Goal: Transaction & Acquisition: Purchase product/service

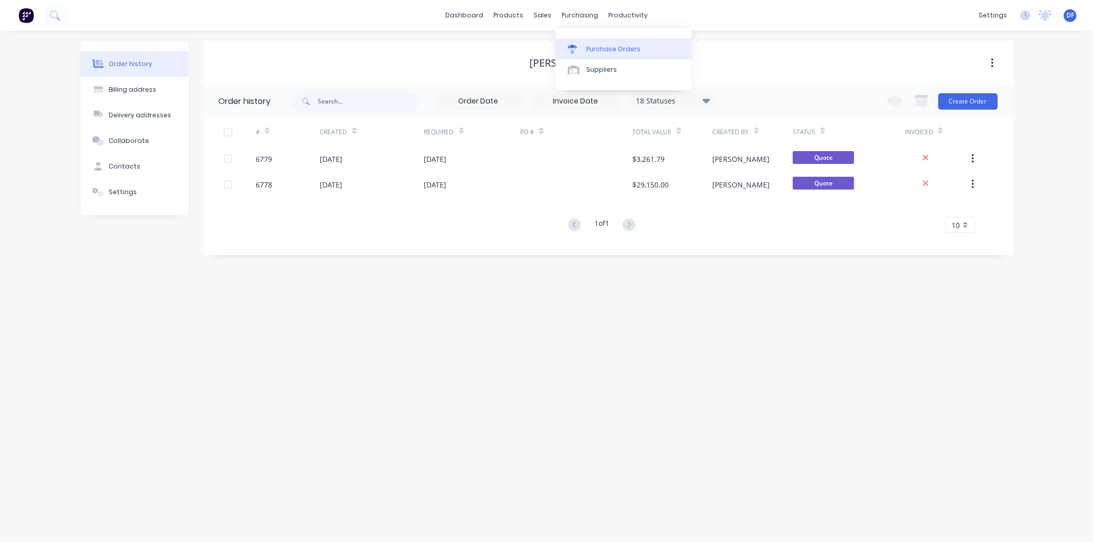
click at [604, 47] on div "Purchase Orders" at bounding box center [613, 49] width 54 height 9
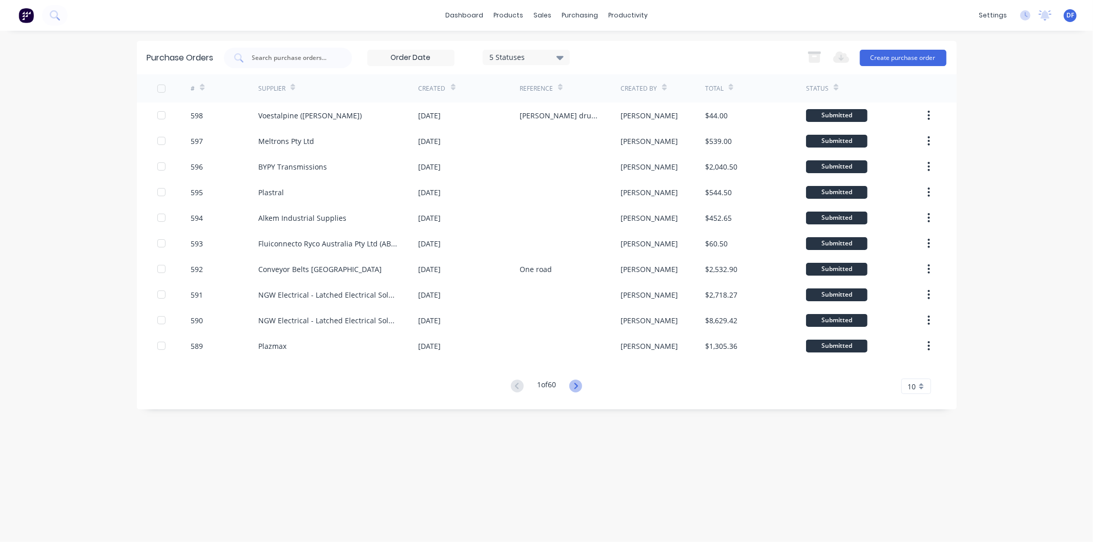
click at [581, 387] on icon at bounding box center [575, 386] width 13 height 13
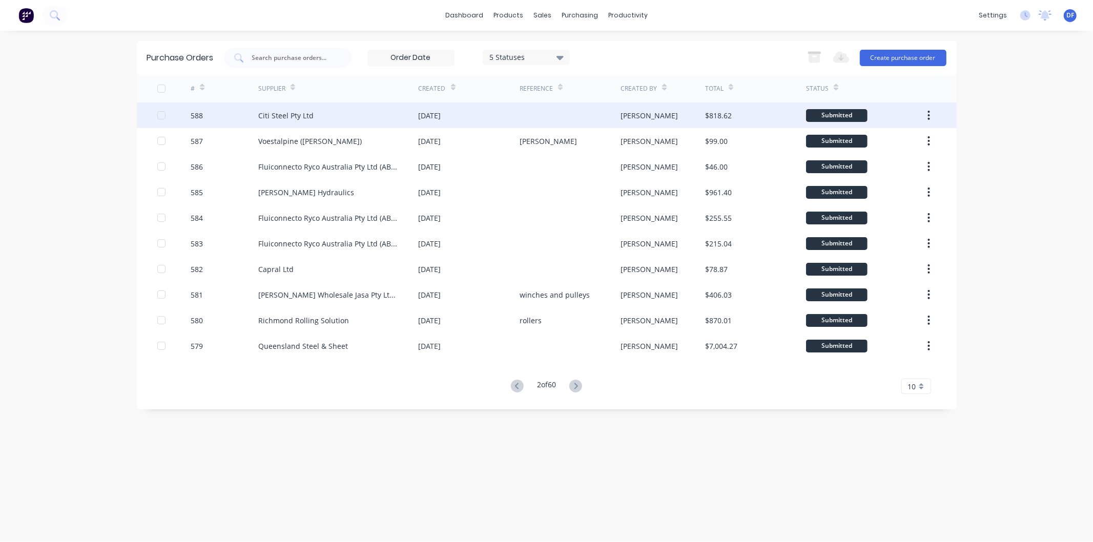
click at [282, 113] on div "Citi Steel Pty Ltd" at bounding box center [285, 115] width 55 height 11
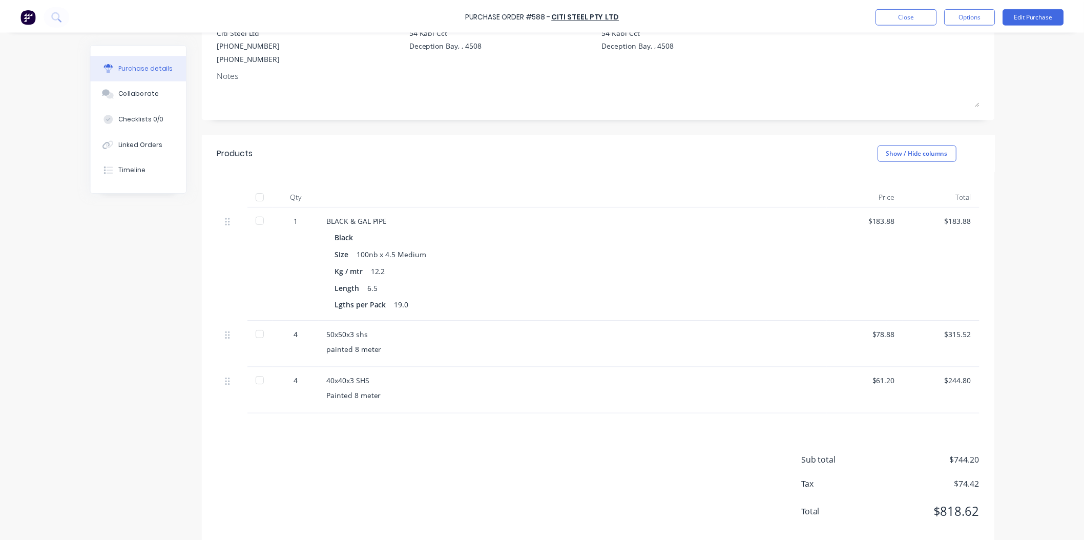
scroll to position [131, 0]
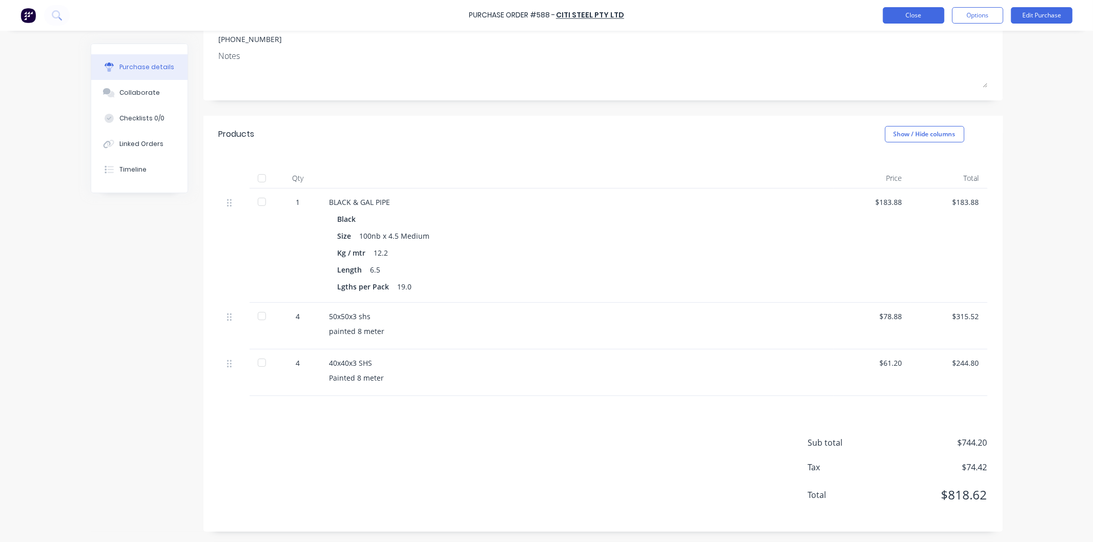
click at [924, 14] on button "Close" at bounding box center [913, 15] width 61 height 16
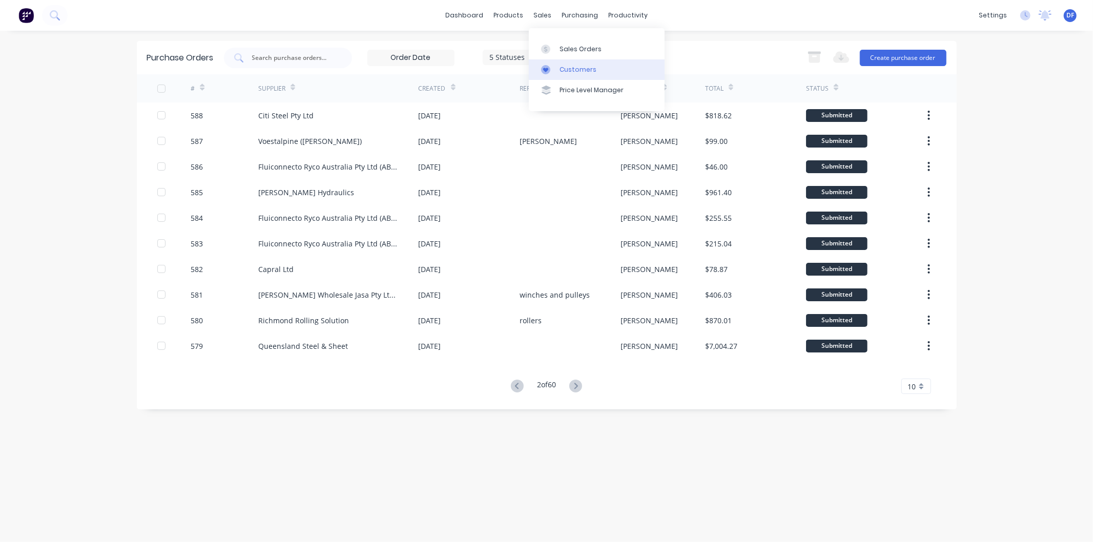
click at [575, 66] on div "Customers" at bounding box center [578, 69] width 37 height 9
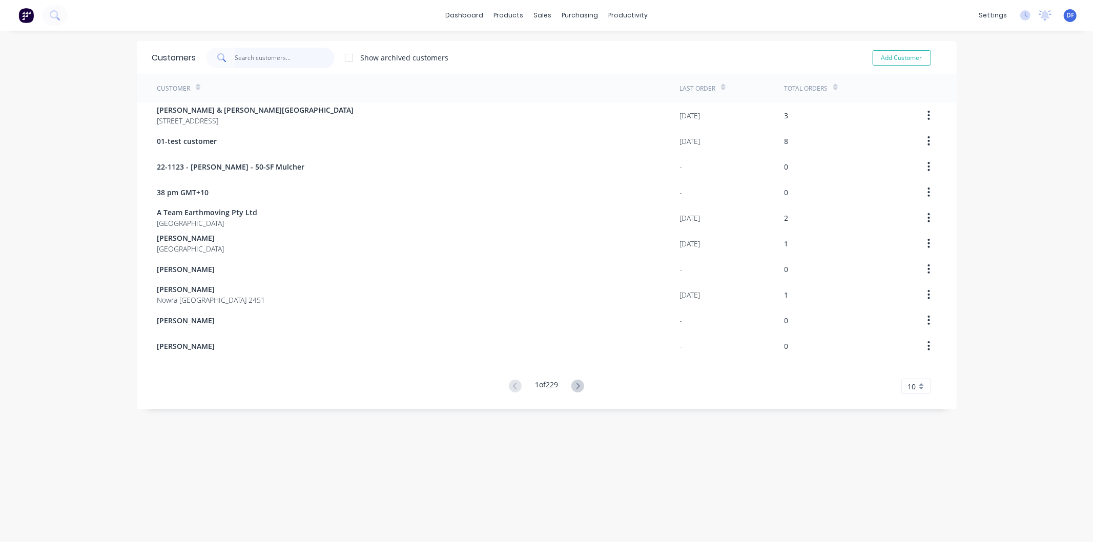
click at [273, 59] on input "text" at bounding box center [285, 58] width 100 height 20
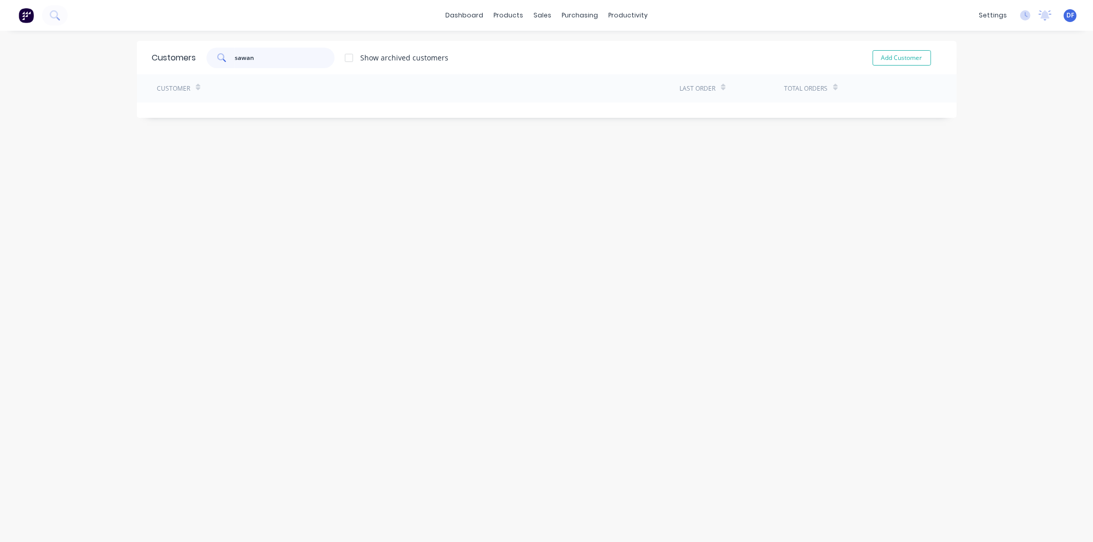
click at [238, 58] on input "sawan" at bounding box center [285, 58] width 100 height 20
click at [279, 57] on input "swan" at bounding box center [285, 58] width 100 height 20
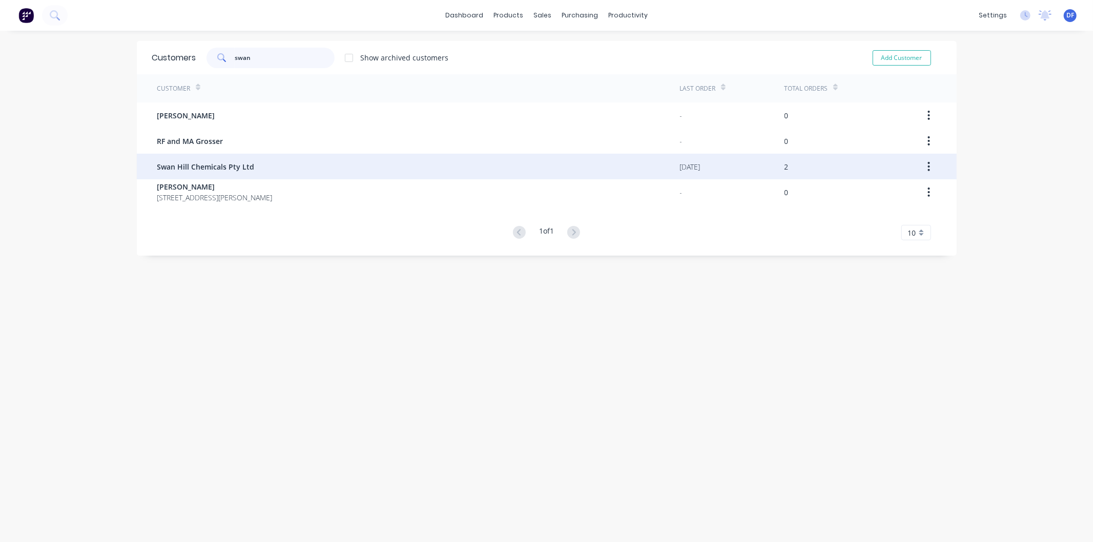
type input "swan"
click at [223, 169] on span "Swan Hill Chemicals Pty Ltd" at bounding box center [205, 166] width 97 height 11
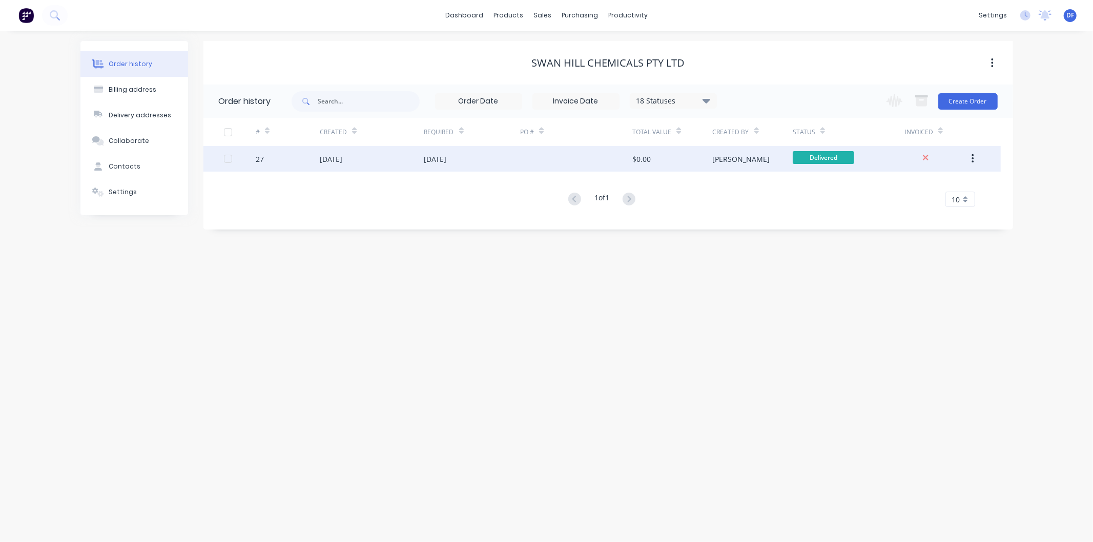
click at [342, 159] on div "[DATE]" at bounding box center [331, 159] width 23 height 11
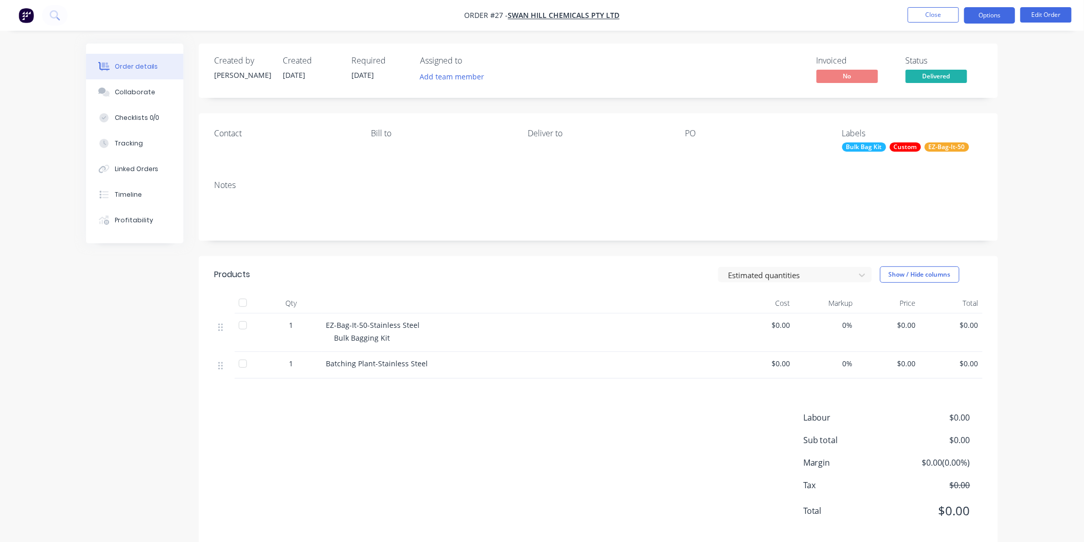
click at [985, 14] on button "Options" at bounding box center [989, 15] width 51 height 16
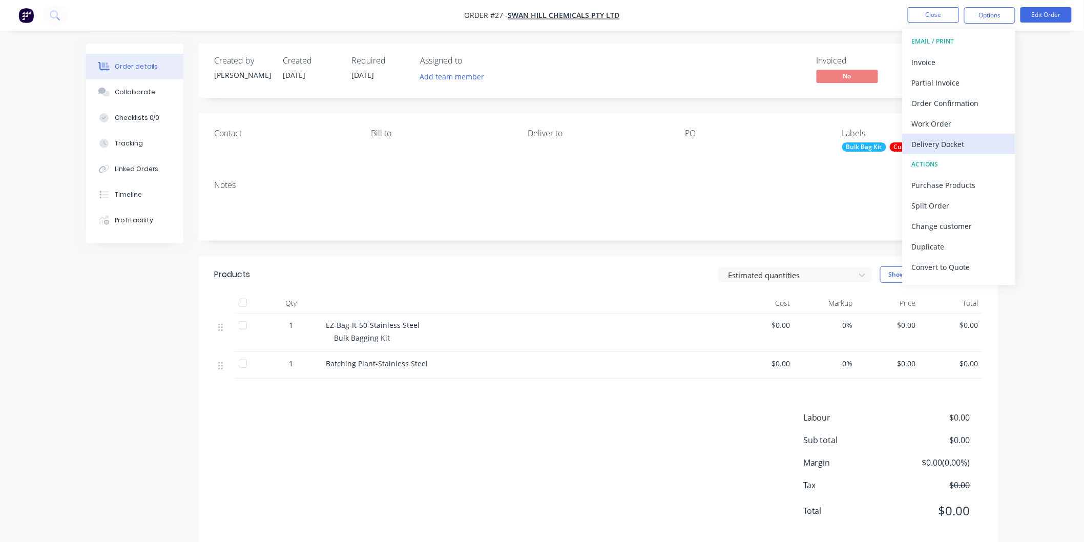
click at [938, 144] on div "Delivery Docket" at bounding box center [959, 144] width 94 height 15
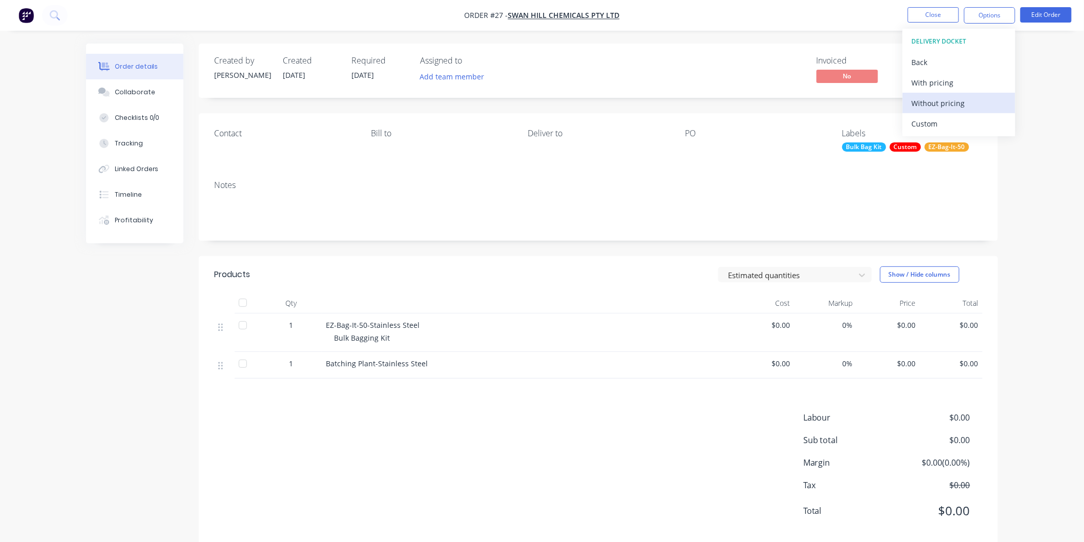
click at [931, 100] on div "Without pricing" at bounding box center [959, 103] width 94 height 15
click at [139, 91] on div "Collaborate" at bounding box center [135, 92] width 40 height 9
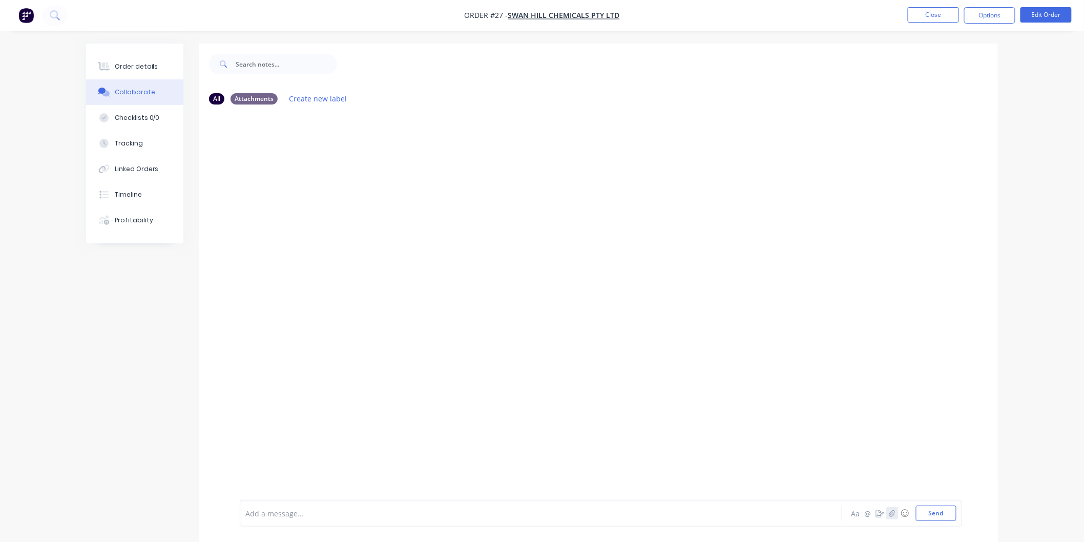
click at [895, 513] on icon "button" at bounding box center [893, 513] width 6 height 7
click at [939, 513] on button "Send" at bounding box center [936, 513] width 40 height 15
click at [934, 513] on button "Send" at bounding box center [936, 513] width 40 height 15
click at [281, 467] on div at bounding box center [268, 475] width 27 height 26
click at [324, 469] on div at bounding box center [600, 479] width 711 height 52
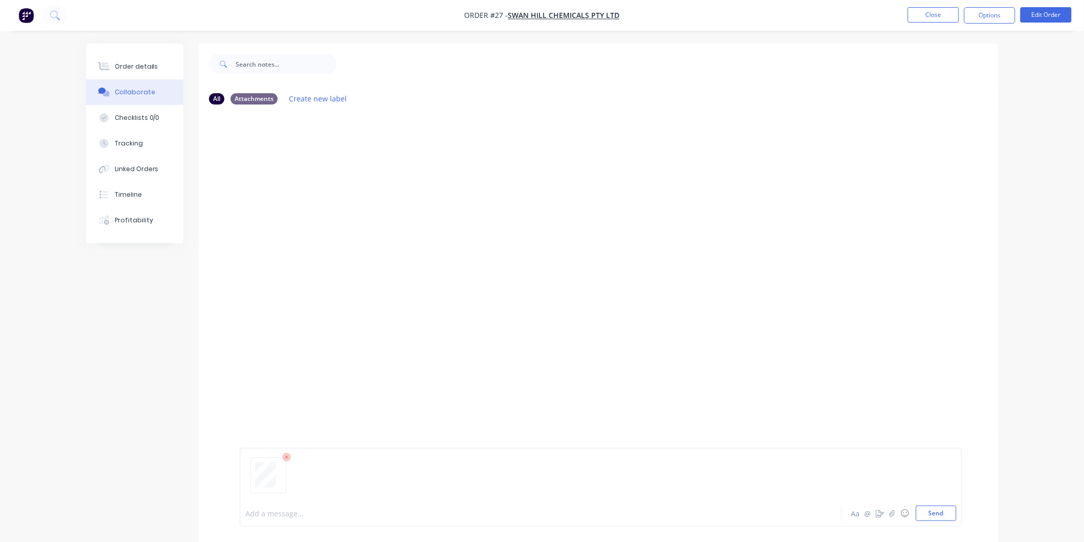
click at [329, 514] on div at bounding box center [512, 513] width 533 height 11
click at [928, 514] on button "Send" at bounding box center [936, 513] width 40 height 15
click at [932, 18] on button "Close" at bounding box center [933, 14] width 51 height 15
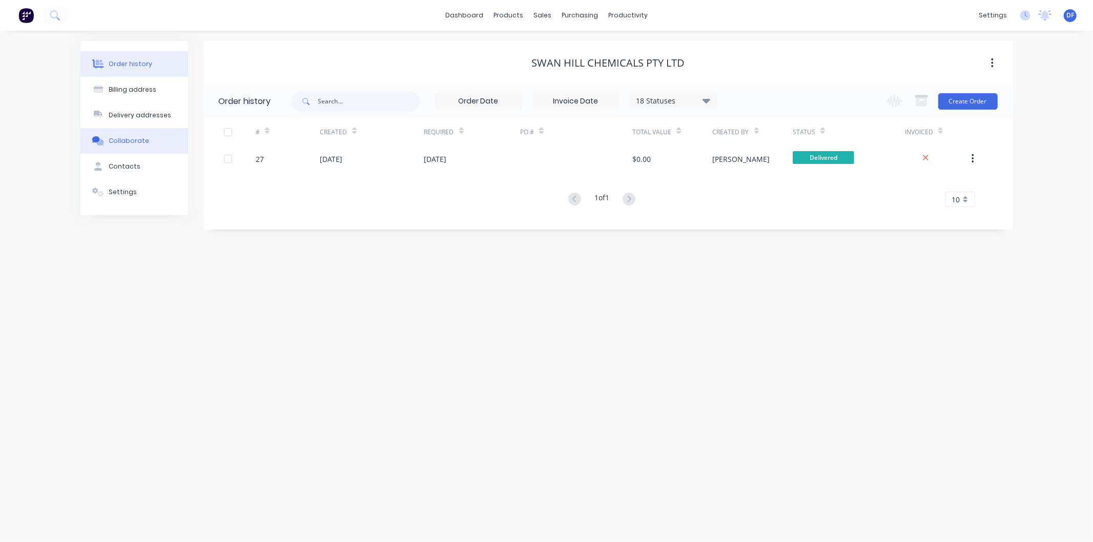
click at [123, 140] on div "Collaborate" at bounding box center [129, 140] width 40 height 9
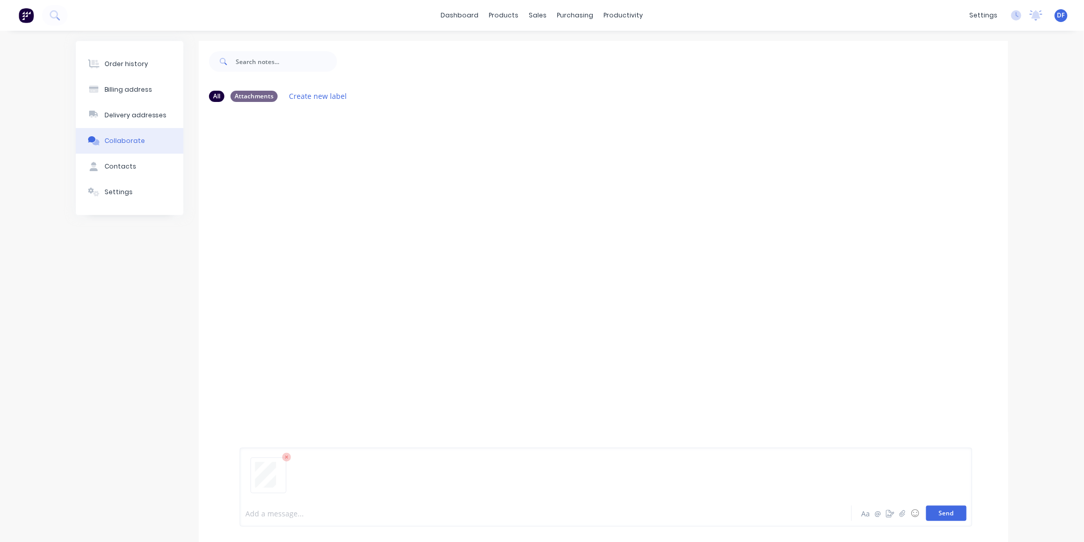
click at [948, 520] on button "Send" at bounding box center [946, 513] width 40 height 15
click at [279, 473] on div at bounding box center [268, 475] width 27 height 26
click at [959, 511] on button "Send" at bounding box center [946, 513] width 40 height 15
drag, startPoint x: 459, startPoint y: 213, endPoint x: 465, endPoint y: 213, distance: 6.2
click at [465, 212] on div at bounding box center [604, 303] width 810 height 387
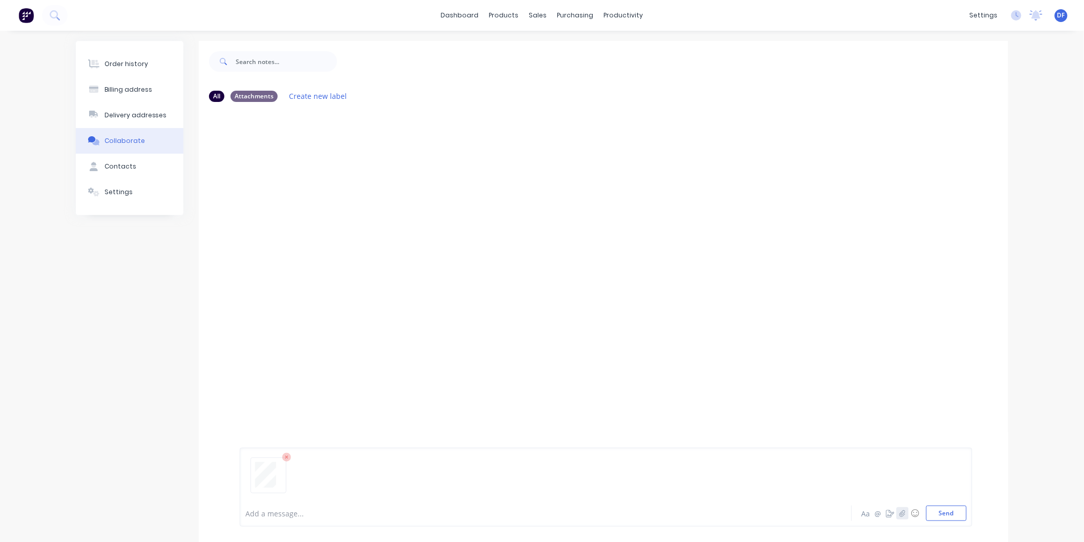
click at [903, 511] on icon "button" at bounding box center [903, 513] width 6 height 7
click at [943, 515] on button "Send" at bounding box center [946, 513] width 40 height 15
click at [332, 458] on icon at bounding box center [332, 457] width 3 height 3
click at [284, 462] on div at bounding box center [269, 476] width 36 height 36
click at [286, 459] on icon at bounding box center [286, 457] width 9 height 9
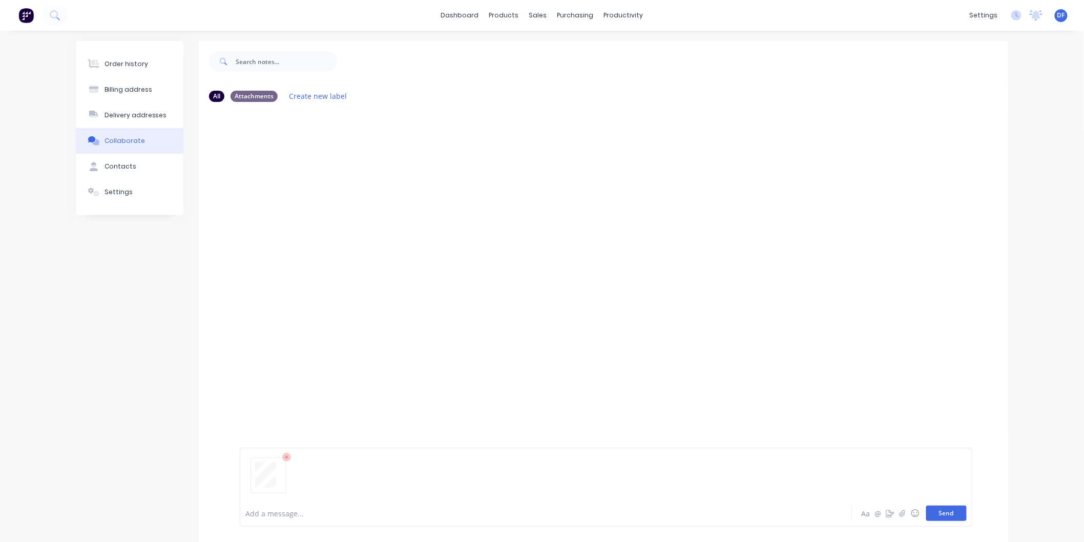
click at [934, 509] on button "Send" at bounding box center [946, 513] width 40 height 15
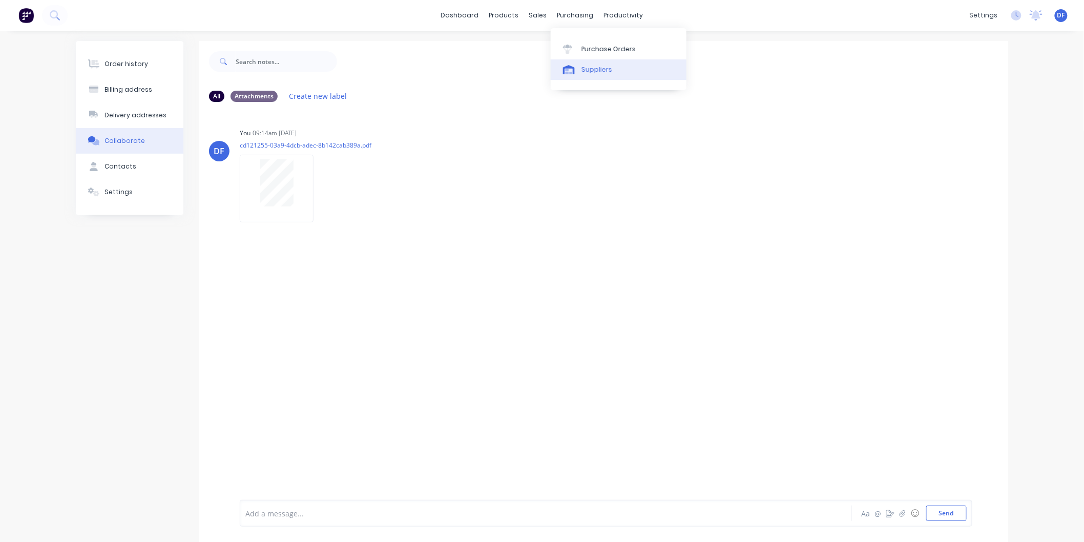
click at [596, 67] on div "Suppliers" at bounding box center [597, 69] width 31 height 9
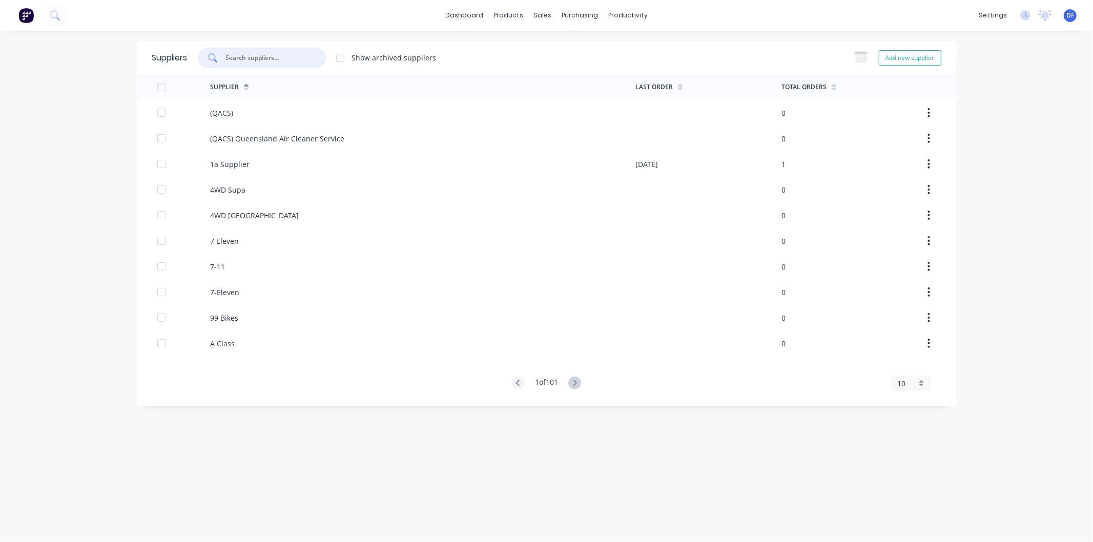
click at [248, 62] on input "text" at bounding box center [267, 58] width 85 height 10
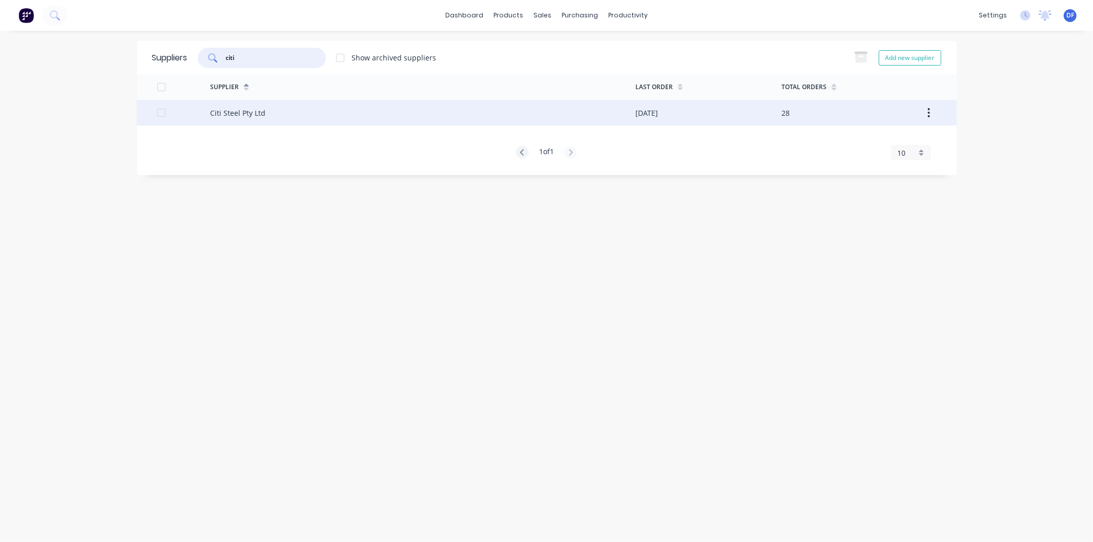
type input "citi"
click at [229, 116] on div "Citi Steel Pty Ltd" at bounding box center [237, 113] width 55 height 11
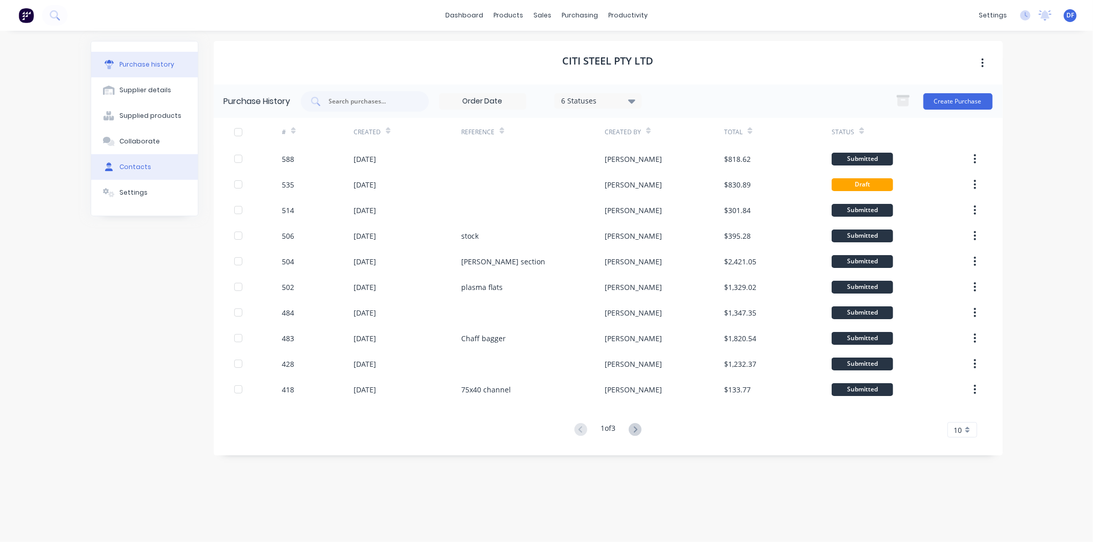
click at [140, 169] on div "Contacts" at bounding box center [135, 166] width 32 height 9
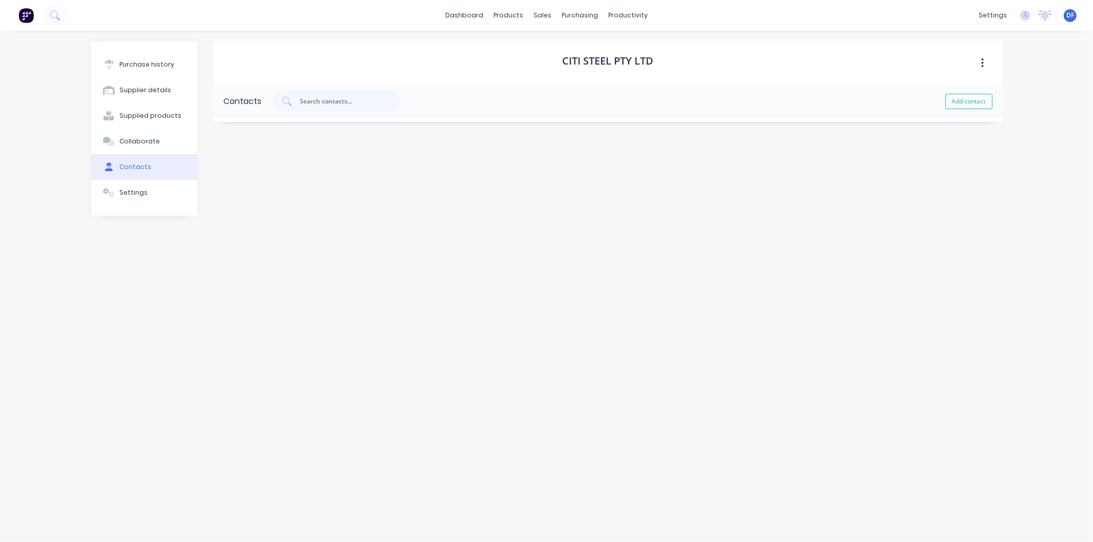
select select "AU"
click at [227, 132] on icon "button" at bounding box center [225, 134] width 6 height 7
drag, startPoint x: 312, startPoint y: 217, endPoint x: 244, endPoint y: 216, distance: 67.7
click at [231, 216] on input "[EMAIL_ADDRESS][DOMAIN_NAME]" at bounding box center [300, 218] width 143 height 15
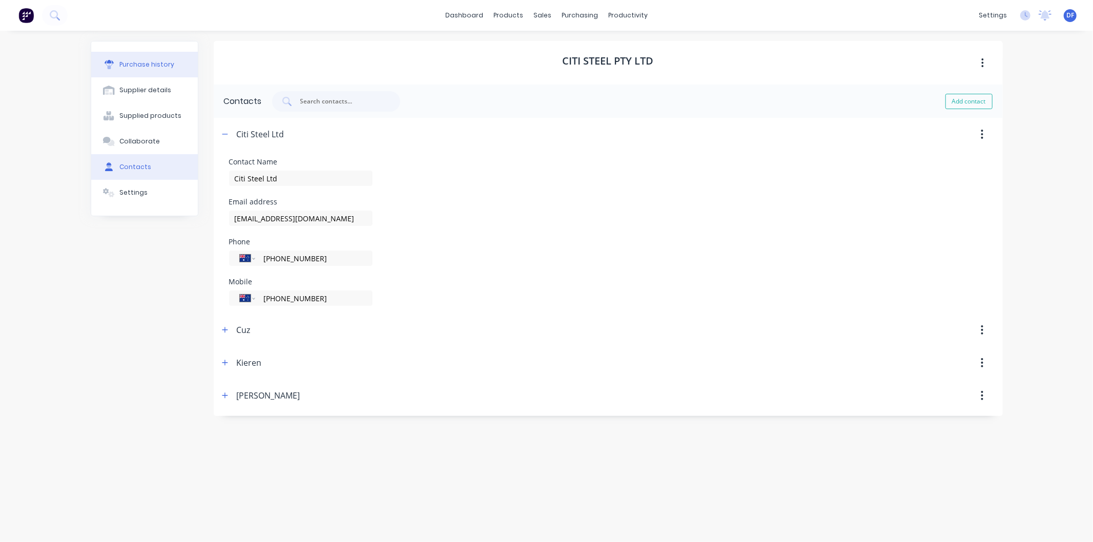
click at [150, 67] on div "Purchase history" at bounding box center [146, 64] width 55 height 9
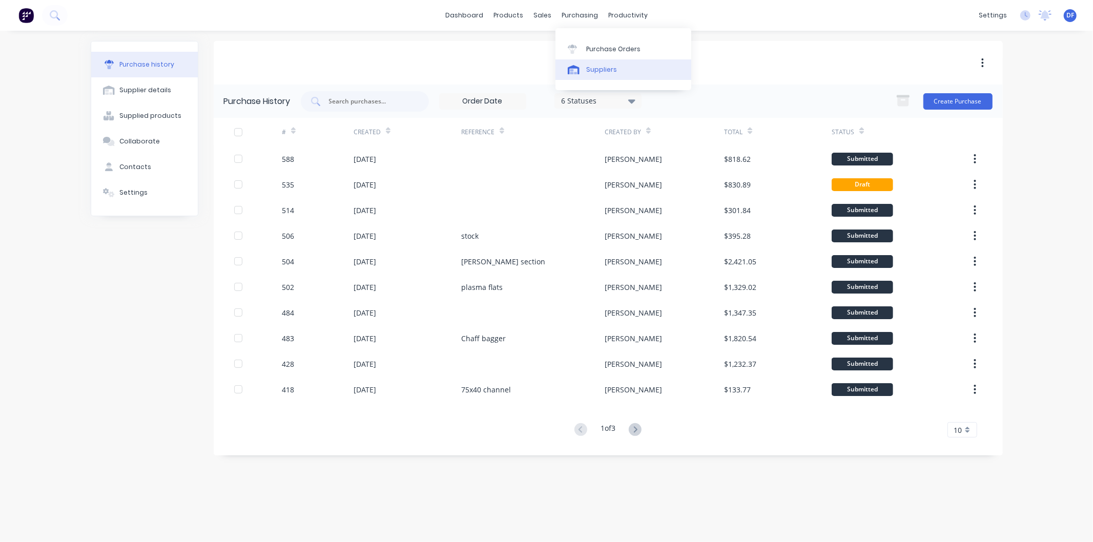
click at [590, 64] on link "Suppliers" at bounding box center [623, 69] width 136 height 20
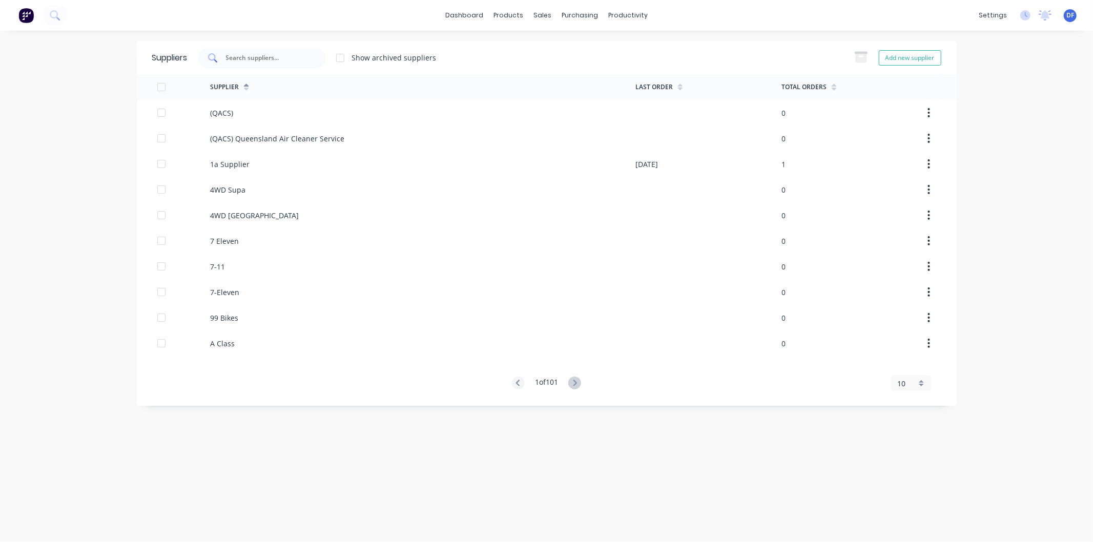
click at [293, 65] on div at bounding box center [262, 58] width 128 height 20
click at [239, 51] on div at bounding box center [262, 58] width 128 height 20
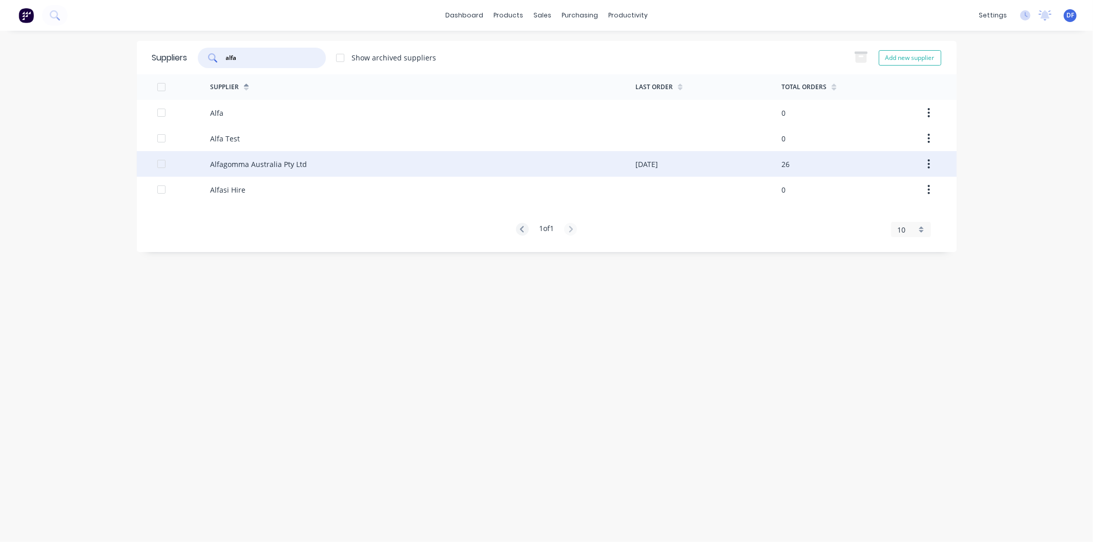
type input "alfa"
click at [250, 163] on div "Alfagomma Australia Pty Ltd" at bounding box center [258, 164] width 97 height 11
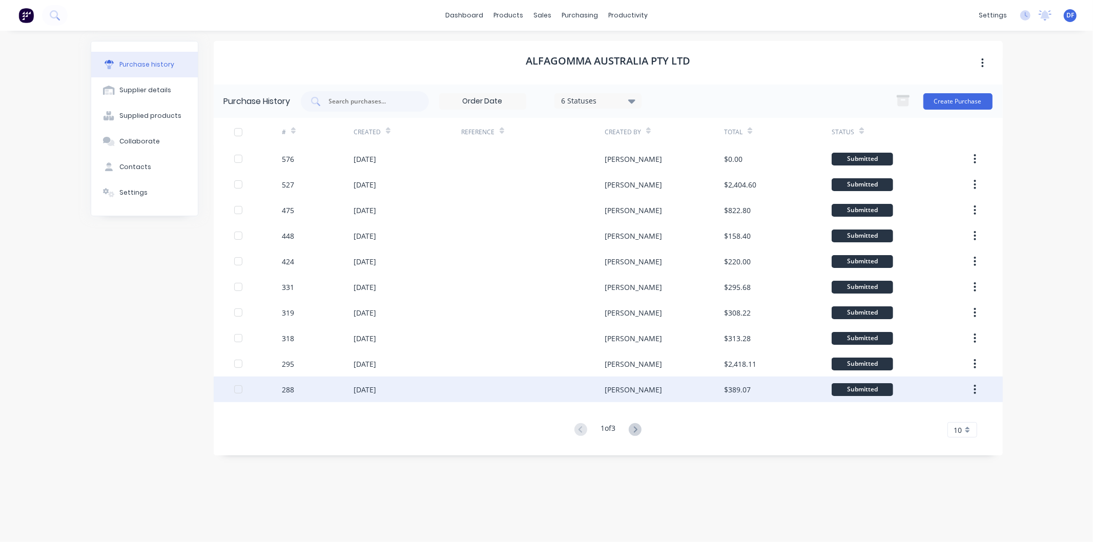
click at [369, 388] on div "[DATE]" at bounding box center [365, 389] width 23 height 11
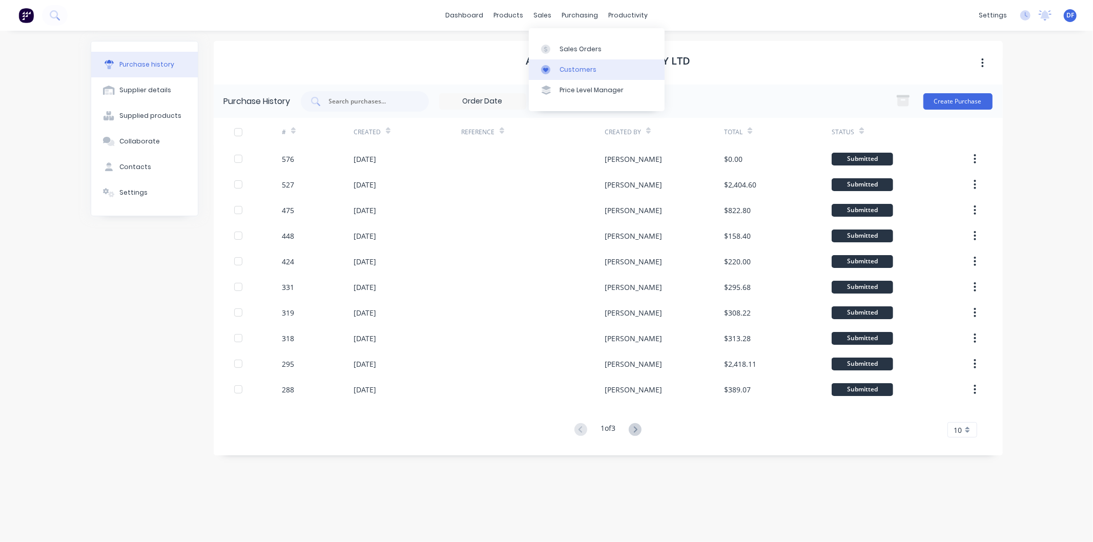
click at [569, 68] on div "Customers" at bounding box center [578, 69] width 37 height 9
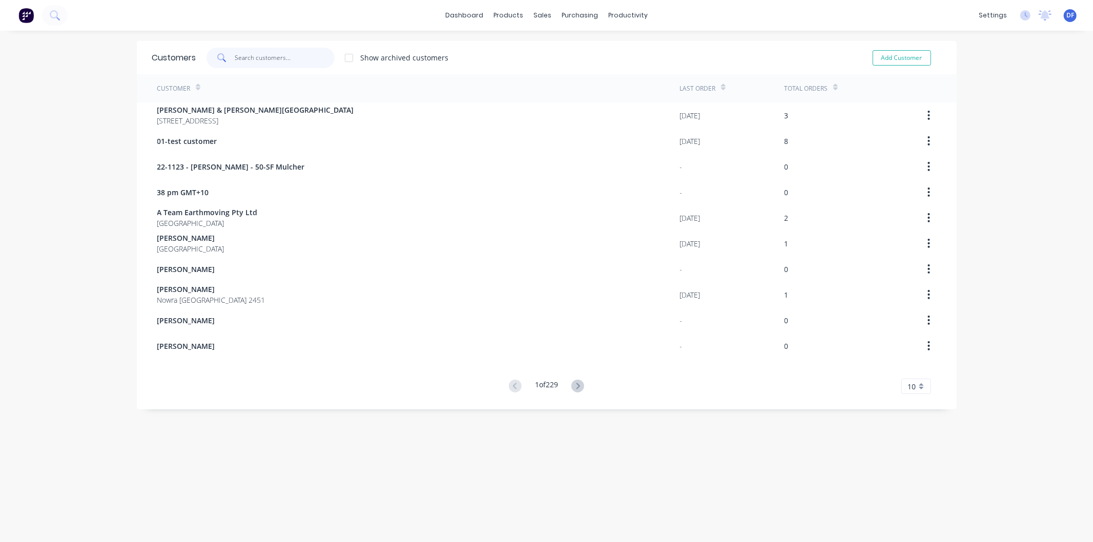
click at [241, 57] on input "text" at bounding box center [285, 58] width 100 height 20
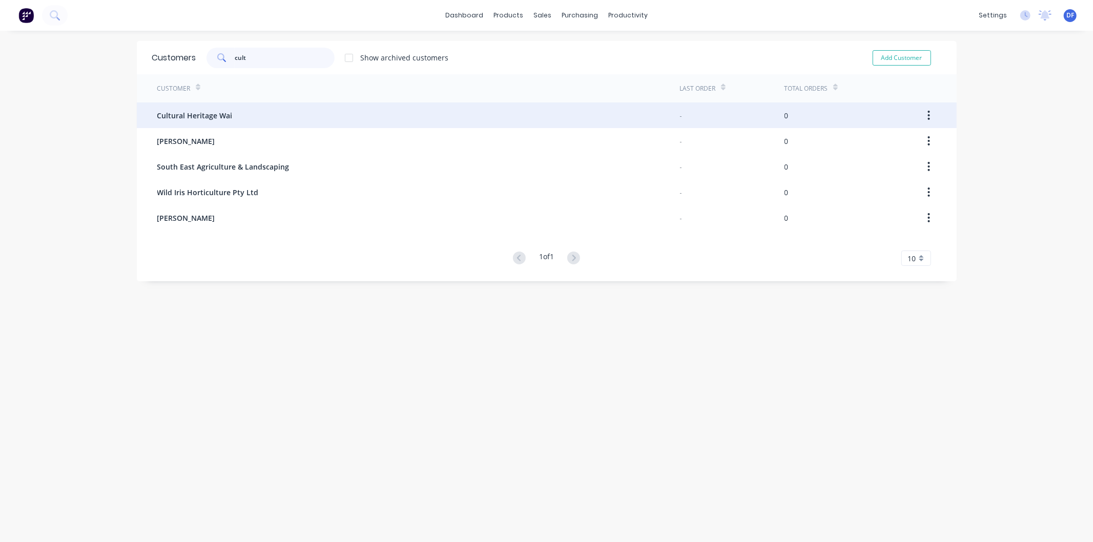
type input "cult"
click at [204, 114] on span "Cultural Heritage Wai" at bounding box center [194, 115] width 75 height 11
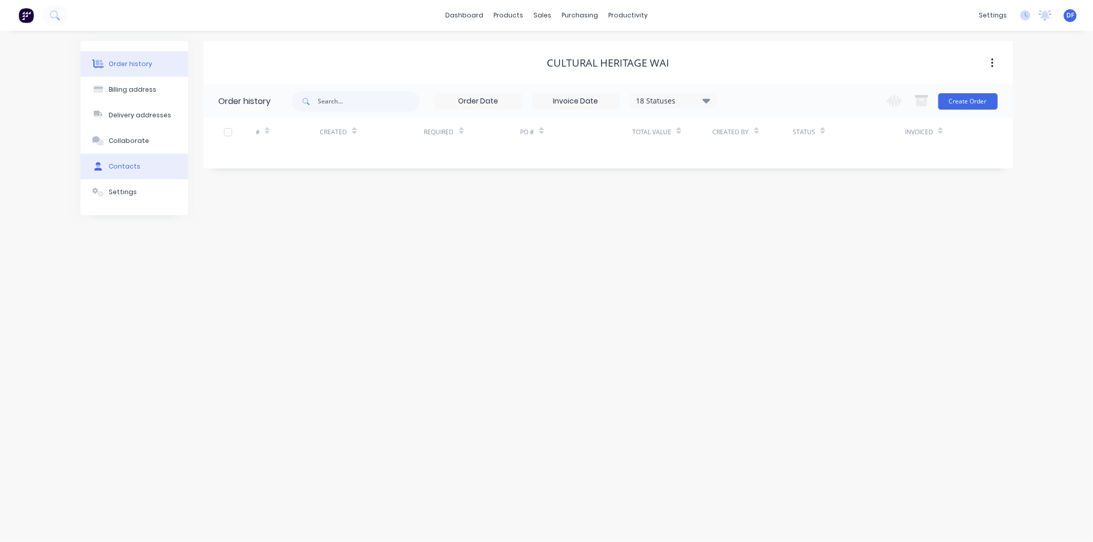
click at [126, 167] on div "Contacts" at bounding box center [125, 166] width 32 height 9
click at [127, 64] on div "Order history" at bounding box center [131, 63] width 44 height 9
click at [964, 100] on button "Create Order" at bounding box center [967, 101] width 59 height 16
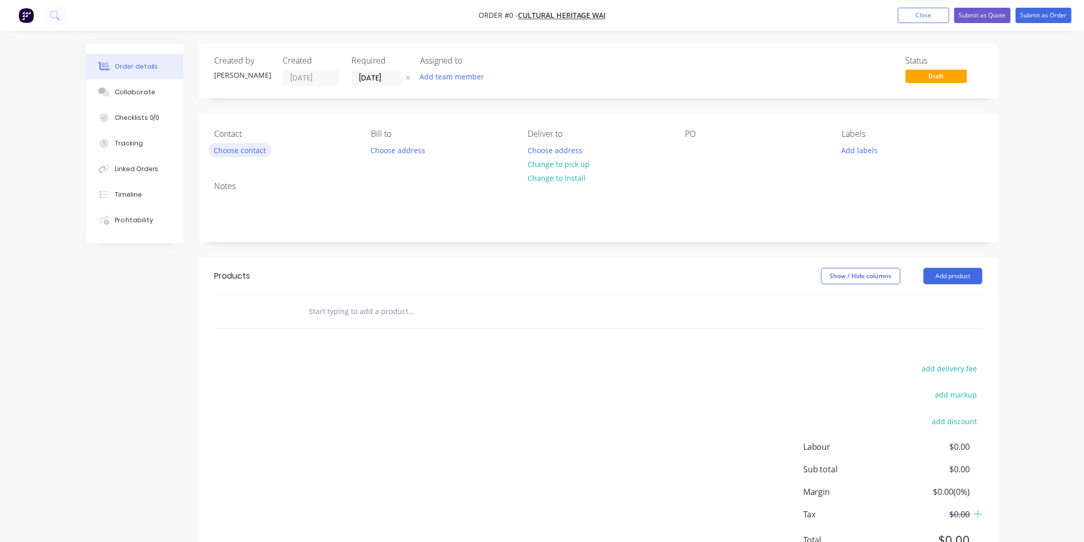
click at [234, 148] on button "Choose contact" at bounding box center [240, 150] width 63 height 14
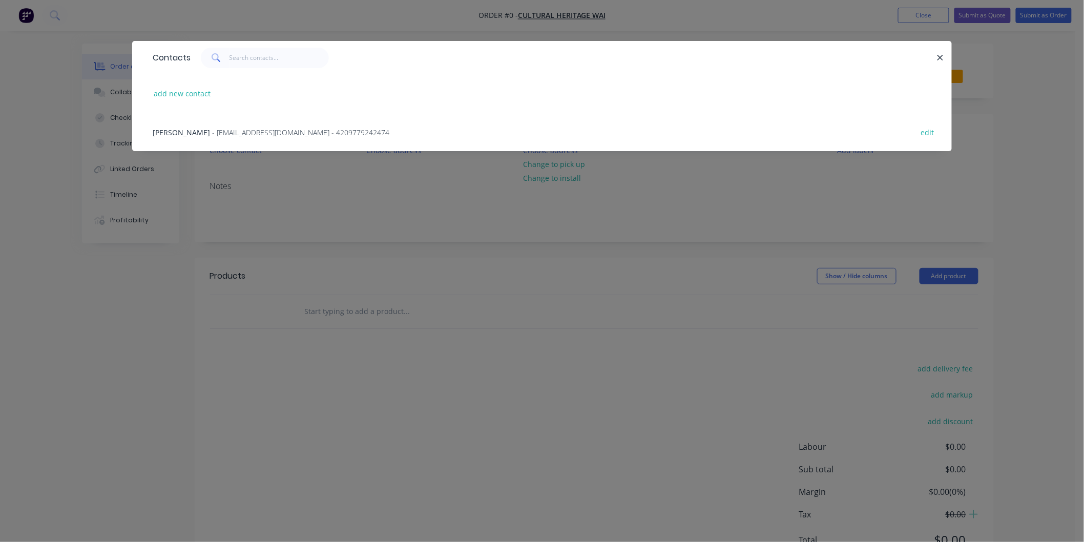
click at [239, 132] on span "- [EMAIL_ADDRESS][DOMAIN_NAME] - 4209779242474" at bounding box center [300, 133] width 177 height 10
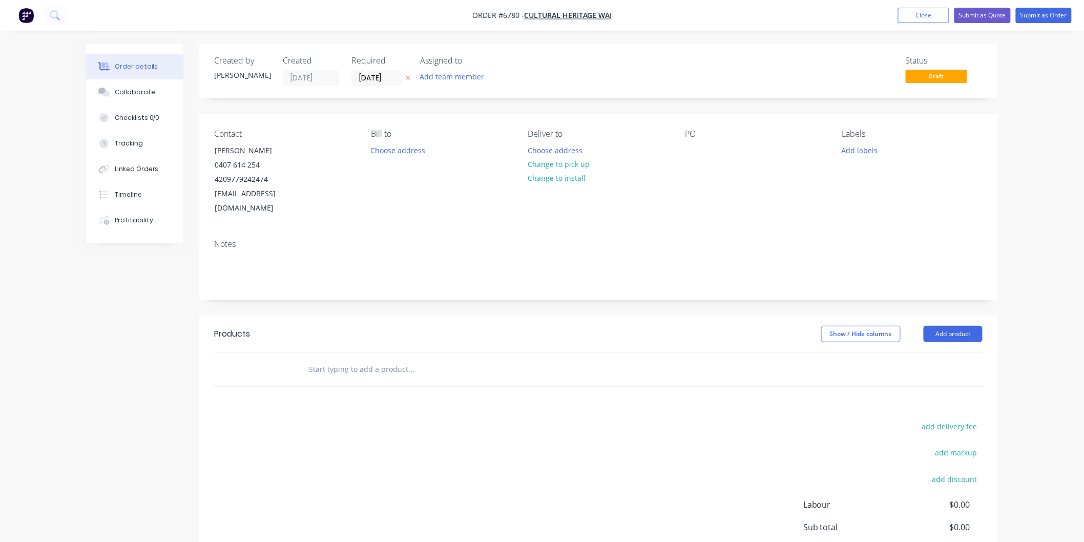
click at [358, 359] on input "text" at bounding box center [410, 369] width 205 height 20
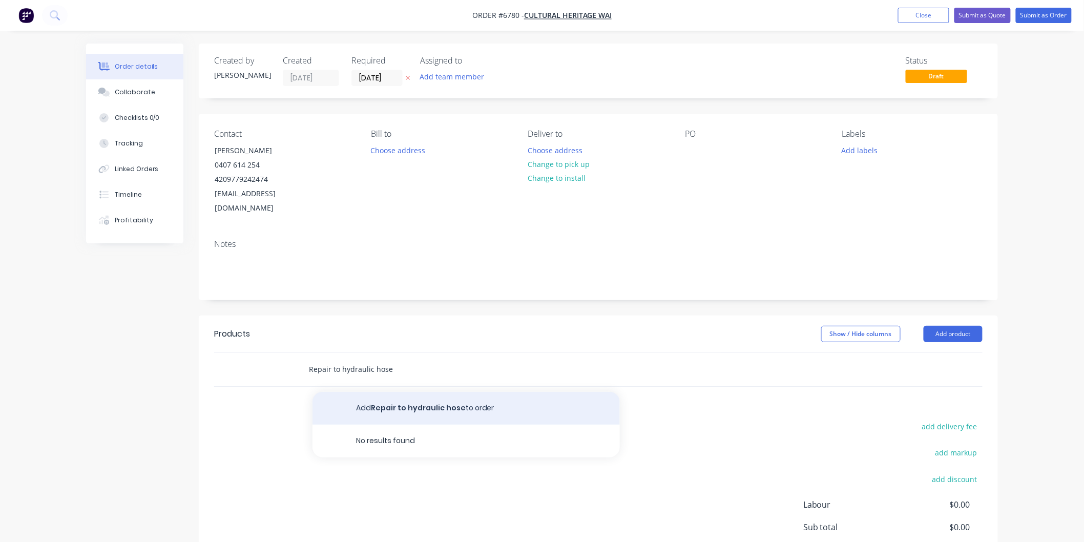
type input "Repair to hydraulic hose"
click at [414, 393] on button "Add Repair to hydraulic hose to order" at bounding box center [466, 408] width 307 height 33
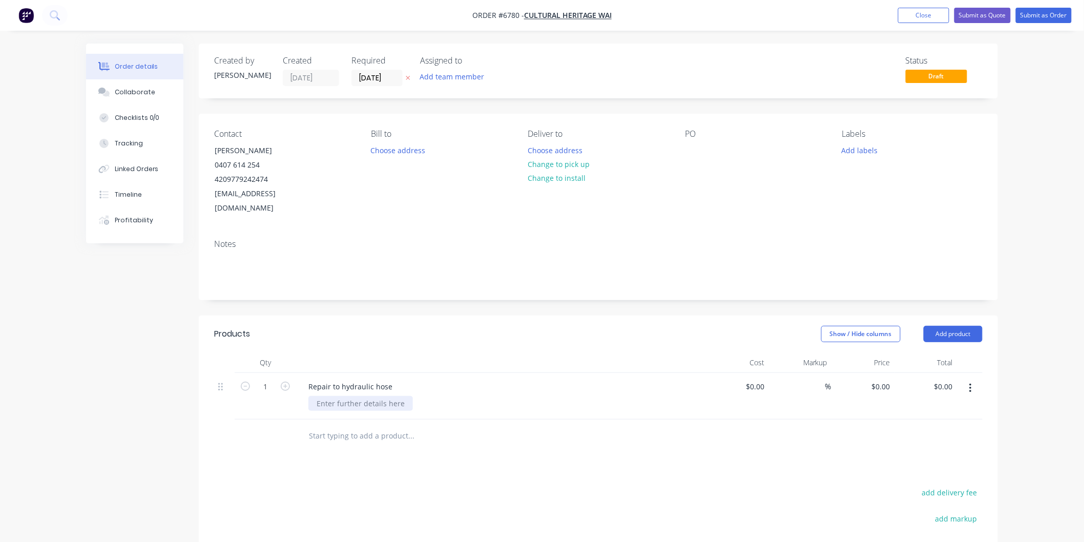
click at [326, 396] on div at bounding box center [360, 403] width 105 height 15
paste div
click at [372, 396] on div "E5KAA02000F5V8" at bounding box center [345, 403] width 75 height 15
click at [375, 396] on div "E5KAA02000F5V8" at bounding box center [345, 403] width 75 height 15
drag, startPoint x: 341, startPoint y: 402, endPoint x: 326, endPoint y: 388, distance: 20.3
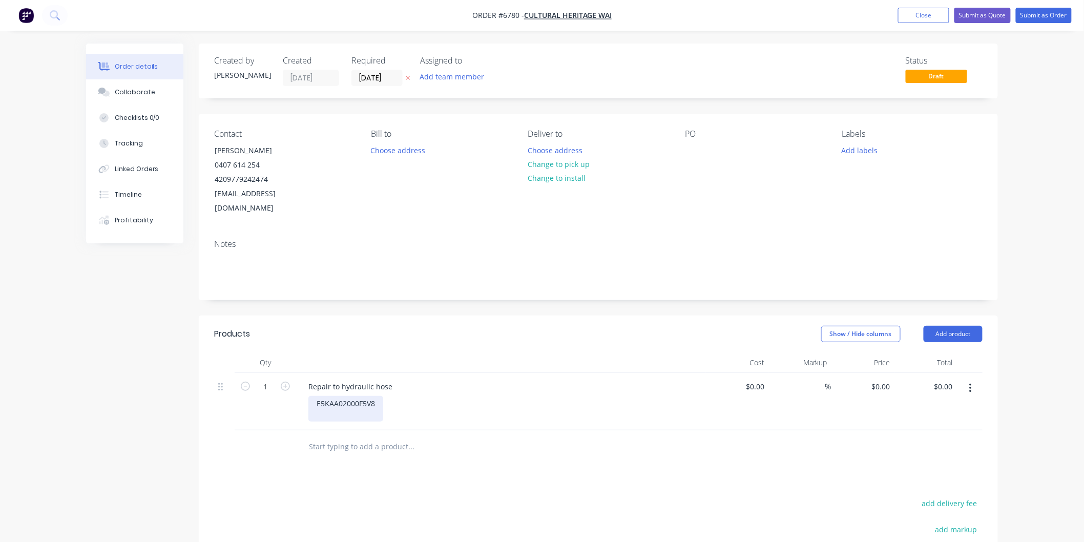
click at [326, 396] on div "E5KAA02000F5V8" at bounding box center [345, 409] width 75 height 26
click at [331, 438] on input "text" at bounding box center [410, 447] width 205 height 20
paste input "C12420811-12120"
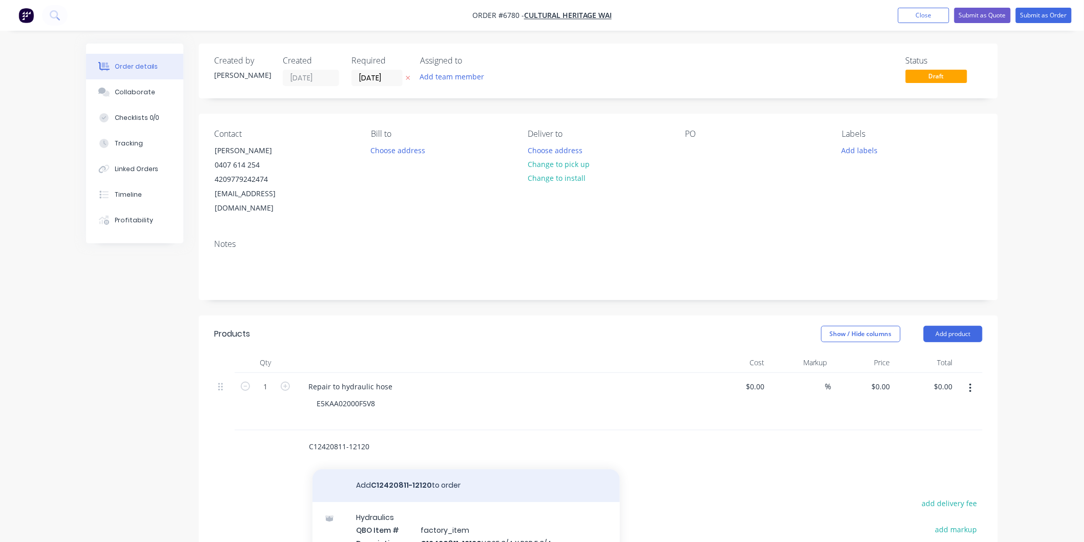
type input "C12420811-12120"
click at [368, 472] on button "Add C12420811-12120 to order" at bounding box center [466, 485] width 307 height 33
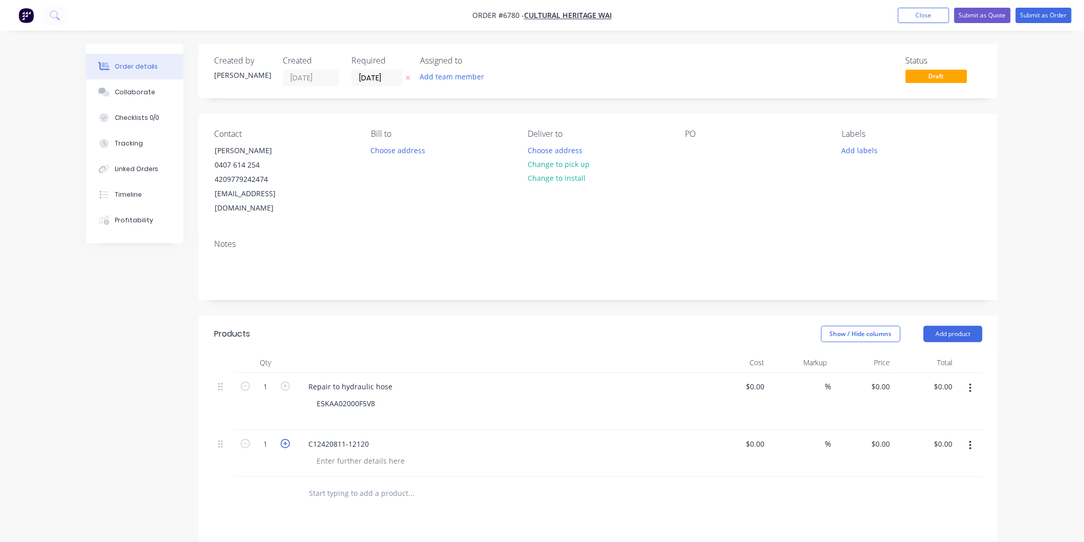
click at [287, 439] on icon "button" at bounding box center [285, 443] width 9 height 9
type input "2"
click at [890, 437] on input "0" at bounding box center [889, 444] width 12 height 15
type input "6"
type input "$86.52"
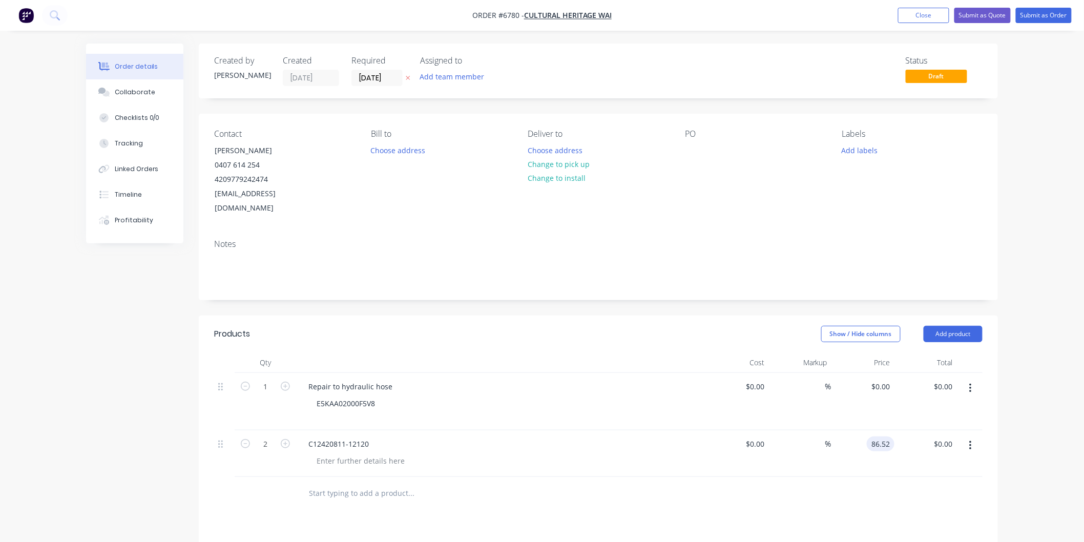
type input "$173.04"
click at [900, 442] on div "$173.04 $0.00" at bounding box center [926, 453] width 63 height 47
click at [268, 379] on input "1" at bounding box center [265, 386] width 27 height 15
type input "1.5"
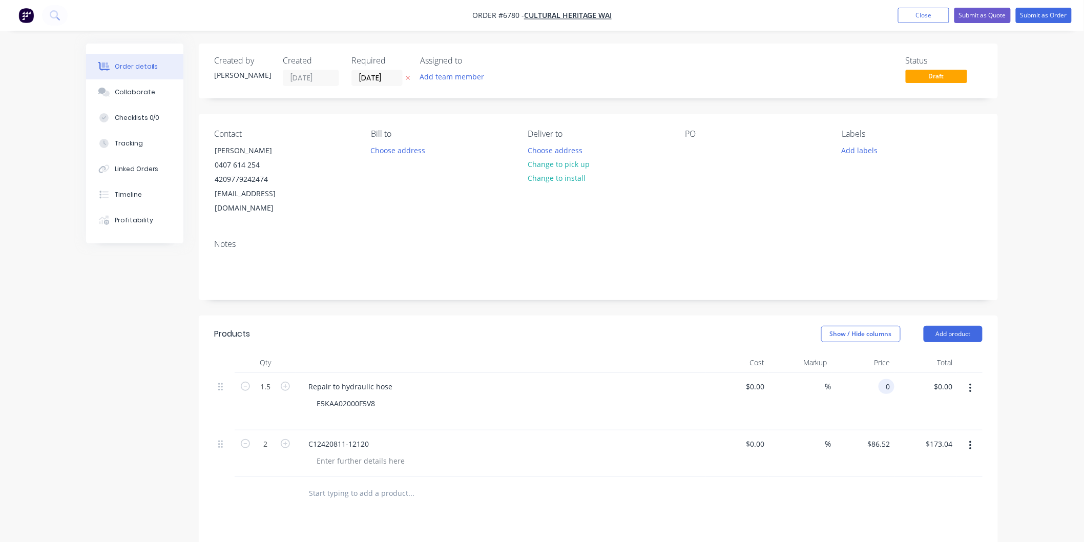
click at [870, 373] on div "0 0" at bounding box center [863, 401] width 63 height 57
type input "$65.27"
type input "$97.91"
click at [632, 379] on div "Repair to hydraulic hose" at bounding box center [501, 386] width 402 height 15
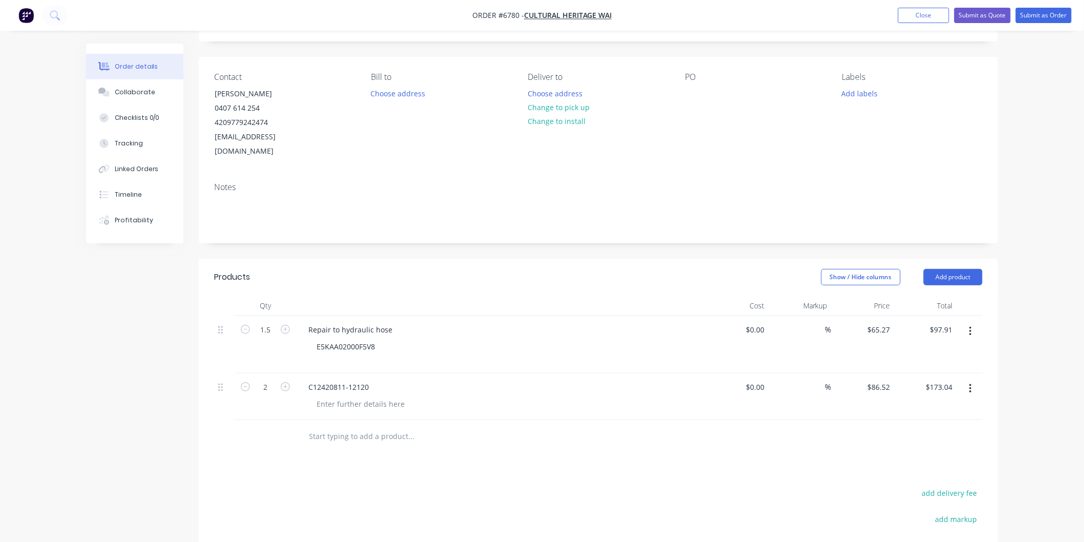
click at [336, 426] on input "text" at bounding box center [410, 436] width 205 height 20
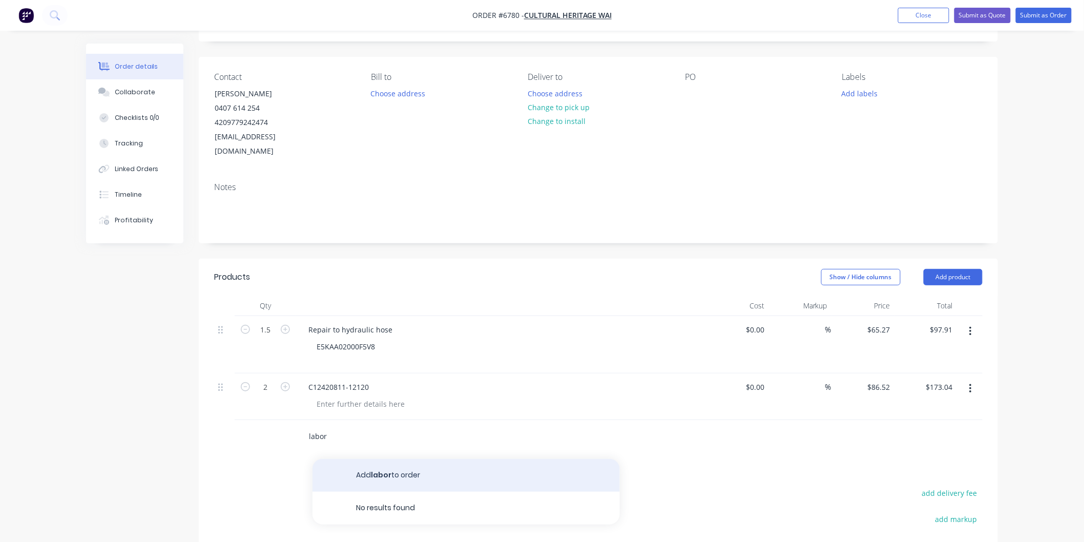
type input "labor"
click at [380, 460] on button "Add labor to order" at bounding box center [466, 475] width 307 height 33
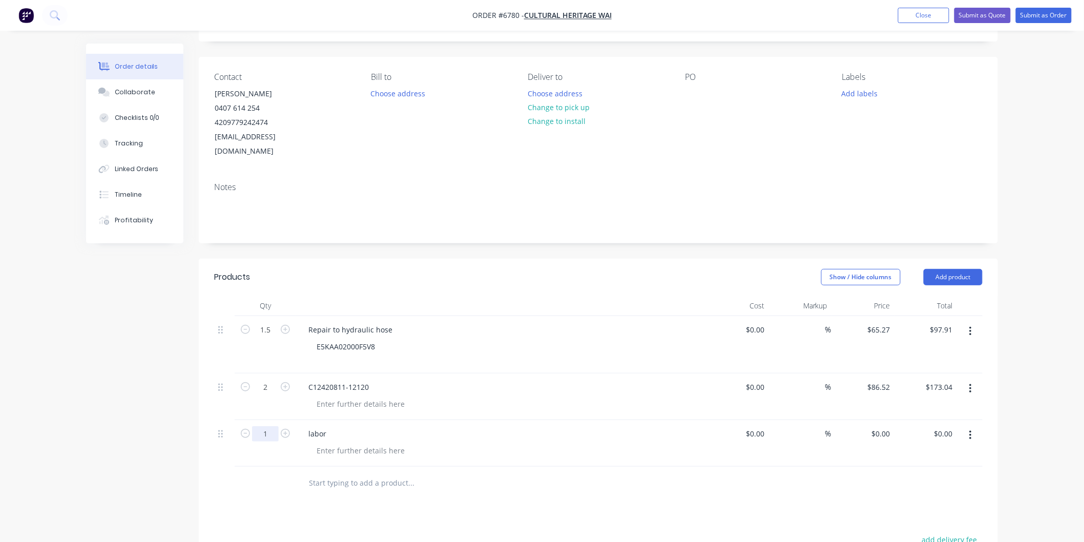
click at [266, 426] on input "1" at bounding box center [265, 433] width 27 height 15
type input "1.5"
type input "$120.00"
type input "$180.00"
click at [598, 339] on div "E5KAA02000F5V8" at bounding box center [505, 352] width 394 height 26
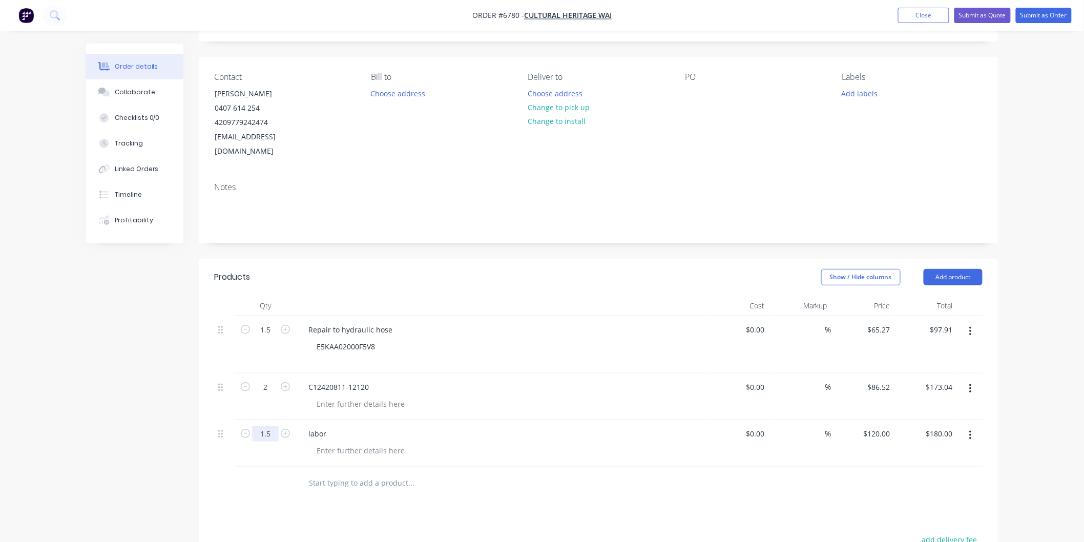
click at [269, 426] on input "1.5" at bounding box center [265, 433] width 27 height 15
type input "0.5"
type input "$60.00"
click at [541, 426] on div "labor" at bounding box center [501, 433] width 402 height 15
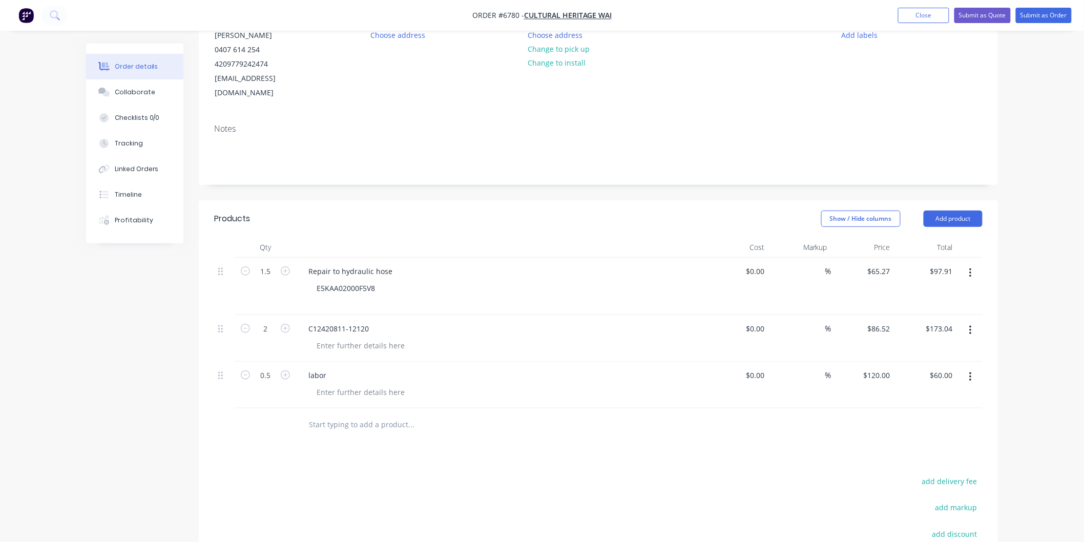
scroll to position [114, 0]
click at [1041, 17] on button "Submit as Order" at bounding box center [1044, 15] width 56 height 15
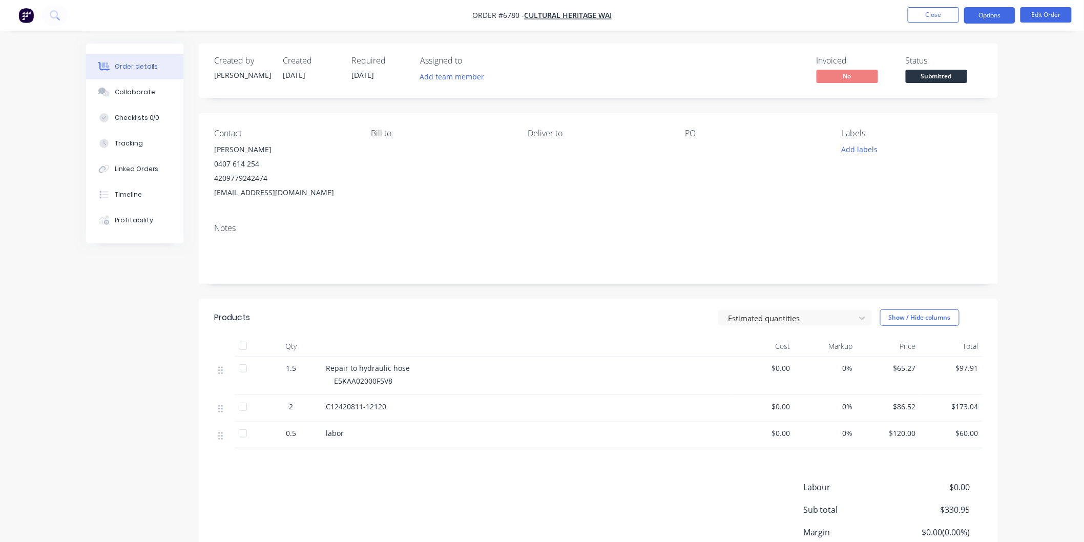
click at [975, 12] on button "Options" at bounding box center [989, 15] width 51 height 16
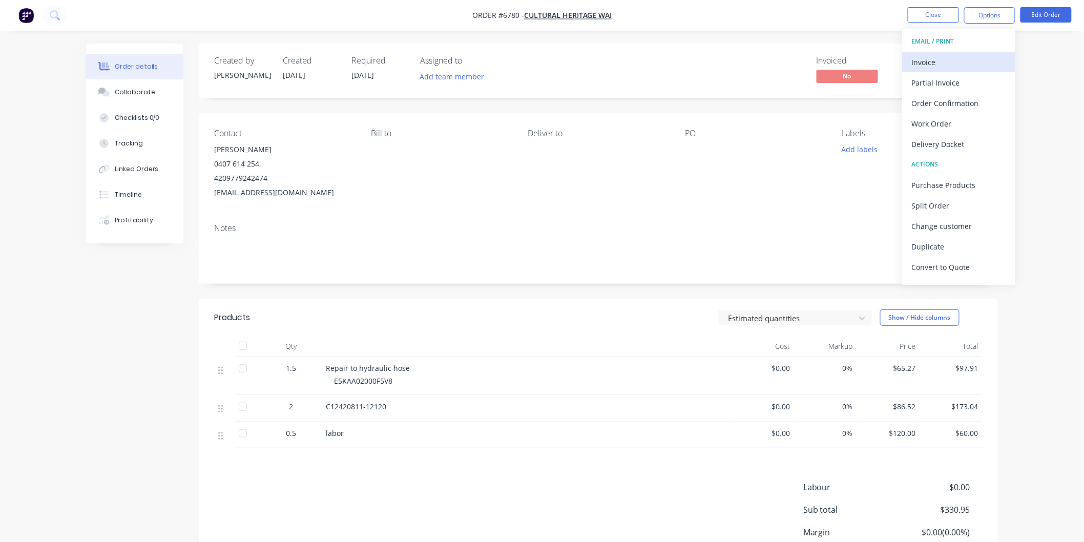
click at [930, 63] on div "Invoice" at bounding box center [959, 62] width 94 height 15
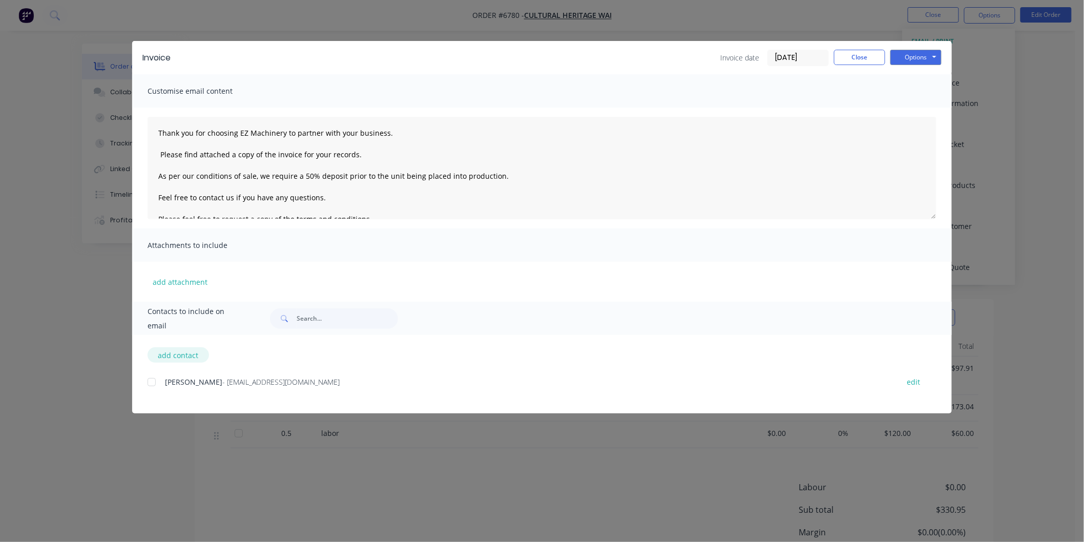
click at [178, 354] on button "add contact" at bounding box center [178, 354] width 61 height 15
select select "AU"
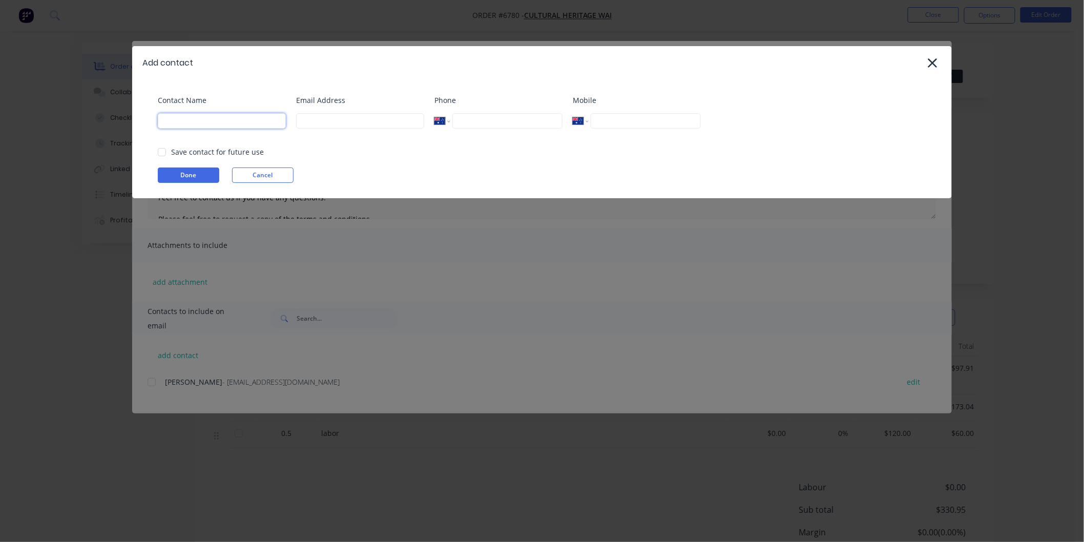
click at [191, 120] on input at bounding box center [222, 120] width 128 height 15
drag, startPoint x: 278, startPoint y: 121, endPoint x: 165, endPoint y: 121, distance: 113.2
click at [165, 121] on input "[EMAIL_ADDRESS][DOMAIN_NAME]" at bounding box center [222, 120] width 128 height 15
type input "[EMAIL_ADDRESS][DOMAIN_NAME]"
click at [317, 129] on div "Email Address" at bounding box center [360, 116] width 128 height 42
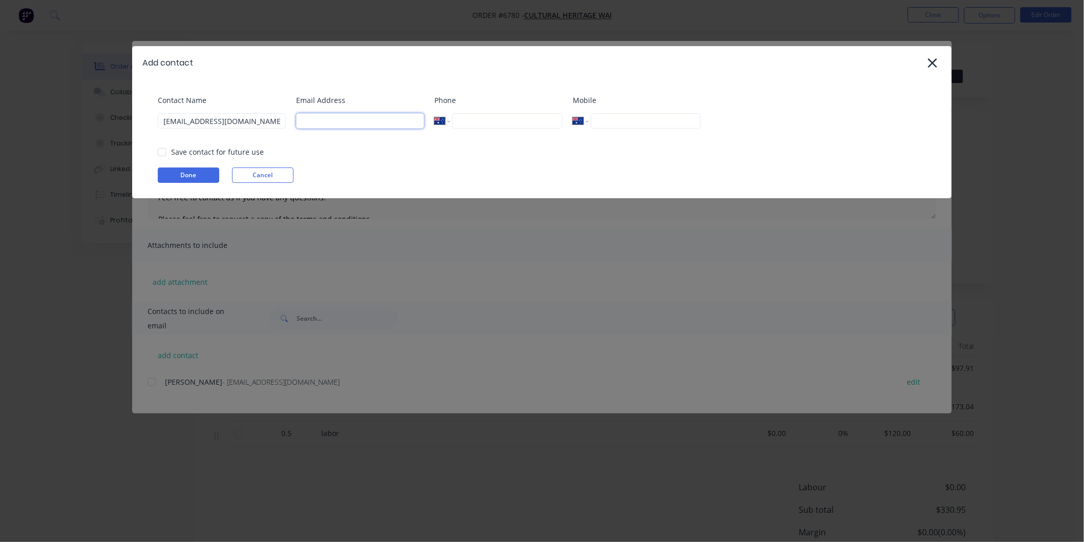
click at [319, 121] on input at bounding box center [360, 120] width 128 height 15
paste input "[EMAIL_ADDRESS][DOMAIN_NAME]"
type input "[EMAIL_ADDRESS][DOMAIN_NAME]"
drag, startPoint x: 275, startPoint y: 120, endPoint x: 188, endPoint y: 119, distance: 87.1
click at [188, 120] on input "[EMAIL_ADDRESS][DOMAIN_NAME]" at bounding box center [222, 120] width 128 height 15
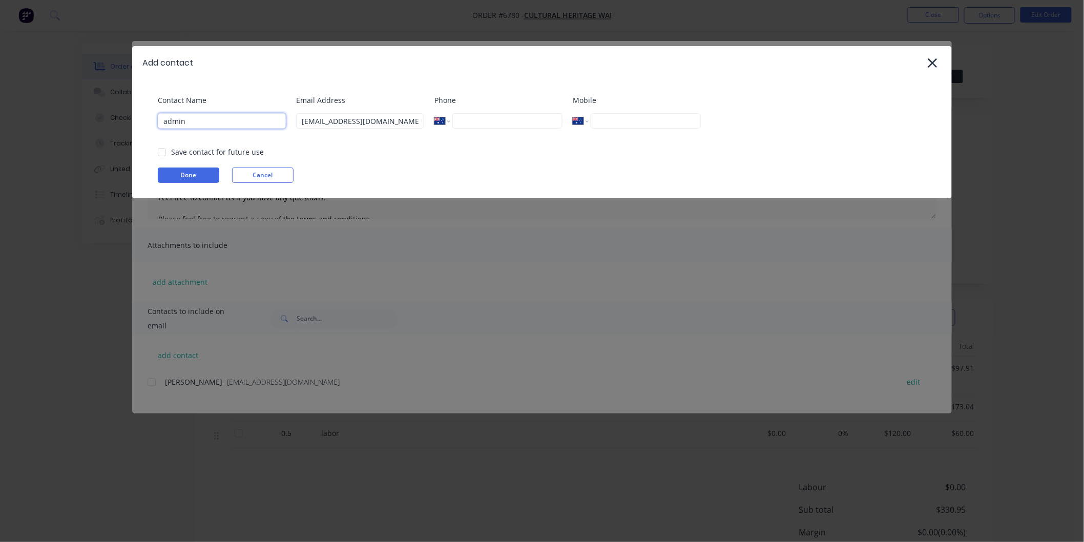
click at [163, 150] on div at bounding box center [162, 152] width 20 height 20
type input "admin"
click at [185, 172] on button "Done" at bounding box center [188, 175] width 61 height 15
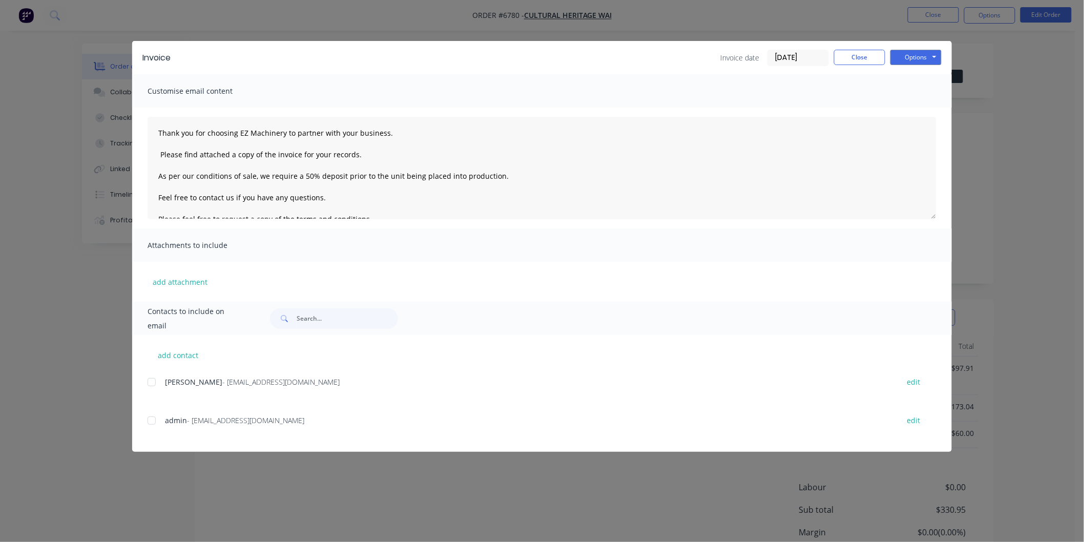
click at [158, 382] on div at bounding box center [151, 382] width 20 height 20
click at [154, 422] on div at bounding box center [151, 420] width 20 height 20
click at [154, 130] on textarea "Thank you for choosing EZ Machinery to partner with your business. Please find …" at bounding box center [542, 168] width 789 height 102
drag, startPoint x: 503, startPoint y: 198, endPoint x: 142, endPoint y: 197, distance: 360.7
click at [142, 197] on div "[PERSON_NAME] Thank you for choosing EZ Machinery to partner with your business…" at bounding box center [542, 168] width 820 height 121
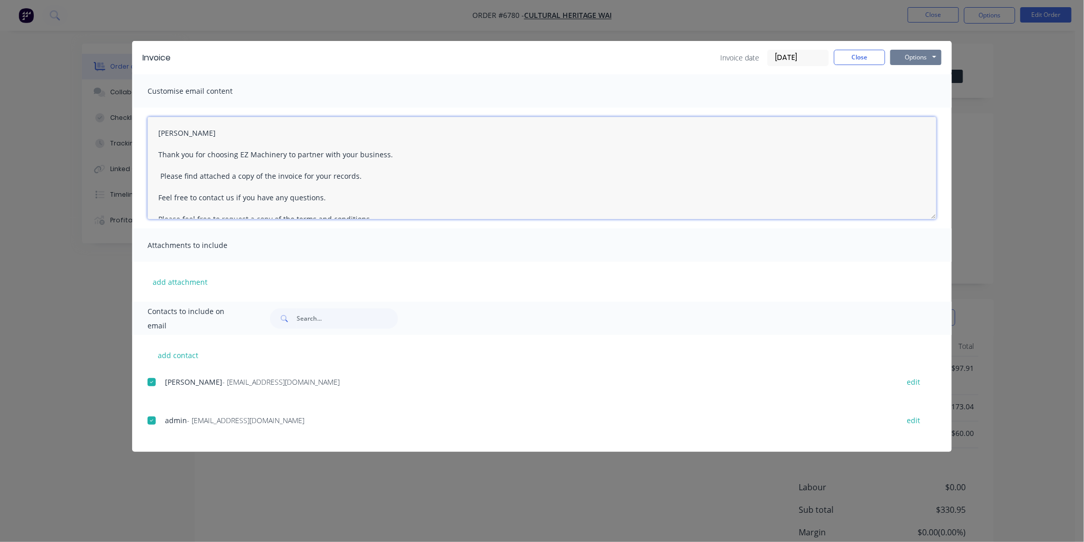
type textarea "[PERSON_NAME] Thank you for choosing EZ Machinery to partner with your business…"
click at [908, 54] on button "Options" at bounding box center [916, 57] width 51 height 15
click at [917, 108] on button "Email" at bounding box center [924, 109] width 66 height 17
click at [862, 50] on button "Close" at bounding box center [859, 57] width 51 height 15
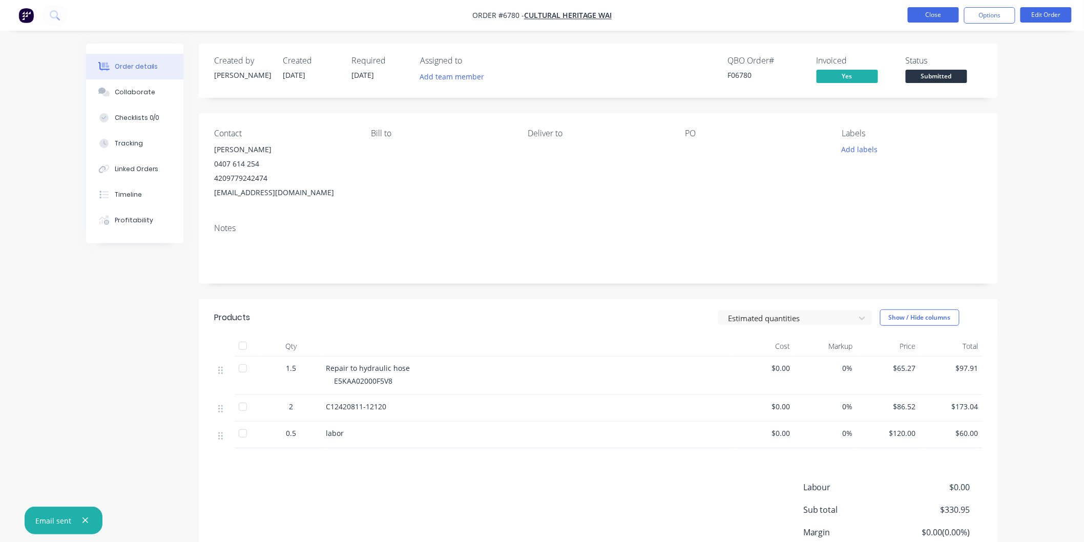
click at [922, 15] on button "Close" at bounding box center [933, 14] width 51 height 15
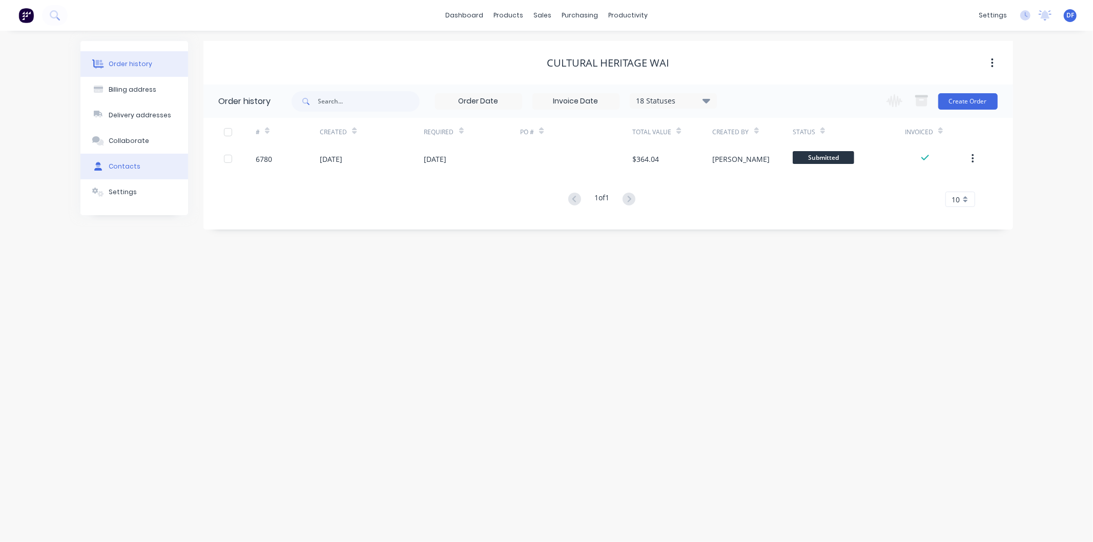
click at [132, 164] on div "Contacts" at bounding box center [125, 166] width 32 height 9
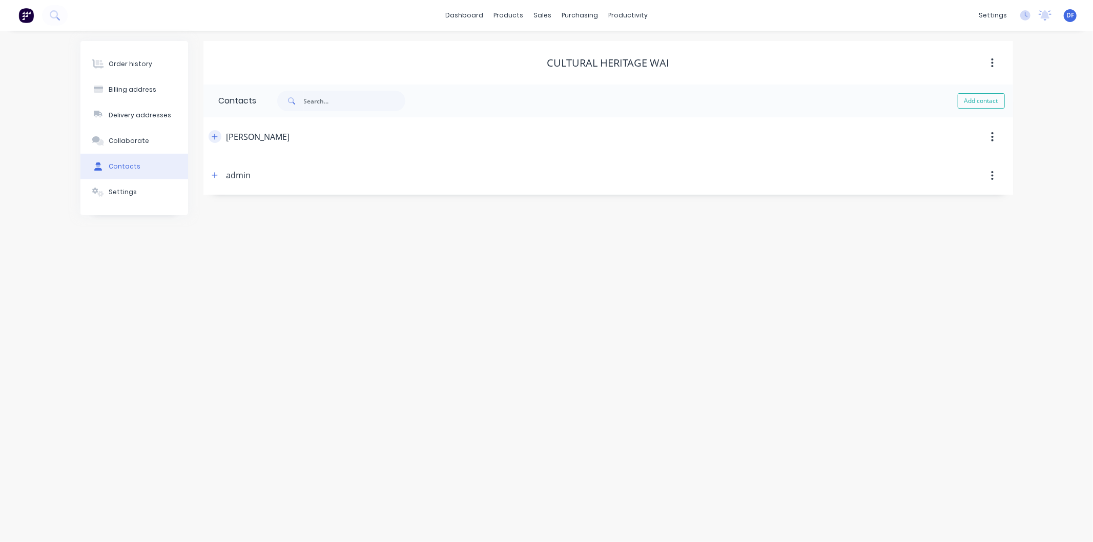
click at [216, 134] on icon "button" at bounding box center [215, 136] width 6 height 7
click at [214, 341] on button "button" at bounding box center [215, 345] width 13 height 13
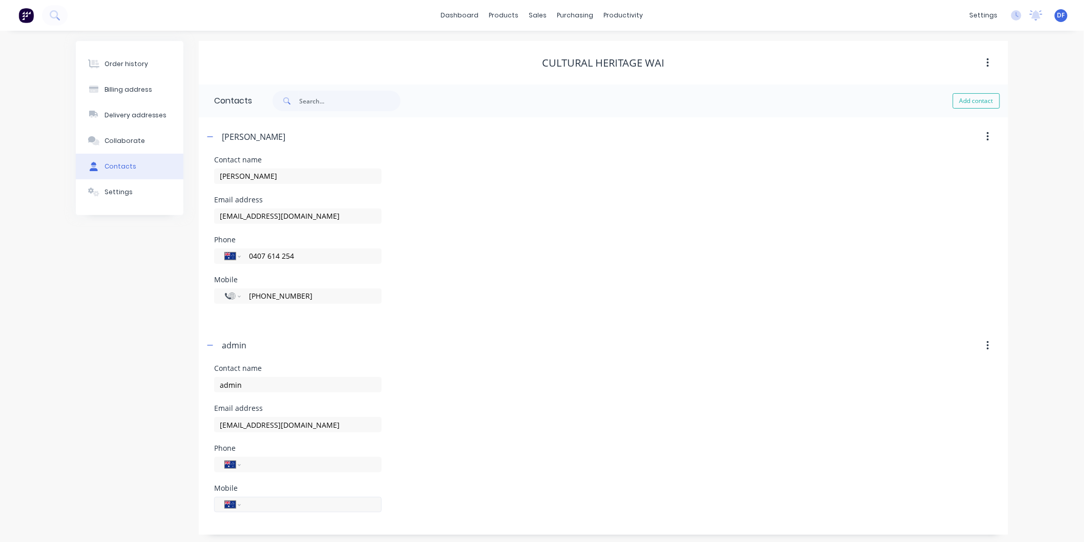
click at [262, 503] on input "tel" at bounding box center [309, 505] width 123 height 12
type input "0484 013 660"
click at [408, 413] on div "Email address [EMAIL_ADDRESS][DOMAIN_NAME]" at bounding box center [603, 425] width 779 height 40
click at [111, 388] on div "Order history Billing address Delivery addresses Collaborate Contacts Settings" at bounding box center [130, 292] width 108 height 502
click at [611, 324] on form "Contact name [PERSON_NAME] Email address [EMAIL_ADDRESS][DOMAIN_NAME] Phone Int…" at bounding box center [603, 245] width 779 height 178
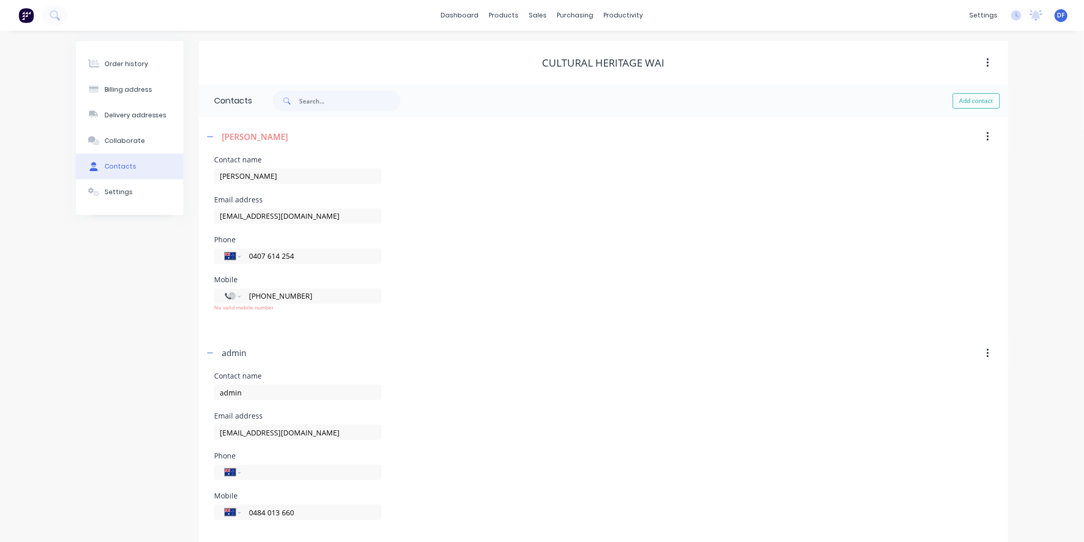
click at [65, 331] on div "Order history Billing address Delivery addresses Collaborate Contacts Settings …" at bounding box center [542, 292] width 1084 height 522
click at [120, 60] on div "Order history" at bounding box center [127, 63] width 44 height 9
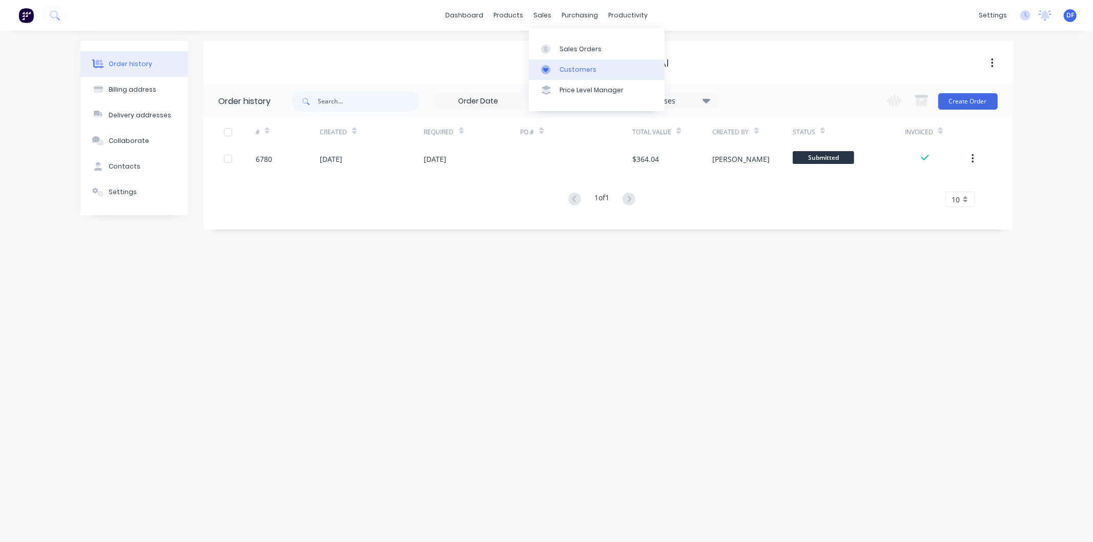
click at [569, 65] on div "Customers" at bounding box center [578, 69] width 37 height 9
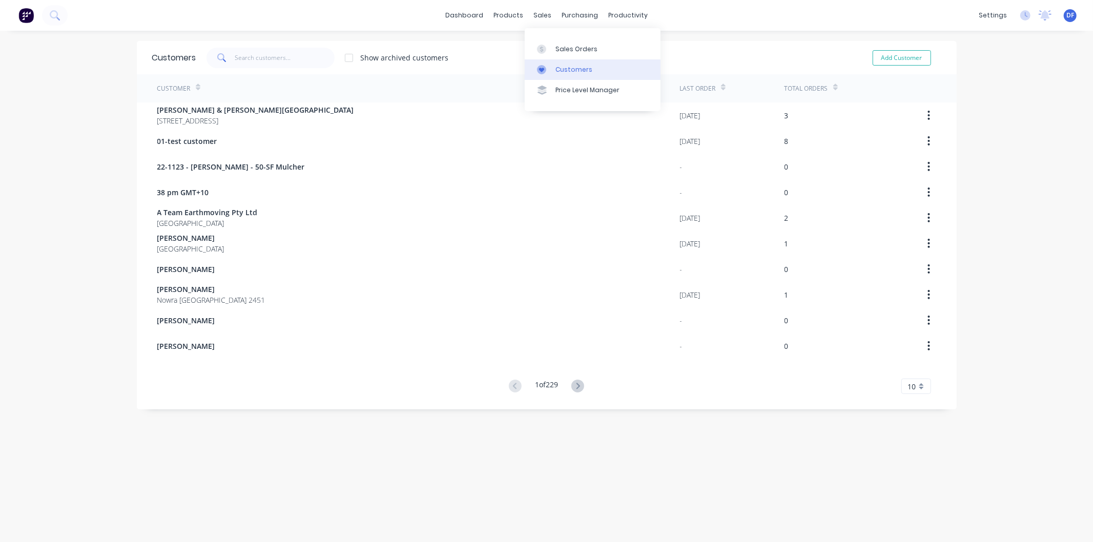
click at [568, 70] on div "Customers" at bounding box center [573, 69] width 37 height 9
click at [904, 59] on button "Add Customer" at bounding box center [902, 57] width 58 height 15
select select "AU"
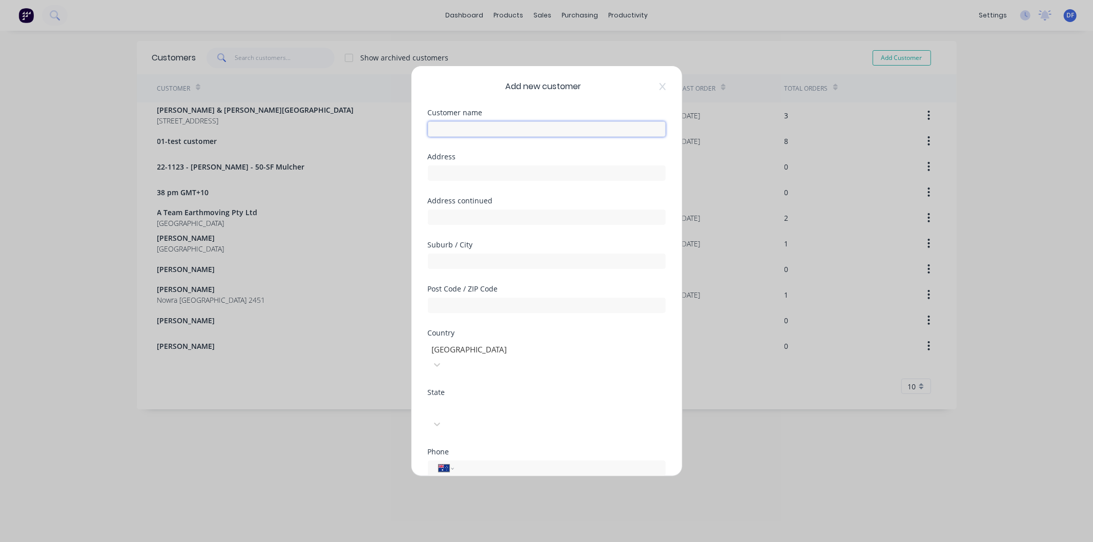
click at [459, 127] on input "text" at bounding box center [547, 128] width 238 height 15
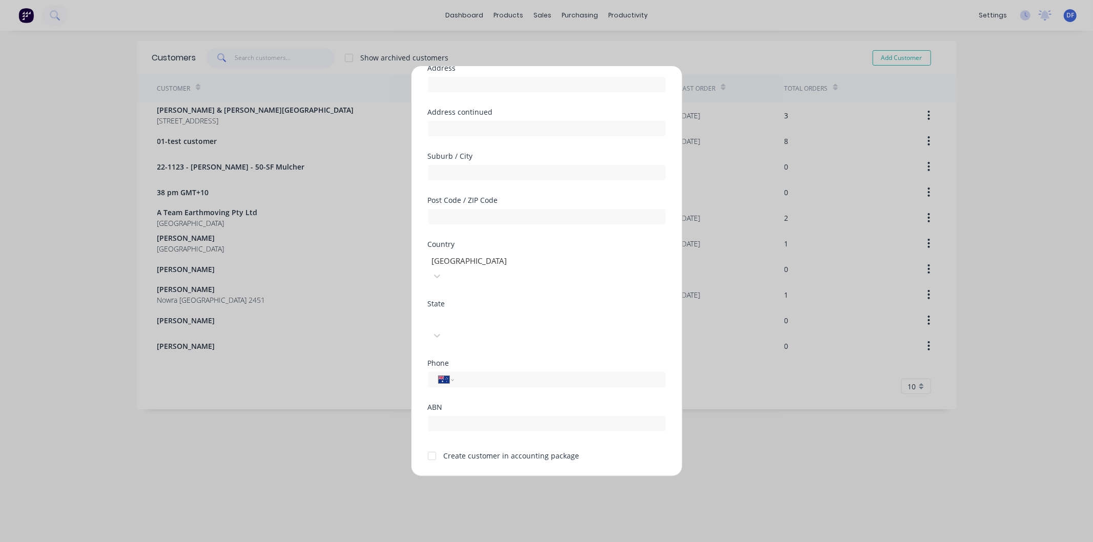
scroll to position [90, 0]
type input "[PERSON_NAME]"
click at [487, 371] on div "International [GEOGRAPHIC_DATA] [GEOGRAPHIC_DATA] [GEOGRAPHIC_DATA] [GEOGRAPHIC…" at bounding box center [547, 378] width 238 height 15
click at [482, 373] on input "tel" at bounding box center [557, 379] width 193 height 12
type input "0400 089 402"
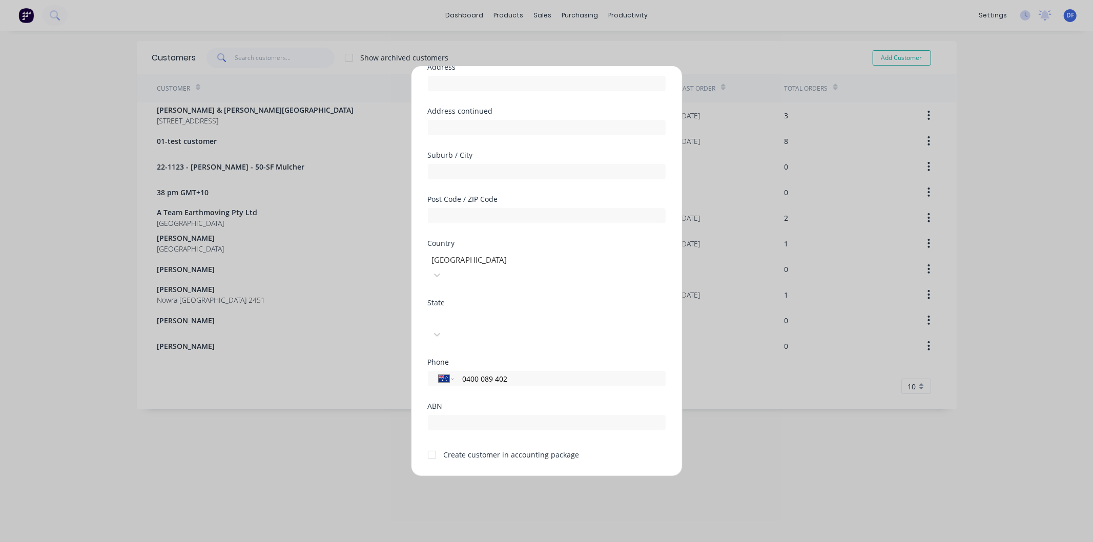
click at [432, 445] on div at bounding box center [432, 455] width 20 height 20
click at [509, 477] on button "Save" at bounding box center [514, 485] width 56 height 16
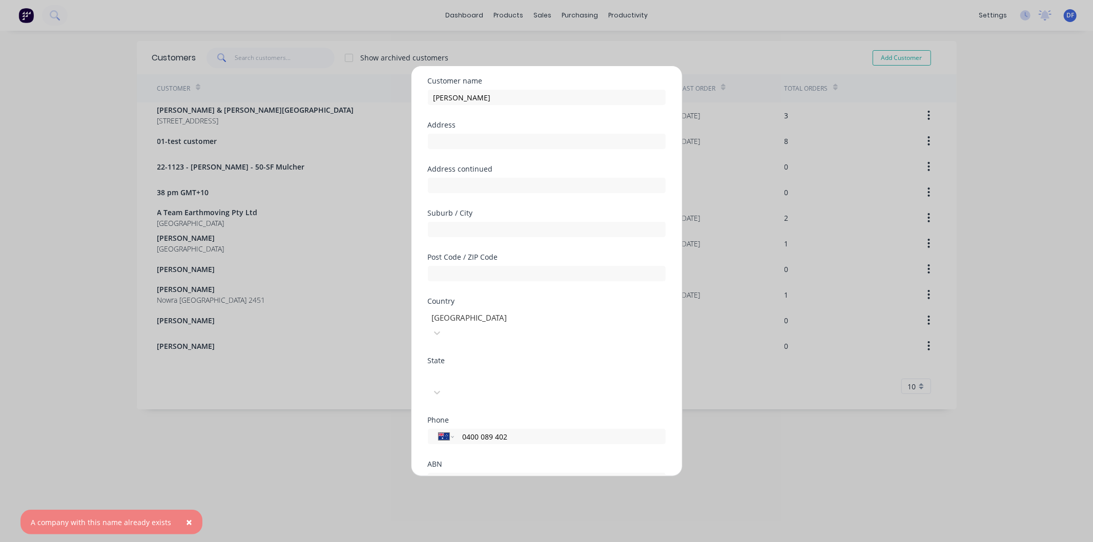
scroll to position [57, 0]
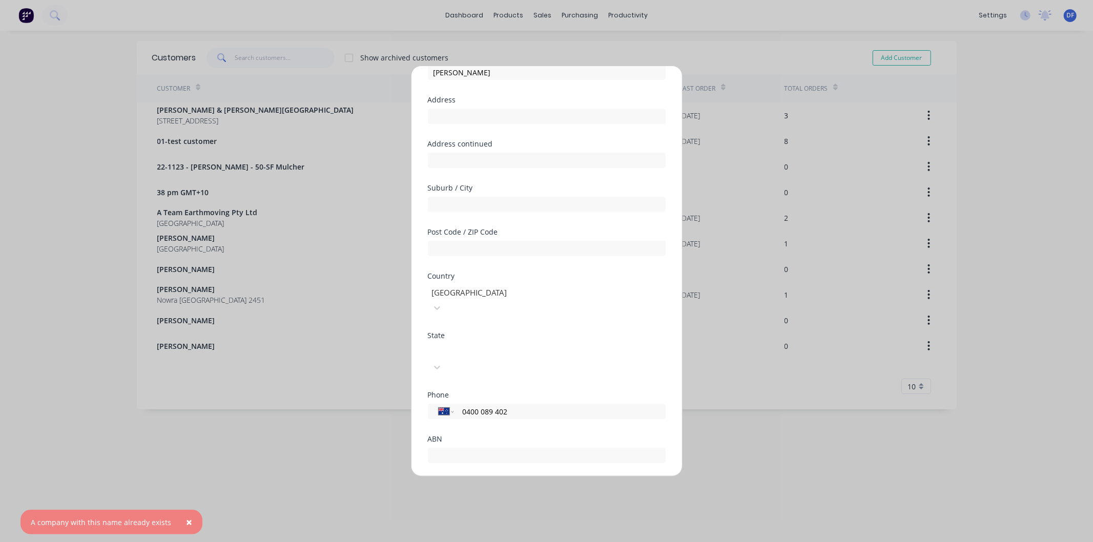
click at [1010, 193] on div "Add new customer Customer name [PERSON_NAME] Address Address continued Suburb /…" at bounding box center [546, 271] width 1093 height 542
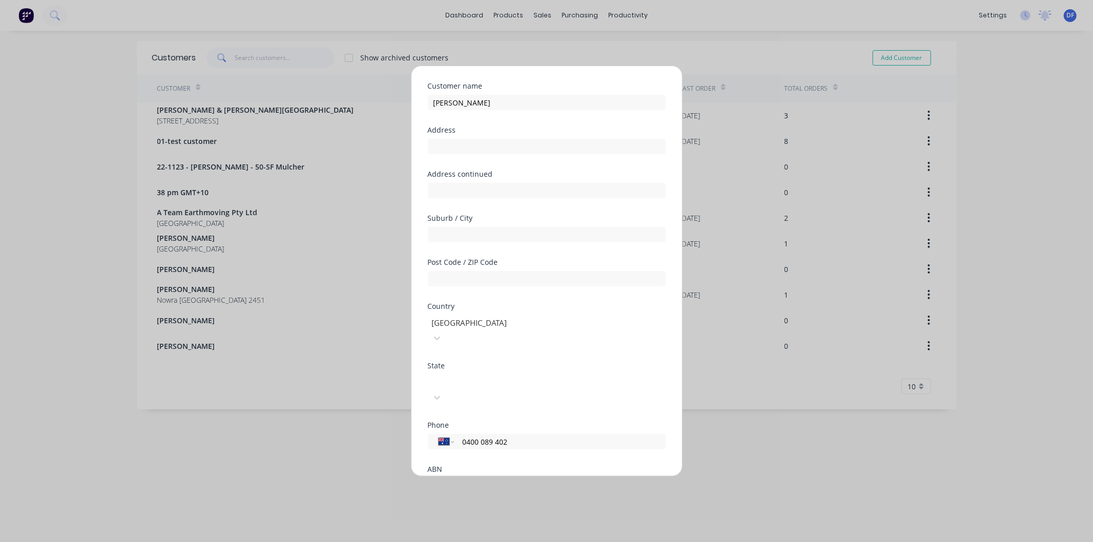
scroll to position [0, 0]
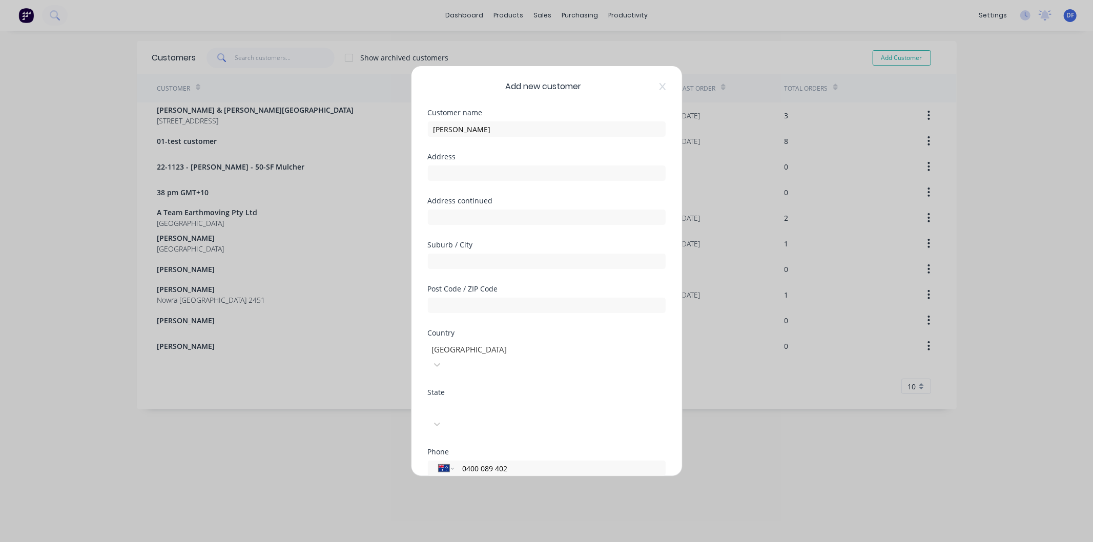
click at [378, 82] on div "Add new customer Customer name [PERSON_NAME] Address Address continued Suburb /…" at bounding box center [546, 271] width 1093 height 542
click at [659, 87] on icon at bounding box center [662, 86] width 6 height 8
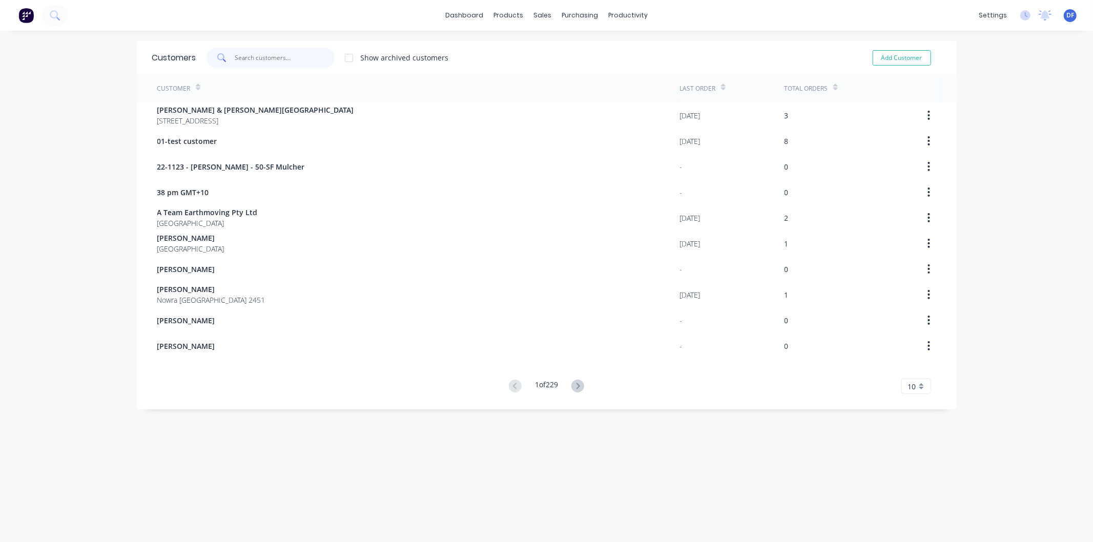
click at [279, 56] on input "text" at bounding box center [285, 58] width 100 height 20
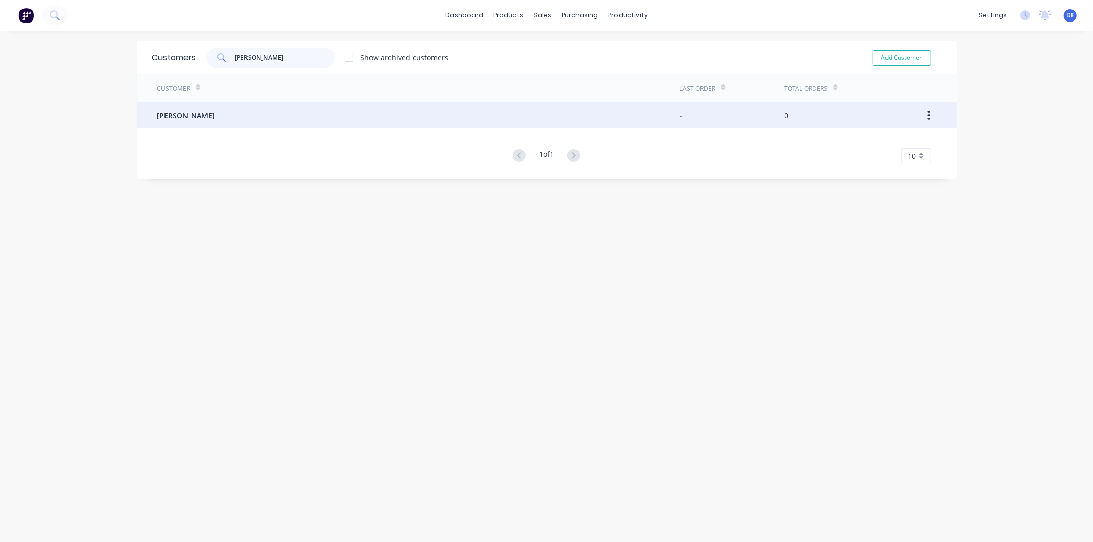
type input "[PERSON_NAME]"
click at [175, 111] on span "[PERSON_NAME]" at bounding box center [186, 115] width 58 height 11
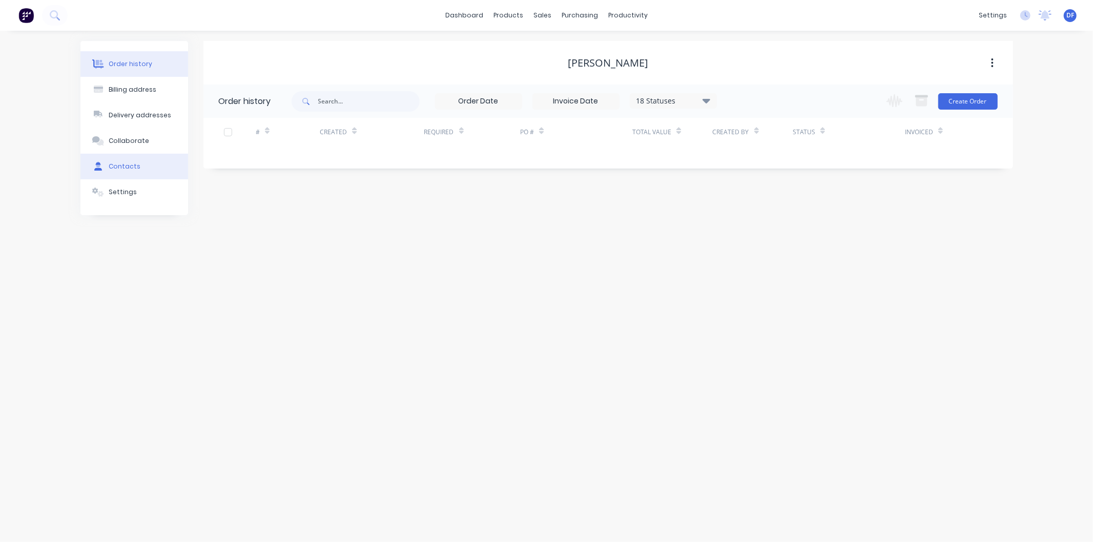
click at [122, 165] on div "Contacts" at bounding box center [125, 166] width 32 height 9
select select "AU"
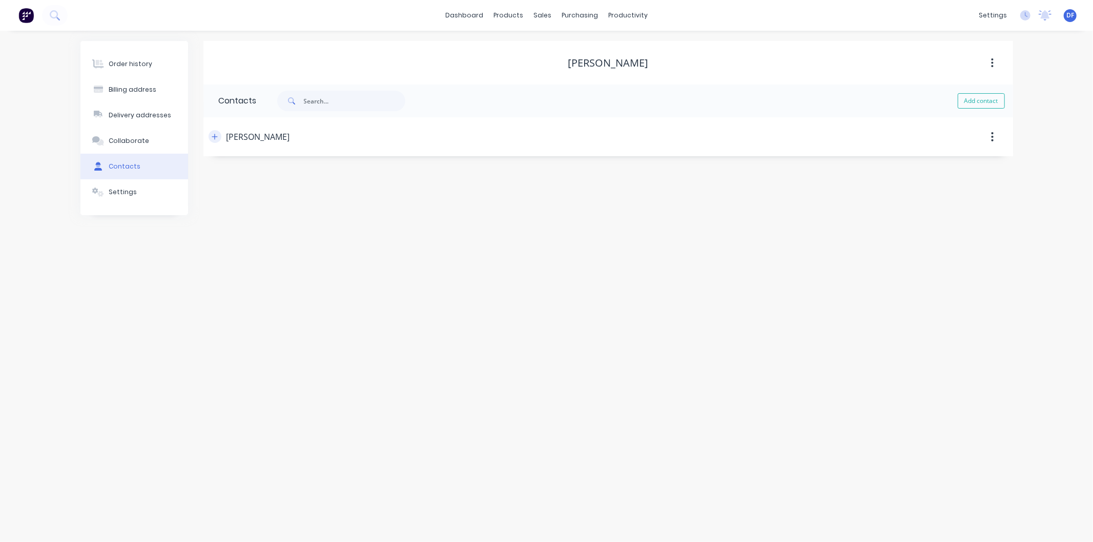
click at [215, 133] on icon "button" at bounding box center [215, 136] width 6 height 7
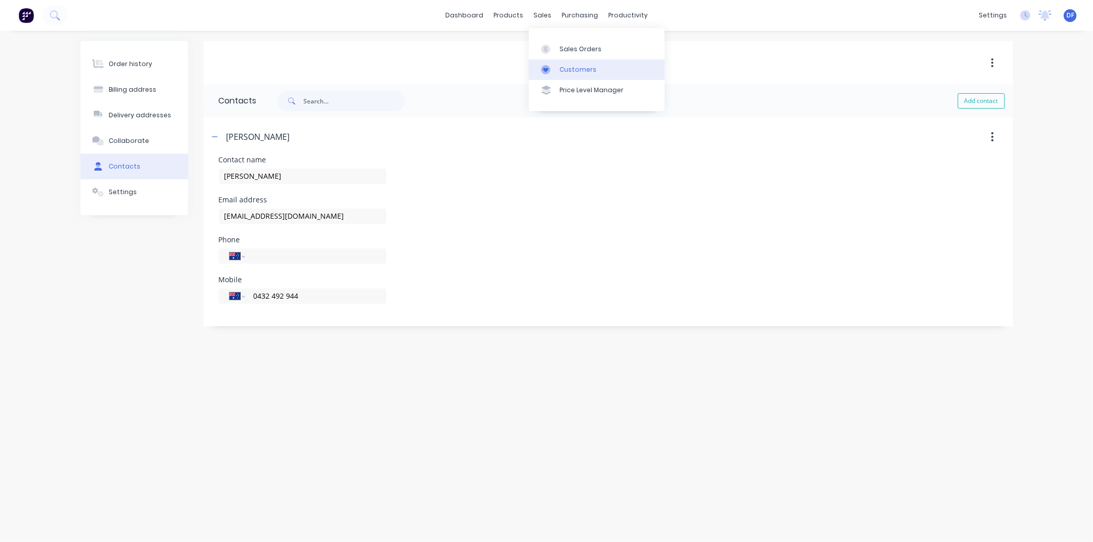
click at [576, 70] on div "Customers" at bounding box center [578, 69] width 37 height 9
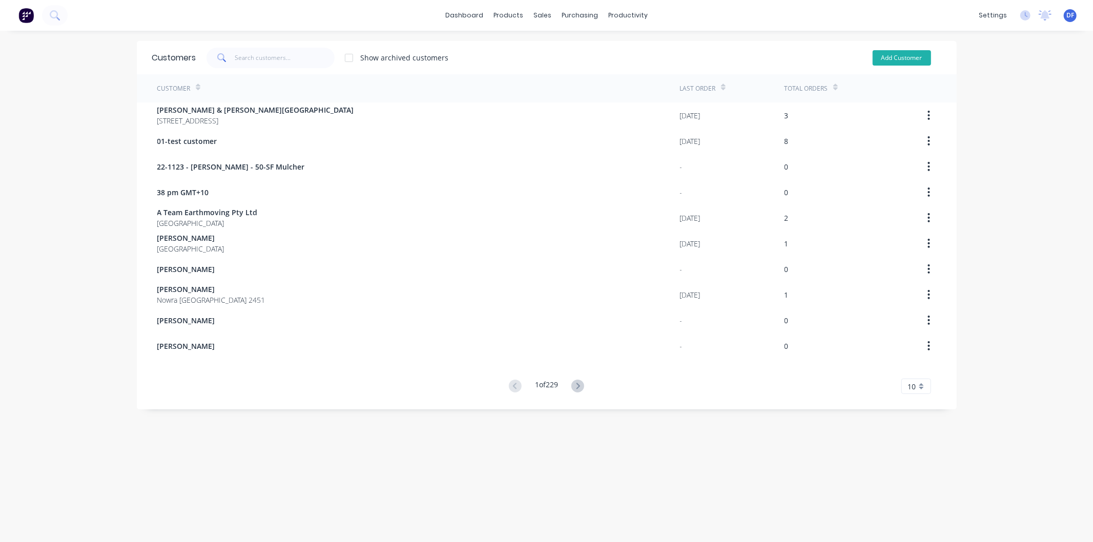
click at [894, 55] on button "Add Customer" at bounding box center [902, 57] width 58 height 15
select select "AU"
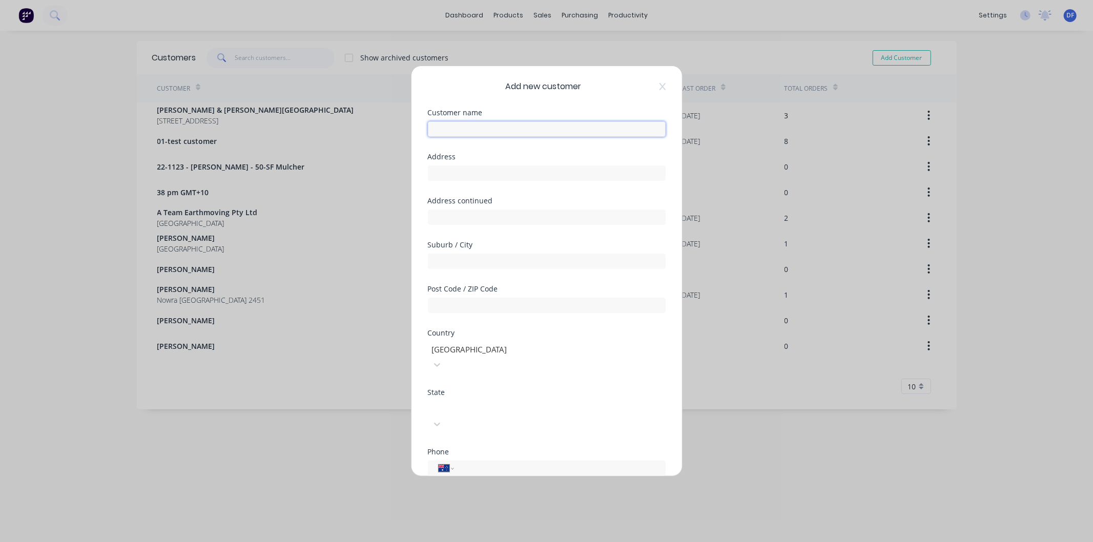
click at [451, 130] on input "text" at bounding box center [547, 128] width 238 height 15
type input "Landform Earthmoving Pty Ltd"
click at [482, 463] on input "tel" at bounding box center [557, 469] width 193 height 12
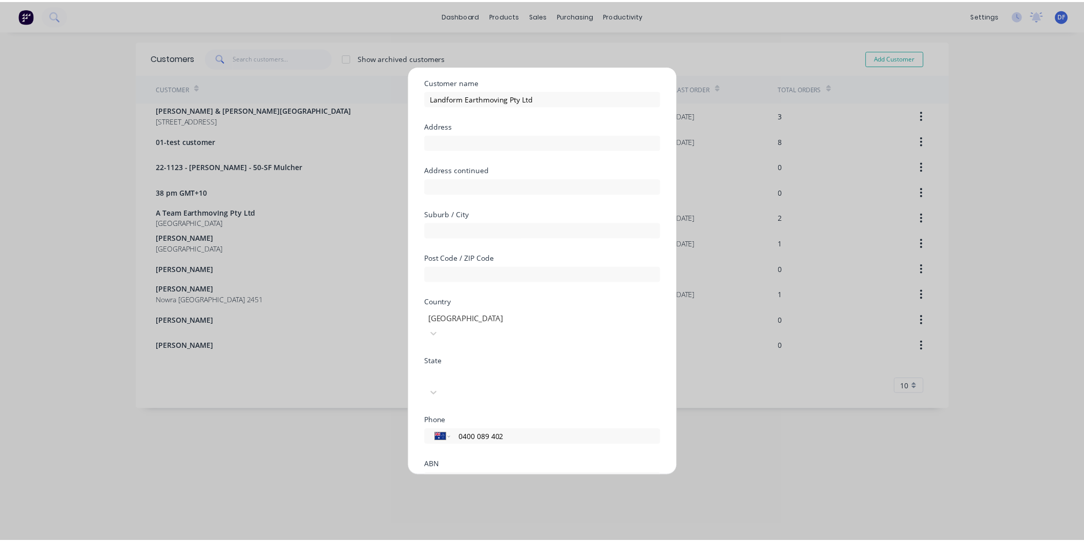
scroll to position [90, 0]
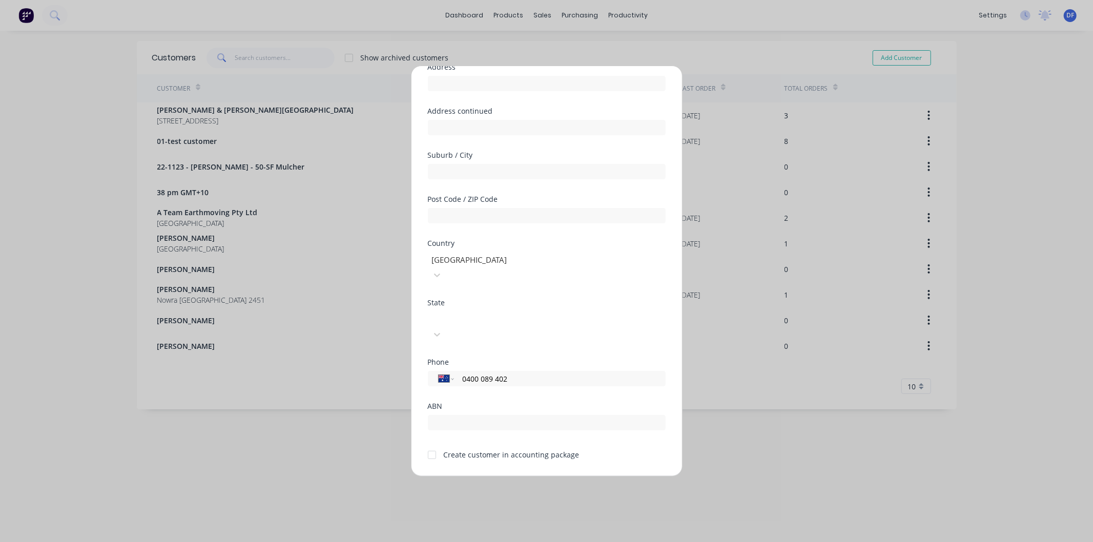
type input "0400 089 402"
click at [433, 445] on div at bounding box center [432, 455] width 20 height 20
click at [526, 477] on button "Save" at bounding box center [514, 485] width 56 height 16
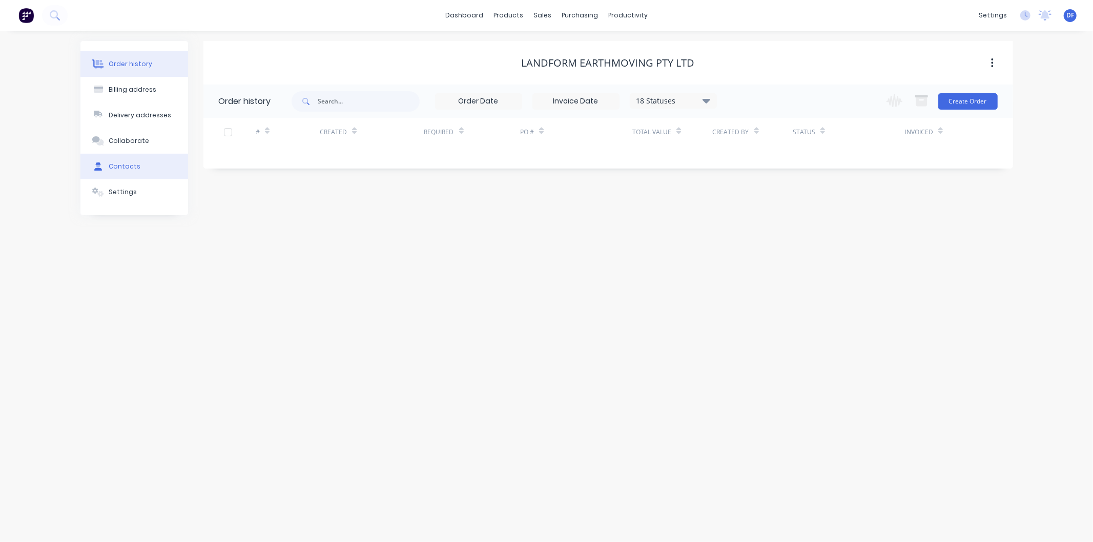
click at [104, 163] on div at bounding box center [98, 166] width 15 height 9
click at [979, 102] on button "Add contact" at bounding box center [981, 100] width 47 height 15
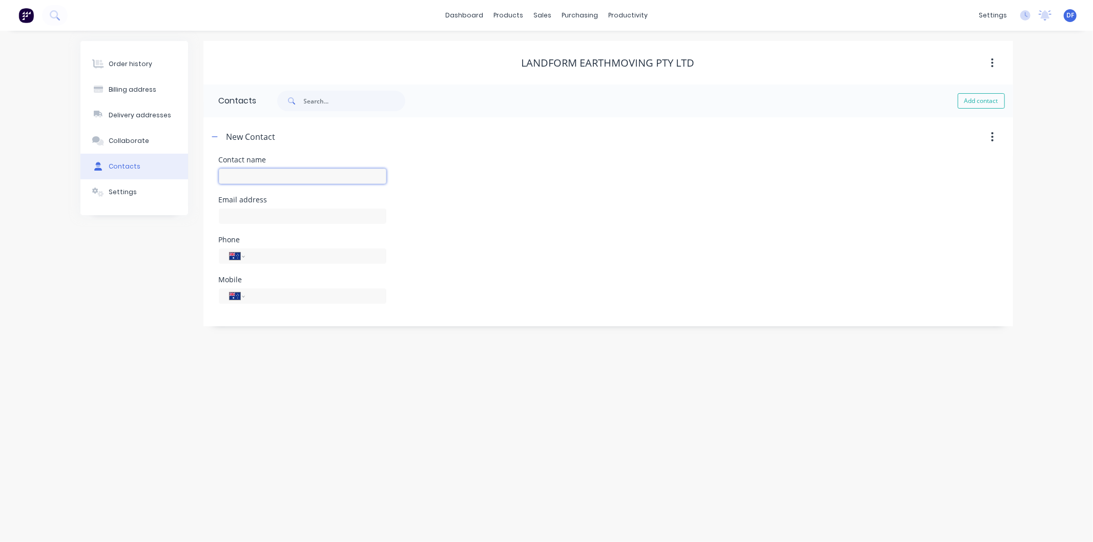
click at [229, 172] on input "text" at bounding box center [303, 176] width 168 height 15
type input "[PERSON_NAME]"
select select "AU"
click at [238, 215] on input "text" at bounding box center [303, 216] width 168 height 15
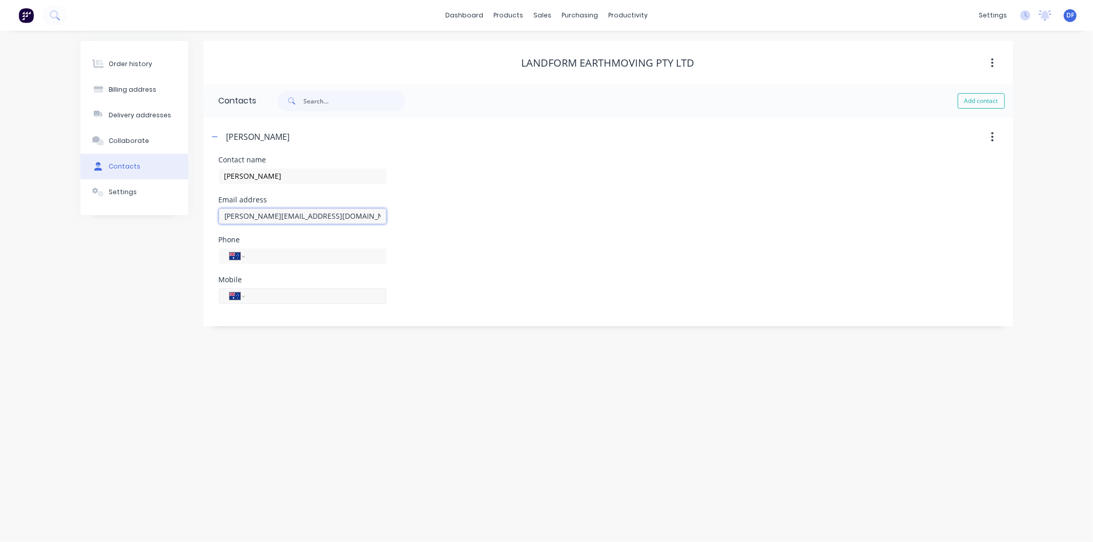
type input "[PERSON_NAME][EMAIL_ADDRESS][DOMAIN_NAME]"
click at [264, 291] on input "tel" at bounding box center [313, 296] width 123 height 12
type input "0400 089 402"
click at [341, 375] on div "Order history Billing address Delivery addresses Collaborate Contacts Settings …" at bounding box center [546, 286] width 1093 height 511
click at [391, 345] on div "Order history Billing address Delivery addresses Collaborate Contacts Settings …" at bounding box center [546, 286] width 1093 height 511
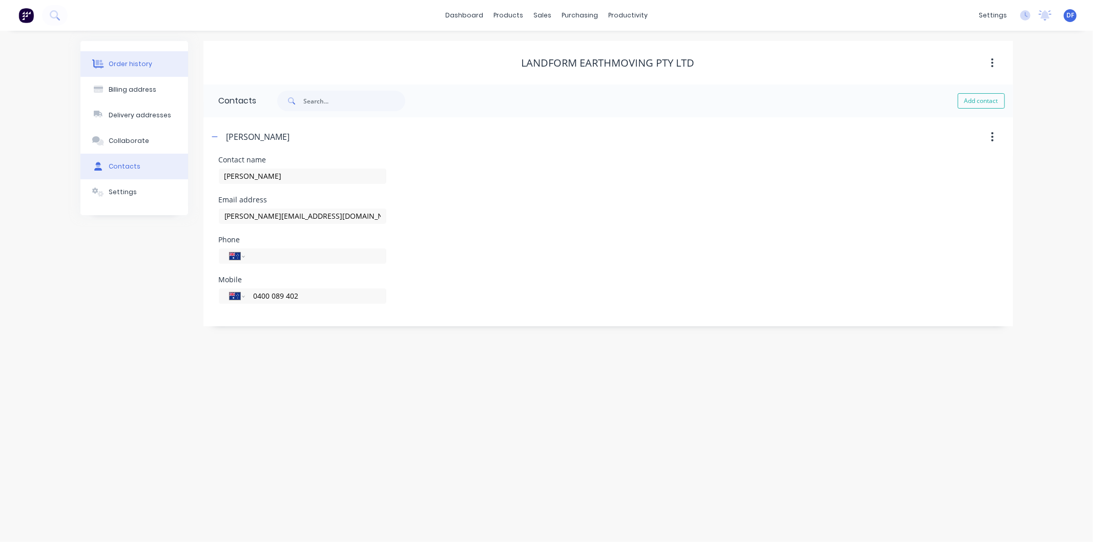
click at [130, 59] on div "Order history" at bounding box center [131, 63] width 44 height 9
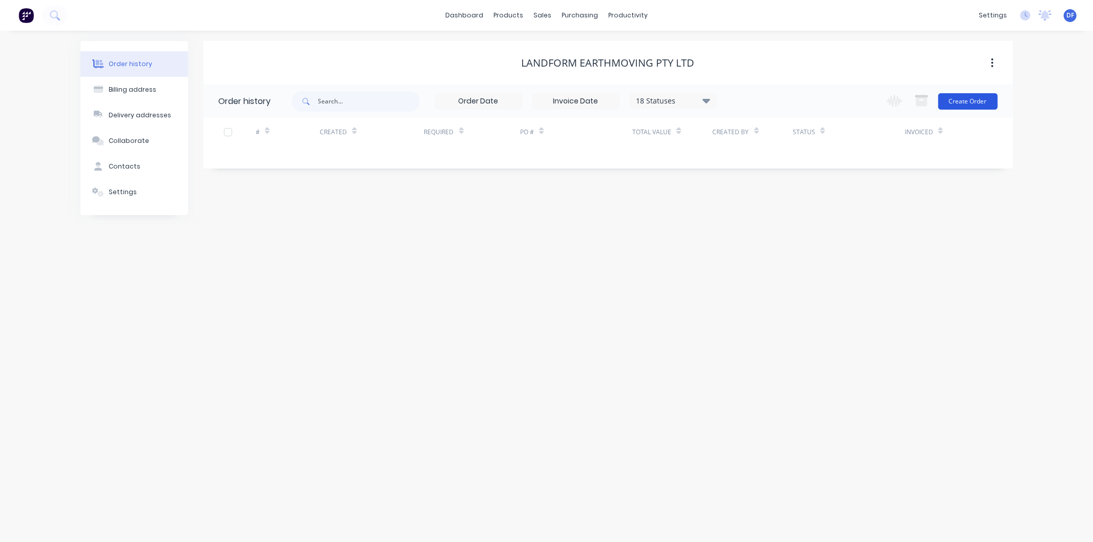
click at [968, 98] on button "Create Order" at bounding box center [967, 101] width 59 height 16
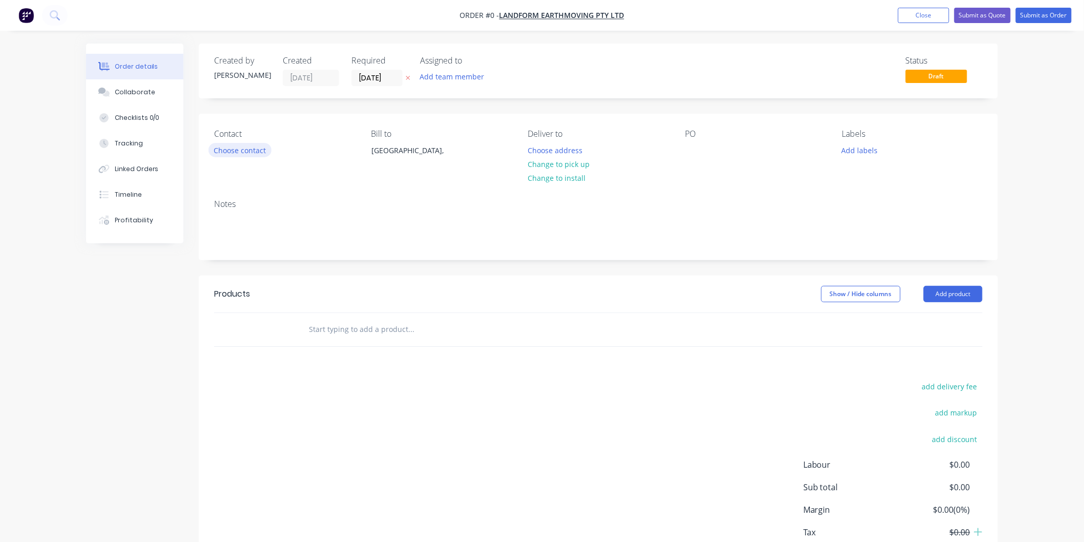
click at [246, 149] on button "Choose contact" at bounding box center [240, 150] width 63 height 14
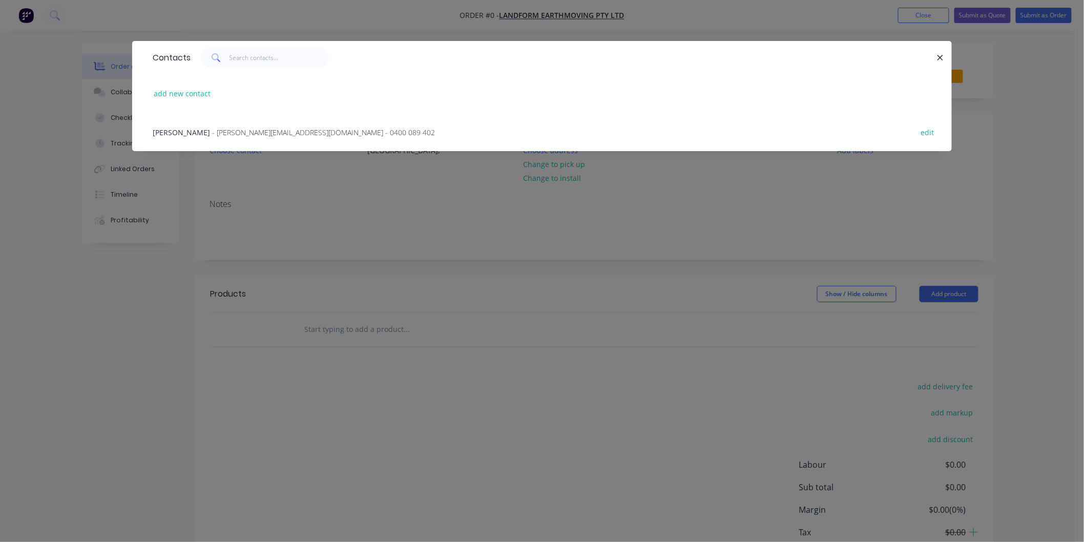
click at [240, 130] on span "- [PERSON_NAME][EMAIL_ADDRESS][DOMAIN_NAME] - 0400 089 402" at bounding box center [323, 133] width 223 height 10
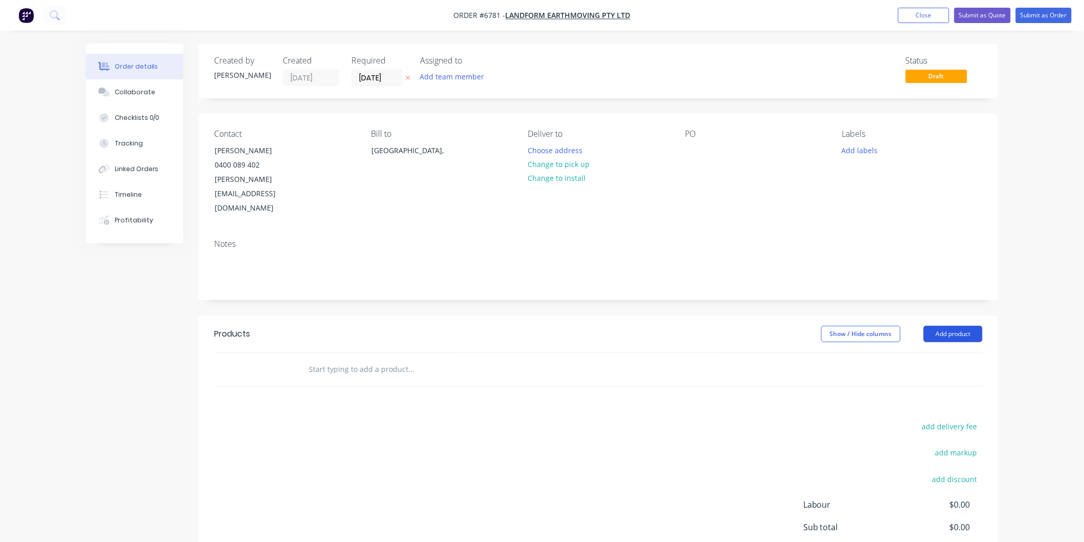
click at [959, 326] on button "Add product" at bounding box center [953, 334] width 59 height 16
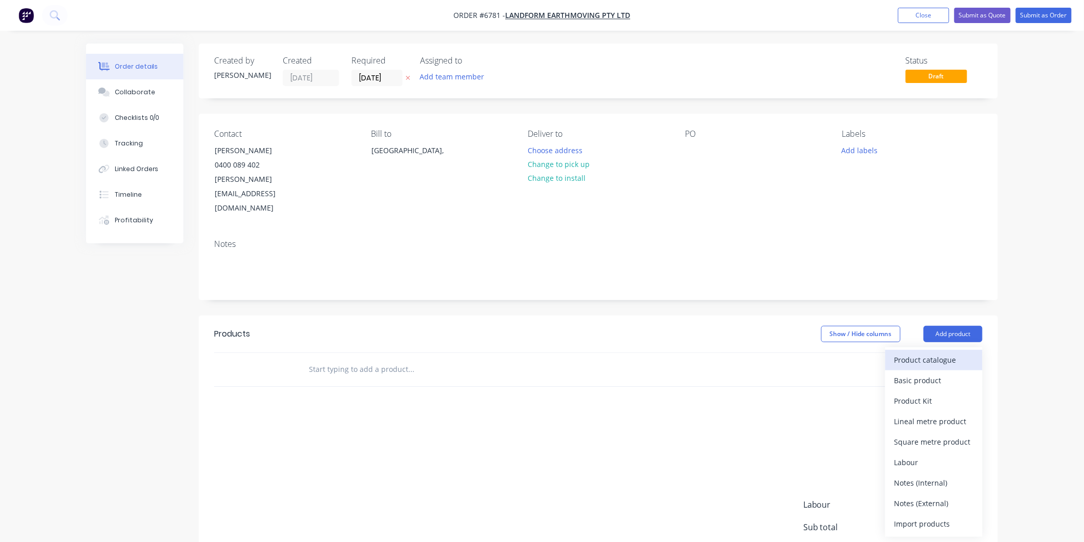
click at [925, 353] on div "Product catalogue" at bounding box center [934, 360] width 79 height 15
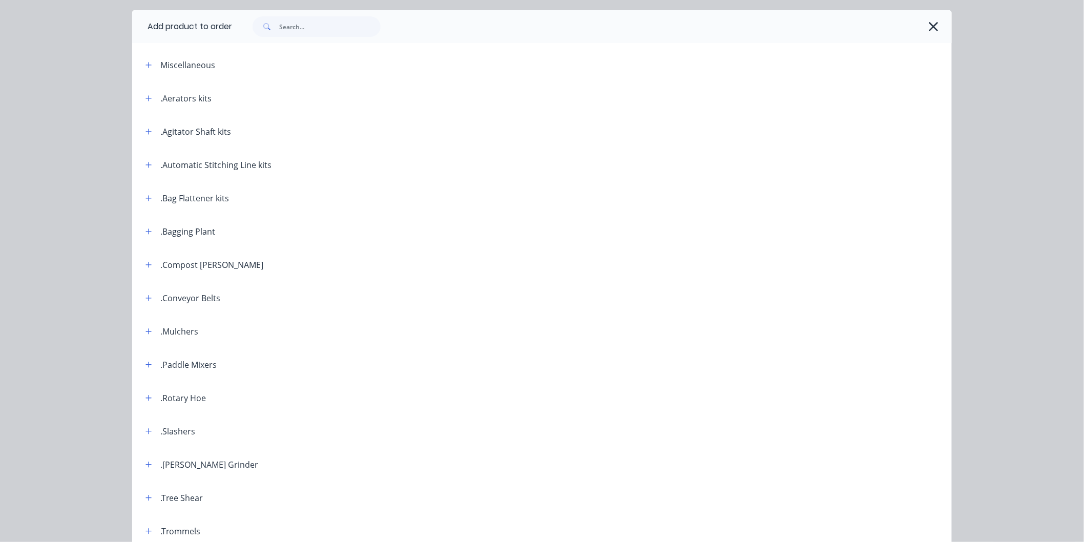
scroll to position [57, 0]
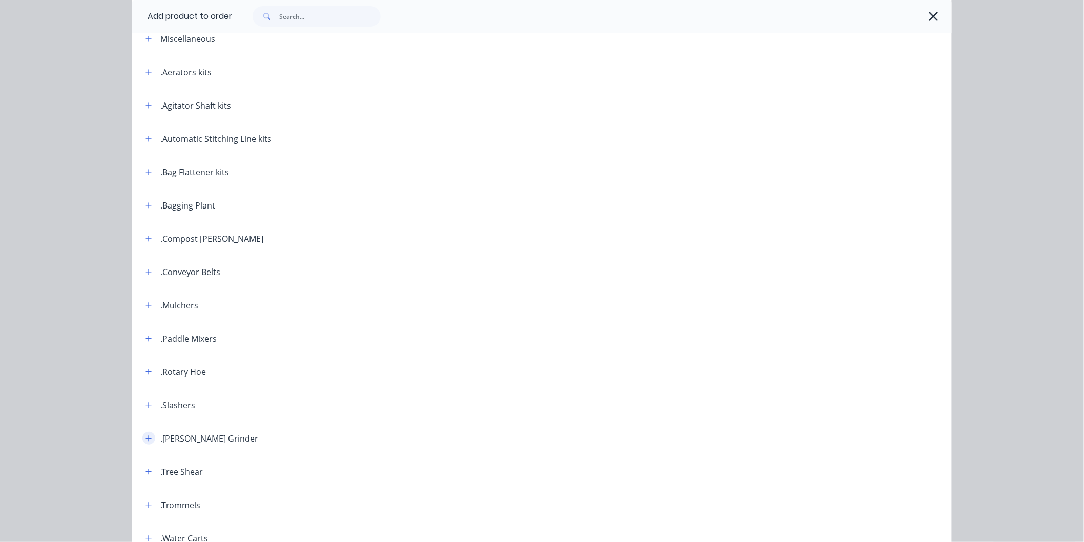
click at [146, 436] on icon "button" at bounding box center [149, 438] width 6 height 7
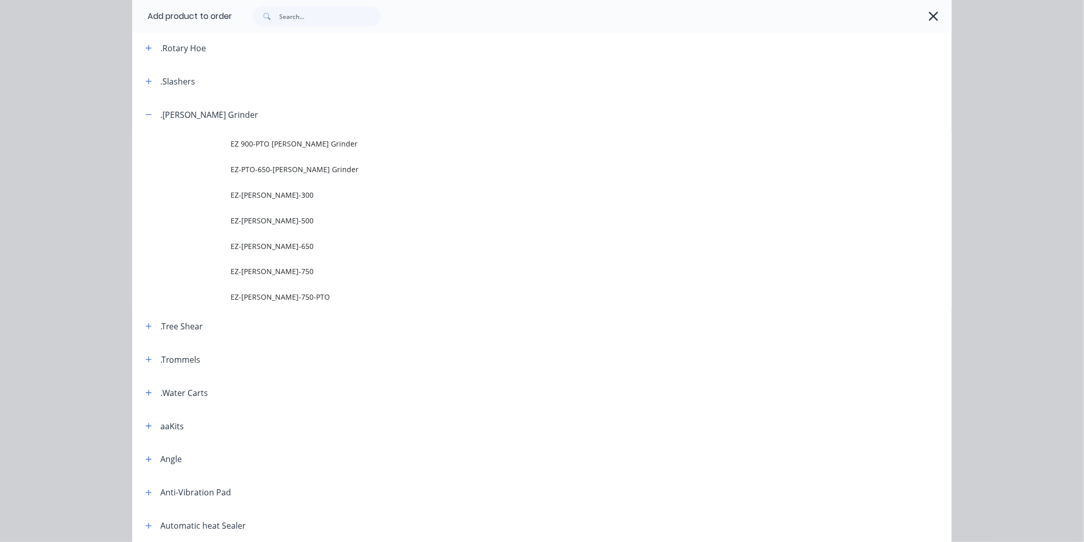
scroll to position [398, 0]
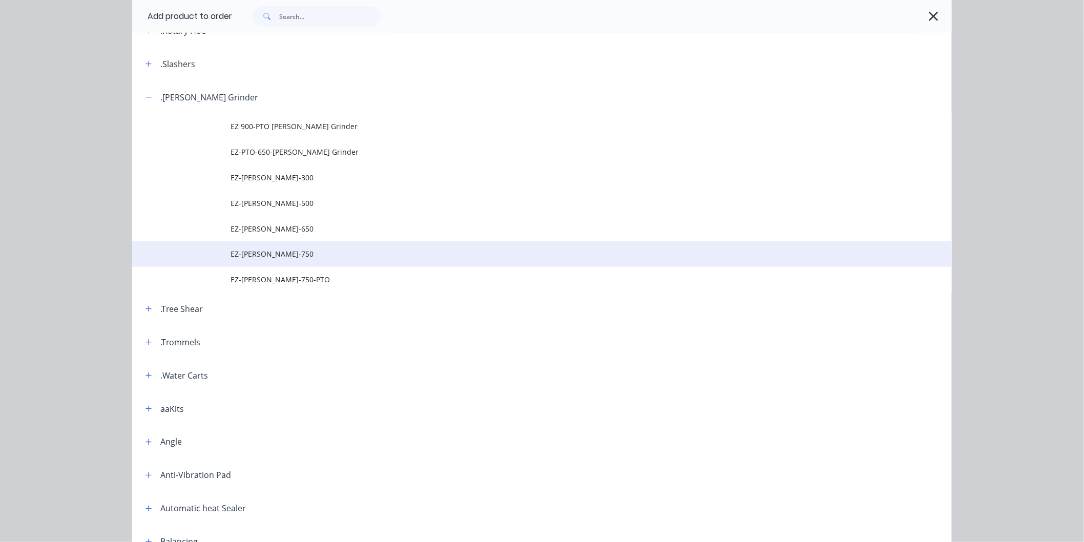
click at [273, 250] on span "EZ-[PERSON_NAME]-750" at bounding box center [519, 254] width 577 height 11
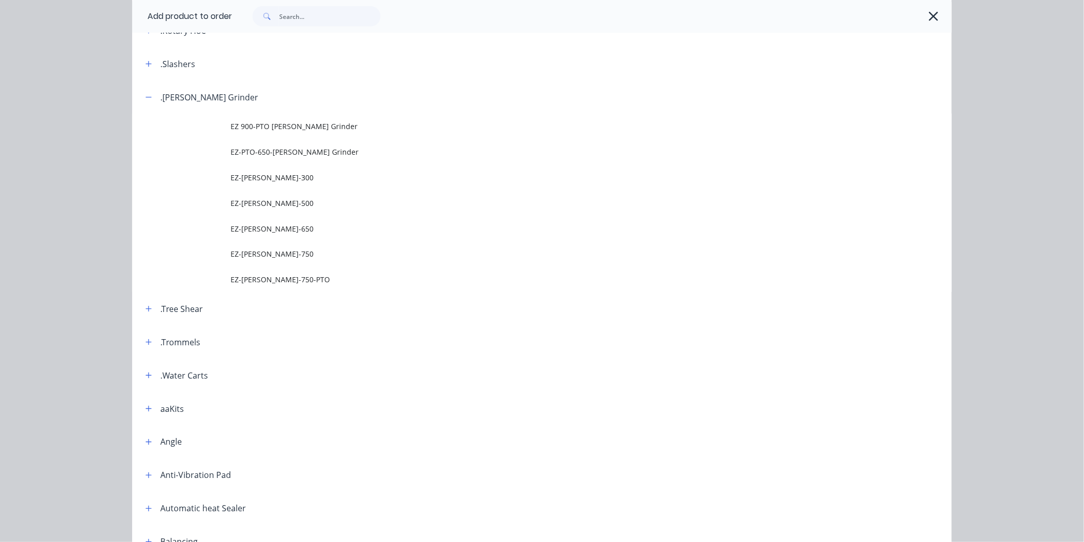
scroll to position [0, 0]
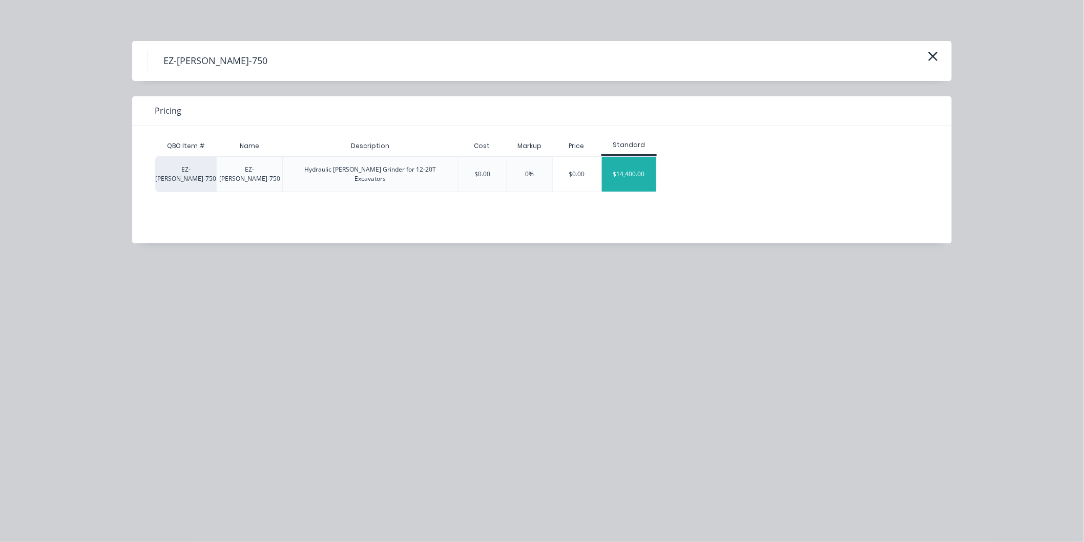
click at [620, 168] on div "$14,400.00" at bounding box center [629, 174] width 55 height 35
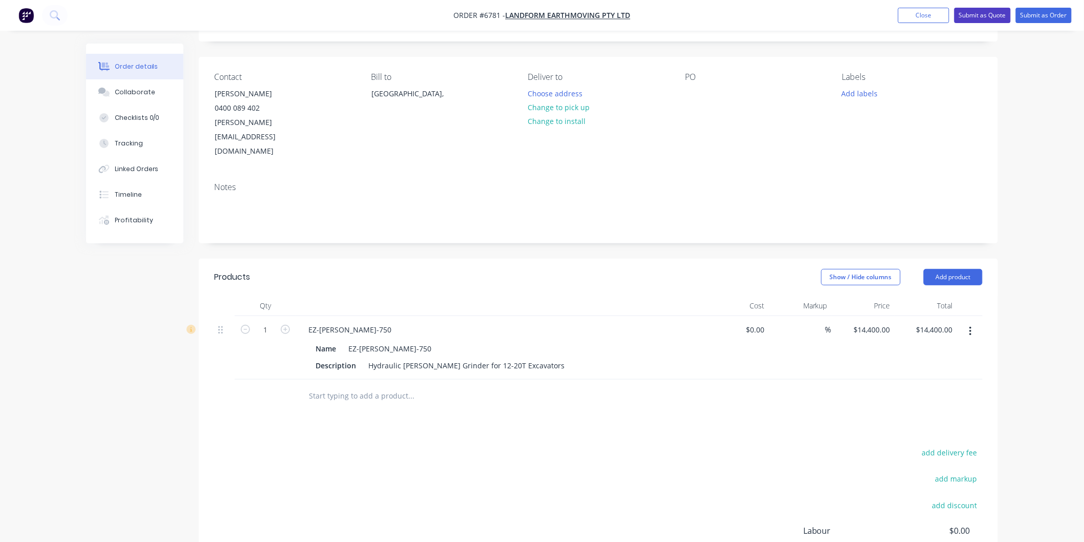
click at [975, 14] on button "Submit as Quote" at bounding box center [983, 15] width 56 height 15
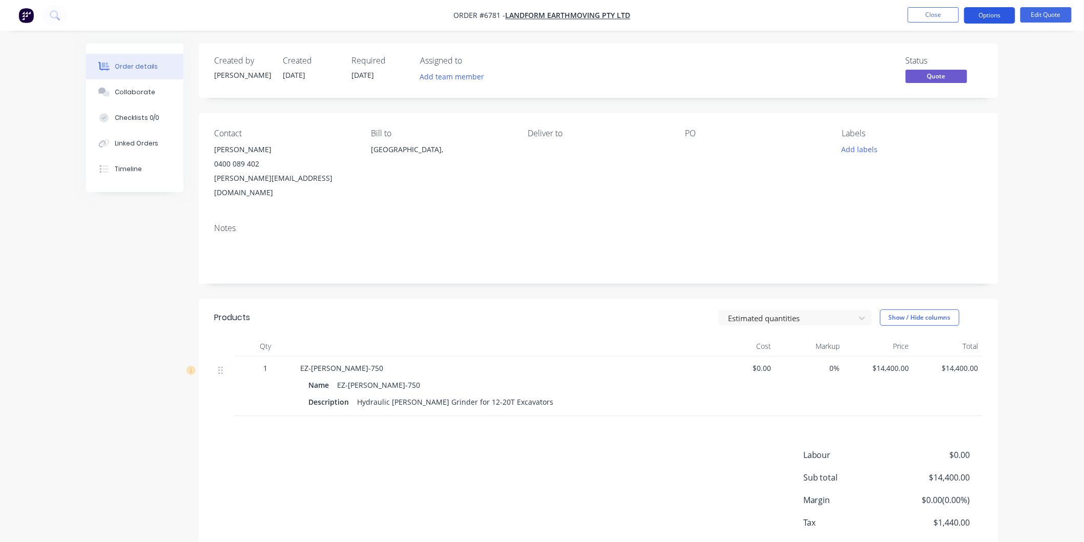
click at [999, 10] on button "Options" at bounding box center [989, 15] width 51 height 16
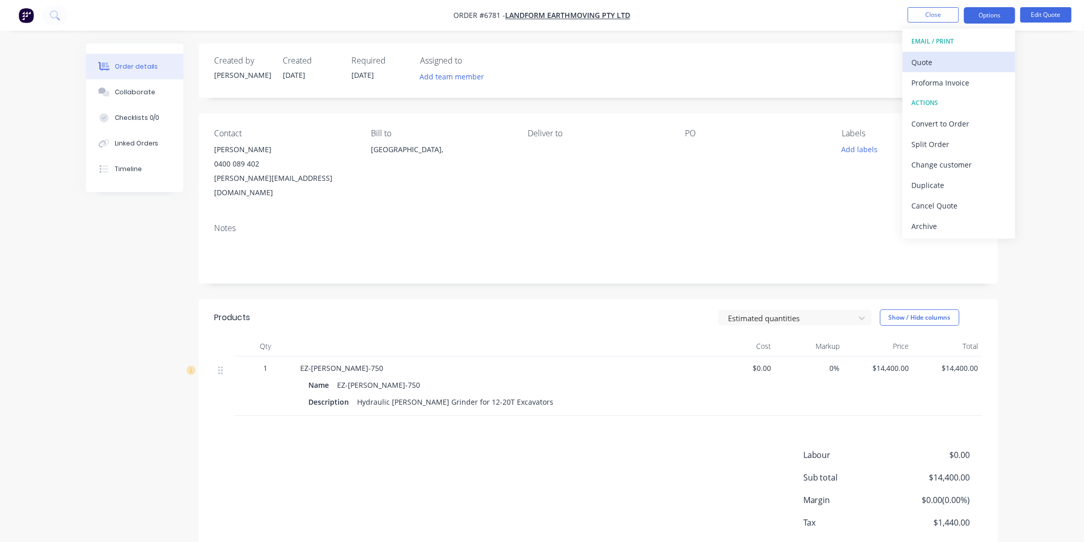
click at [942, 60] on div "Quote" at bounding box center [959, 62] width 94 height 15
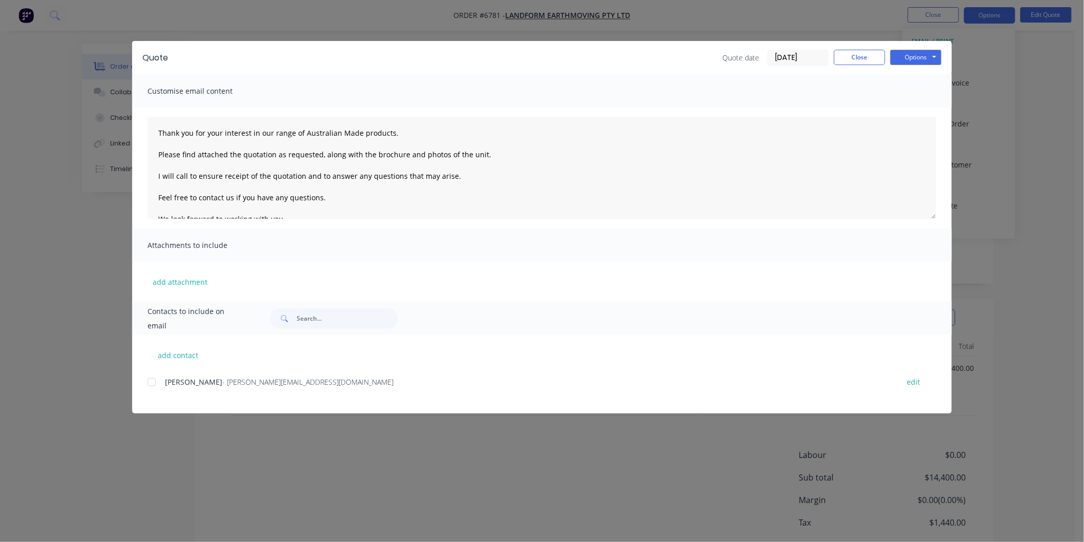
drag, startPoint x: 152, startPoint y: 382, endPoint x: 153, endPoint y: 376, distance: 6.2
click at [152, 381] on div at bounding box center [151, 382] width 20 height 20
click at [172, 280] on button "add attachment" at bounding box center [180, 281] width 65 height 15
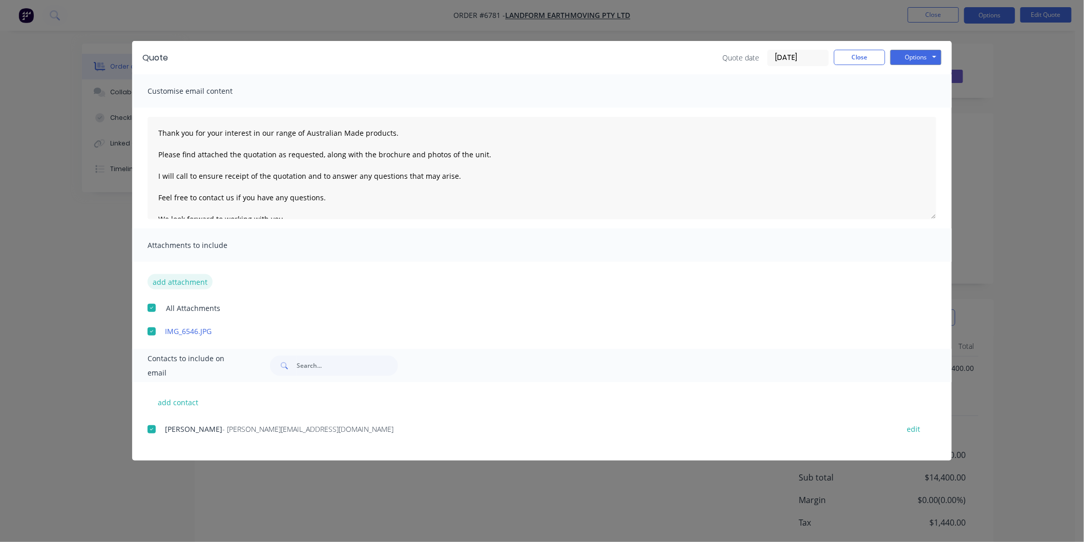
click at [173, 280] on button "add attachment" at bounding box center [180, 281] width 65 height 15
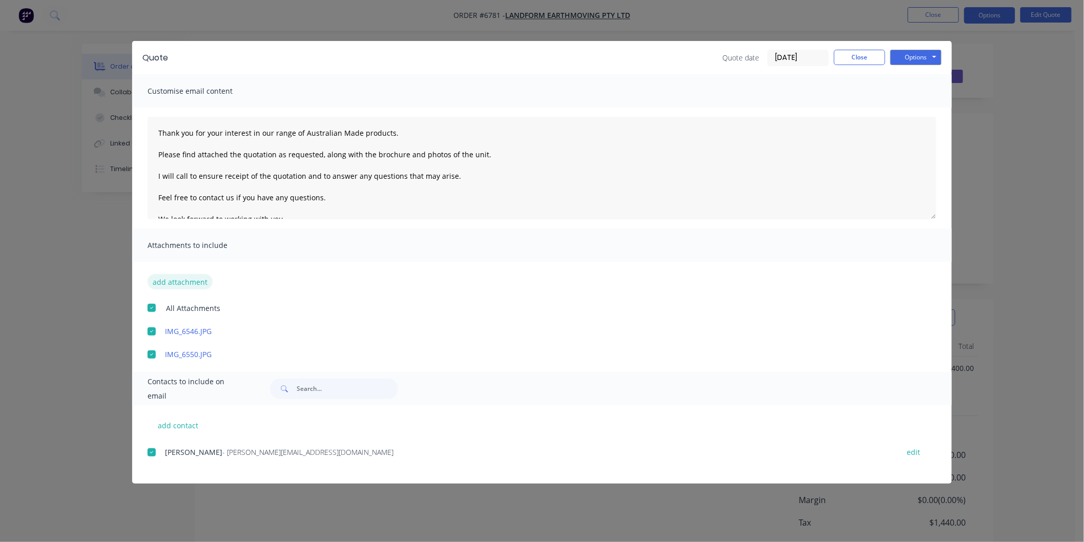
click at [185, 279] on button "add attachment" at bounding box center [180, 281] width 65 height 15
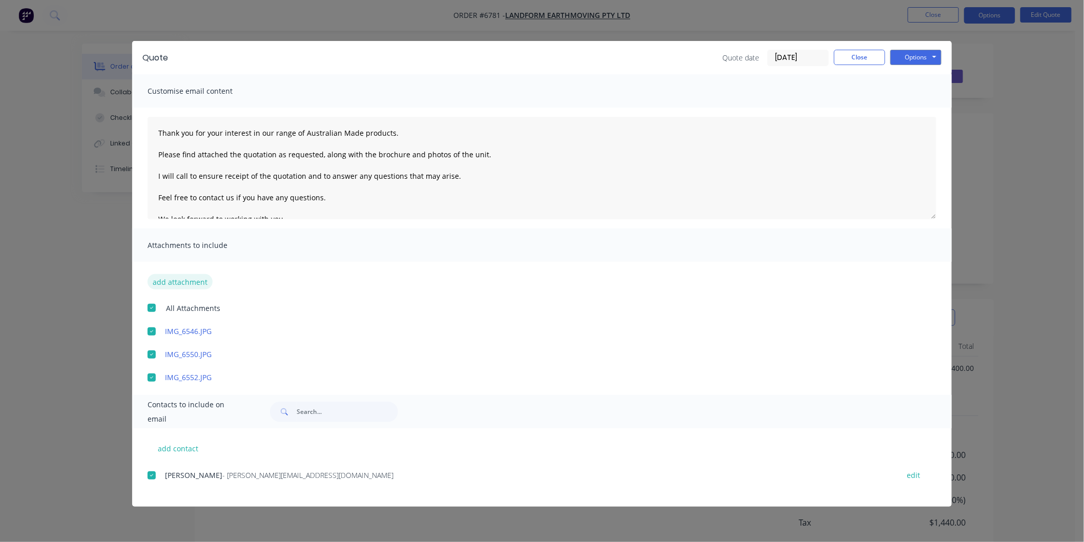
click at [176, 284] on button "add attachment" at bounding box center [180, 281] width 65 height 15
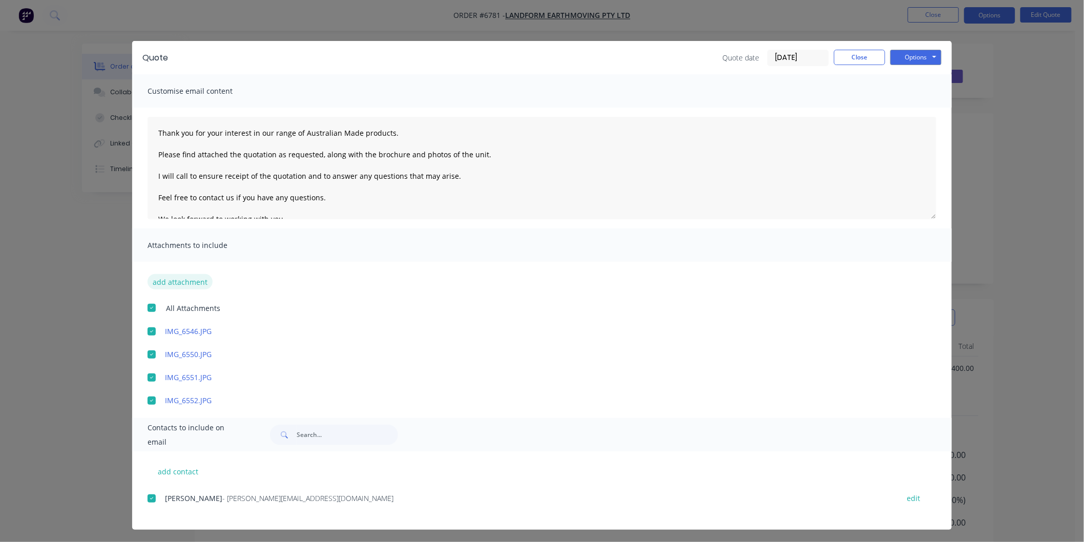
click at [183, 280] on button "add attachment" at bounding box center [180, 281] width 65 height 15
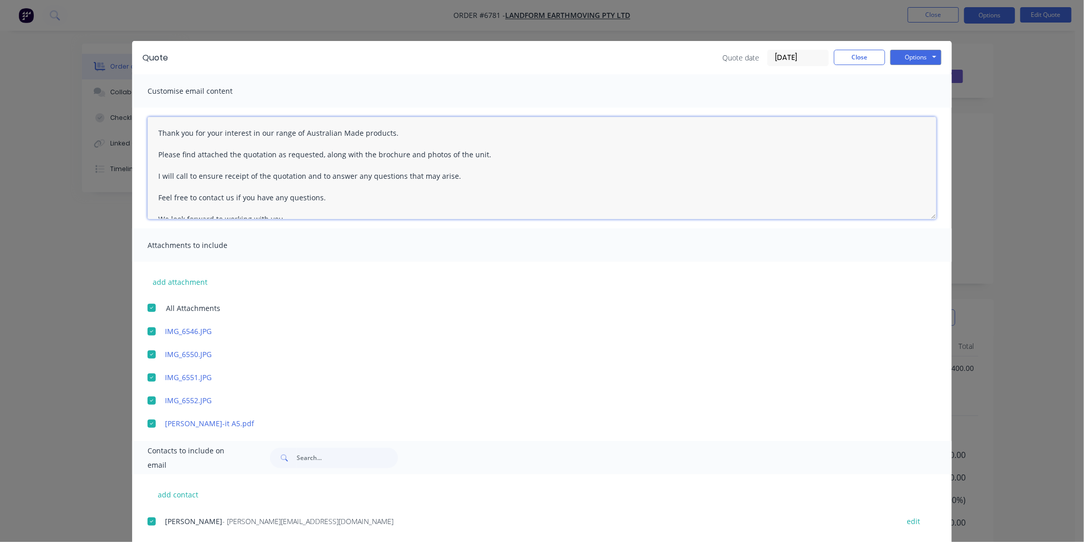
click at [152, 130] on textarea "Thank you for your interest in our range of Australian Made products. Please fi…" at bounding box center [542, 168] width 789 height 102
type textarea "[PERSON_NAME] Thank you for your interest in our range of Australian Made produ…"
click at [916, 54] on button "Options" at bounding box center [916, 57] width 51 height 15
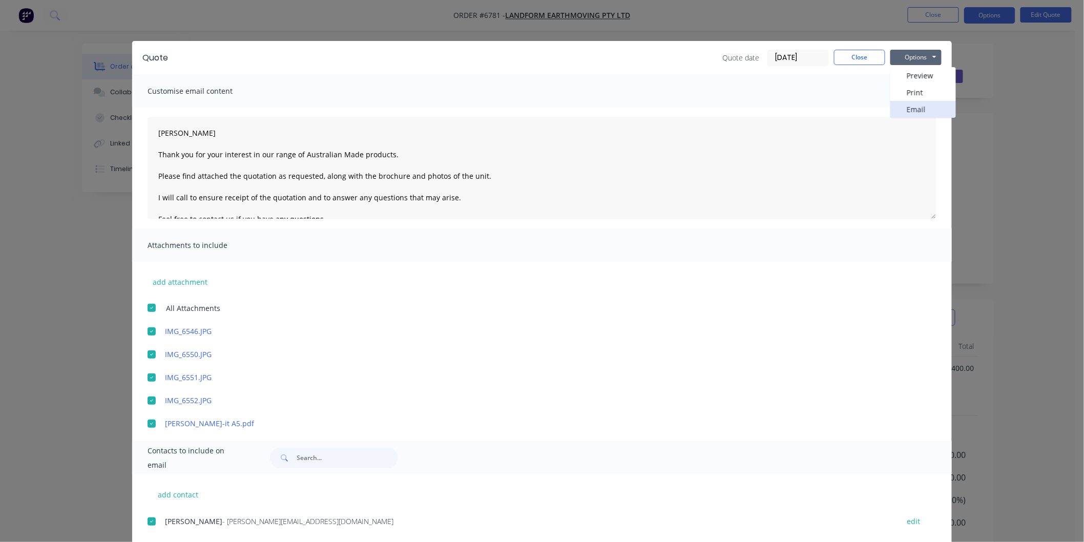
click at [907, 108] on button "Email" at bounding box center [924, 109] width 66 height 17
click at [149, 375] on div at bounding box center [151, 377] width 20 height 20
click at [902, 60] on button "Options" at bounding box center [916, 57] width 51 height 15
click at [906, 106] on button "Email" at bounding box center [924, 109] width 66 height 17
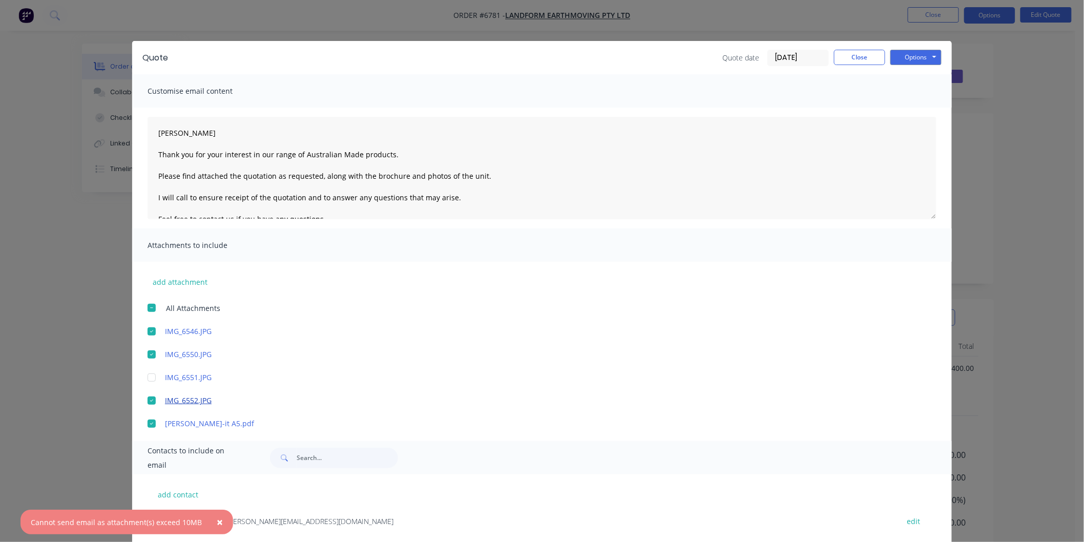
drag, startPoint x: 146, startPoint y: 353, endPoint x: 173, endPoint y: 396, distance: 50.9
click at [146, 354] on div at bounding box center [151, 354] width 20 height 20
click at [902, 59] on button "Options" at bounding box center [916, 57] width 51 height 15
click at [900, 107] on button "Email" at bounding box center [924, 109] width 66 height 17
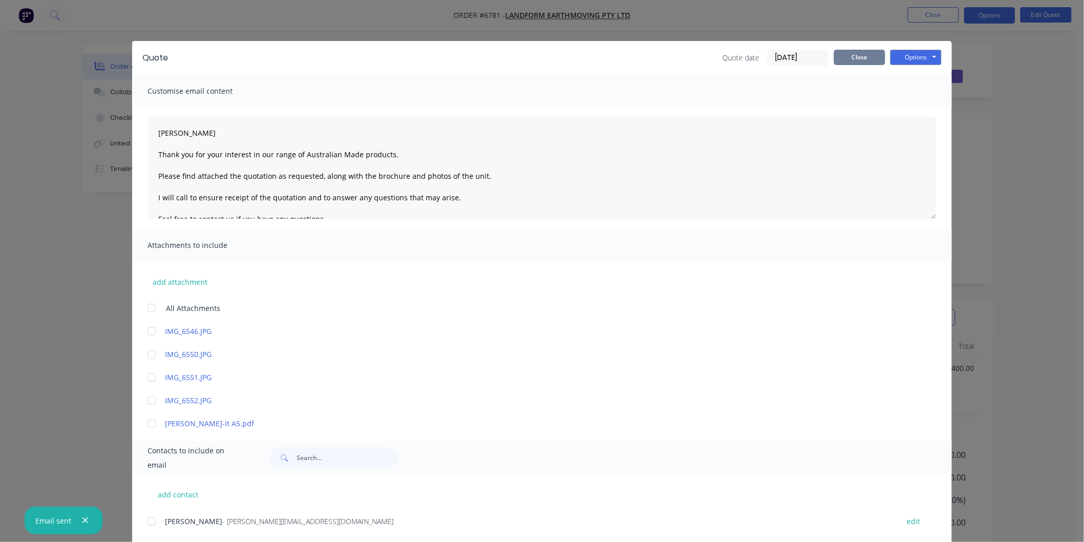
click at [856, 51] on button "Close" at bounding box center [859, 57] width 51 height 15
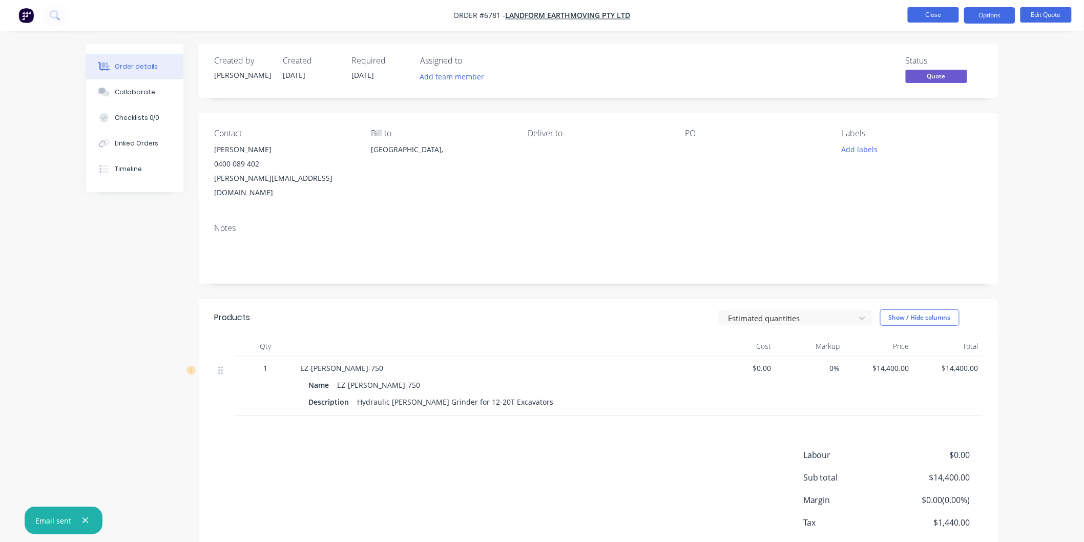
click at [935, 17] on button "Close" at bounding box center [933, 14] width 51 height 15
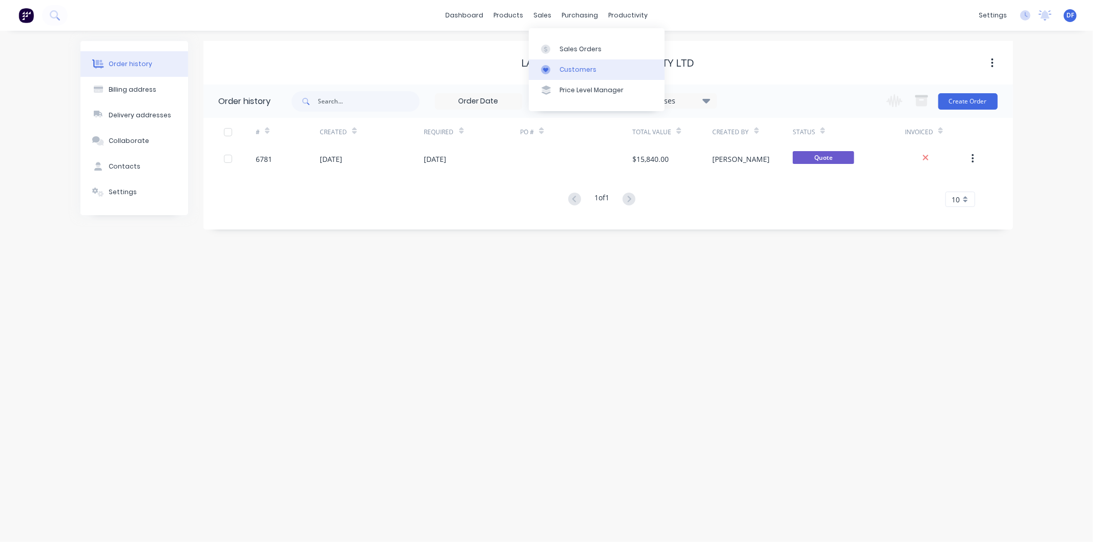
click at [574, 69] on div "Customers" at bounding box center [578, 69] width 37 height 9
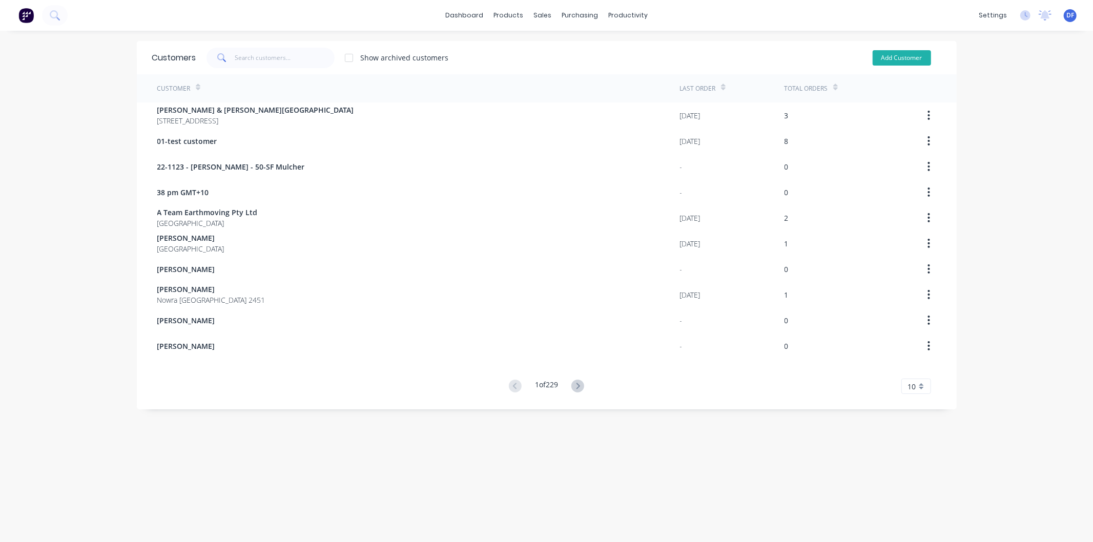
click at [889, 54] on button "Add Customer" at bounding box center [902, 57] width 58 height 15
select select "AU"
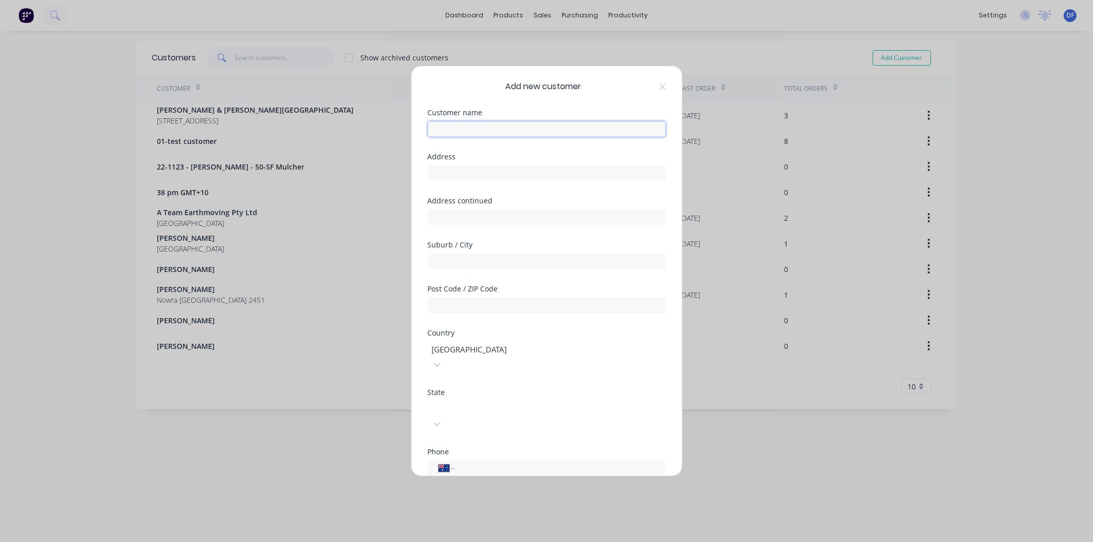
click at [460, 127] on input "text" at bounding box center [547, 128] width 238 height 15
paste input "[PERSON_NAME] Tree Services"
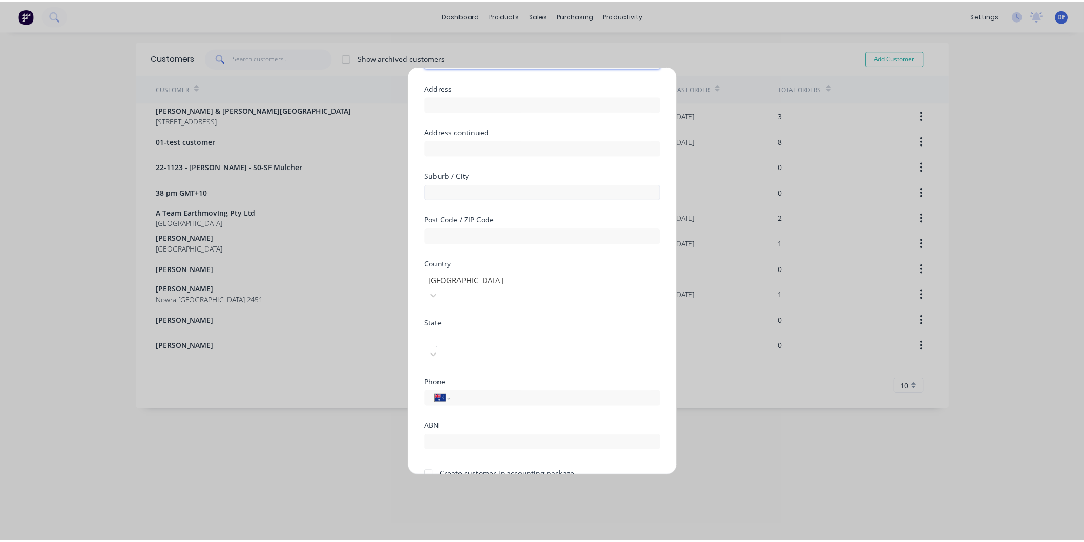
scroll to position [90, 0]
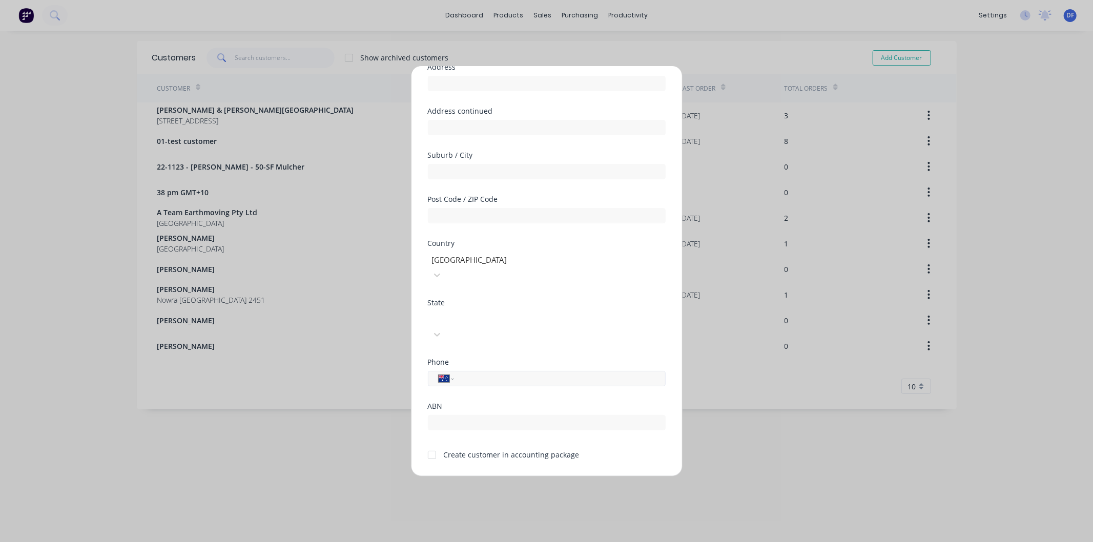
type input "[PERSON_NAME] Tree Services"
click at [477, 373] on input "tel" at bounding box center [557, 379] width 193 height 12
paste input "0407 710 993"
type input "0407 710 993"
click at [432, 445] on div at bounding box center [432, 455] width 20 height 20
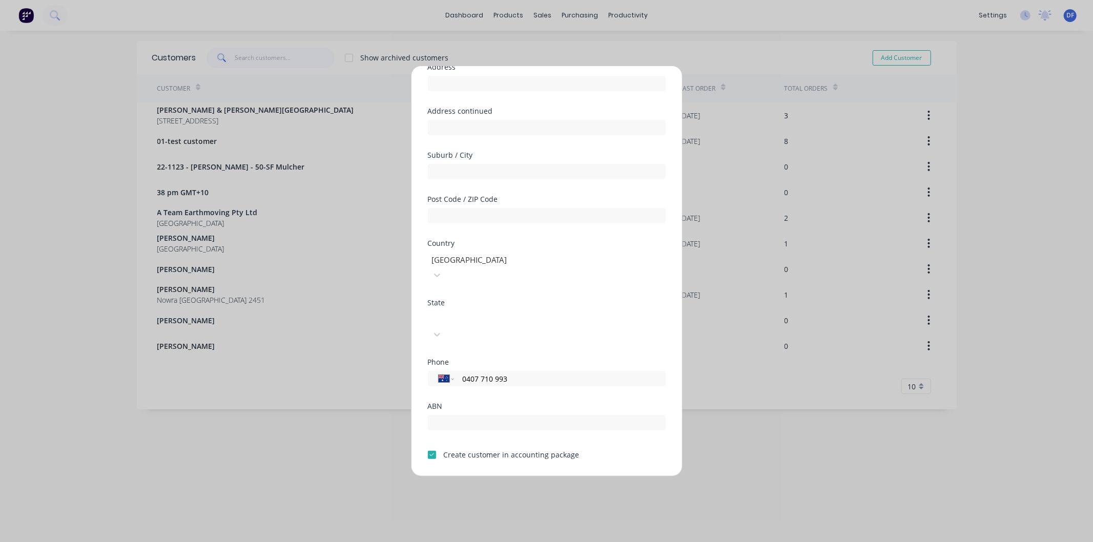
click at [504, 477] on button "Save" at bounding box center [514, 485] width 56 height 16
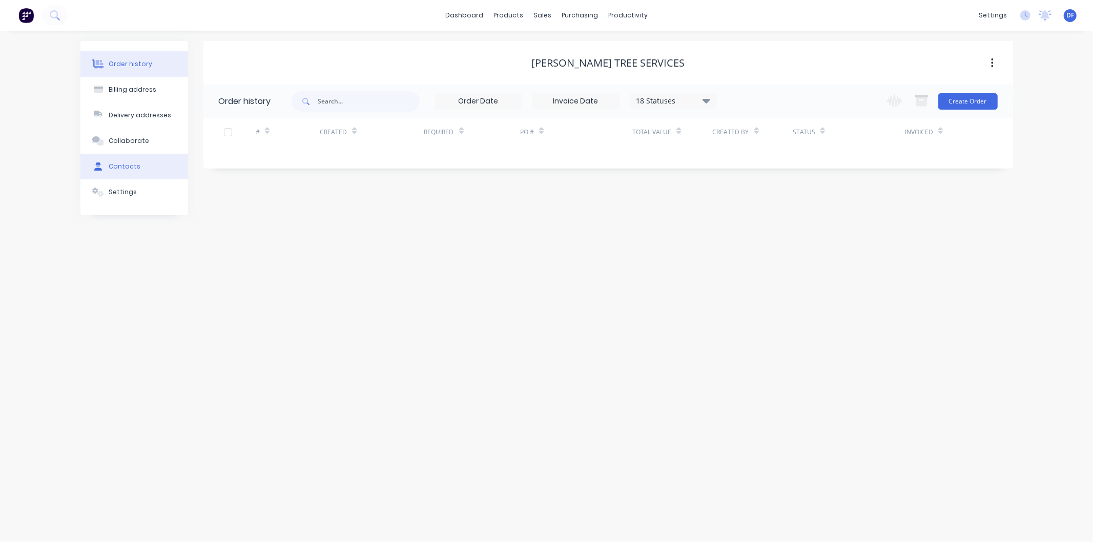
click at [123, 162] on div "Contacts" at bounding box center [125, 166] width 32 height 9
click at [975, 100] on button "Add contact" at bounding box center [981, 100] width 47 height 15
select select "AU"
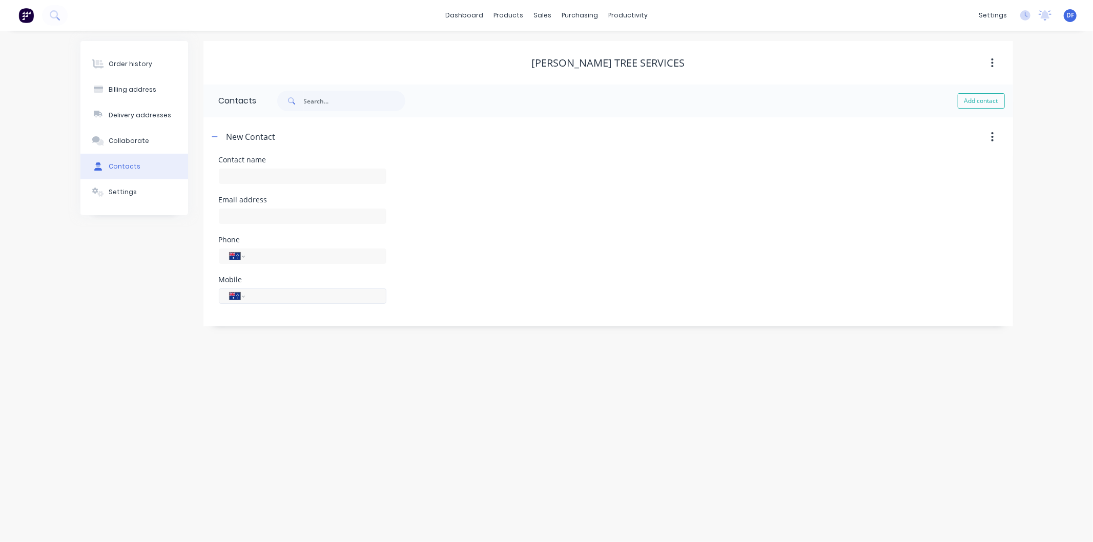
click at [259, 296] on input "tel" at bounding box center [313, 296] width 123 height 12
paste input "0407 710 993"
type input "0407 710 993"
click at [245, 216] on input "text" at bounding box center [303, 223] width 168 height 15
paste input "[EMAIL_ADDRESS][DOMAIN_NAME]"
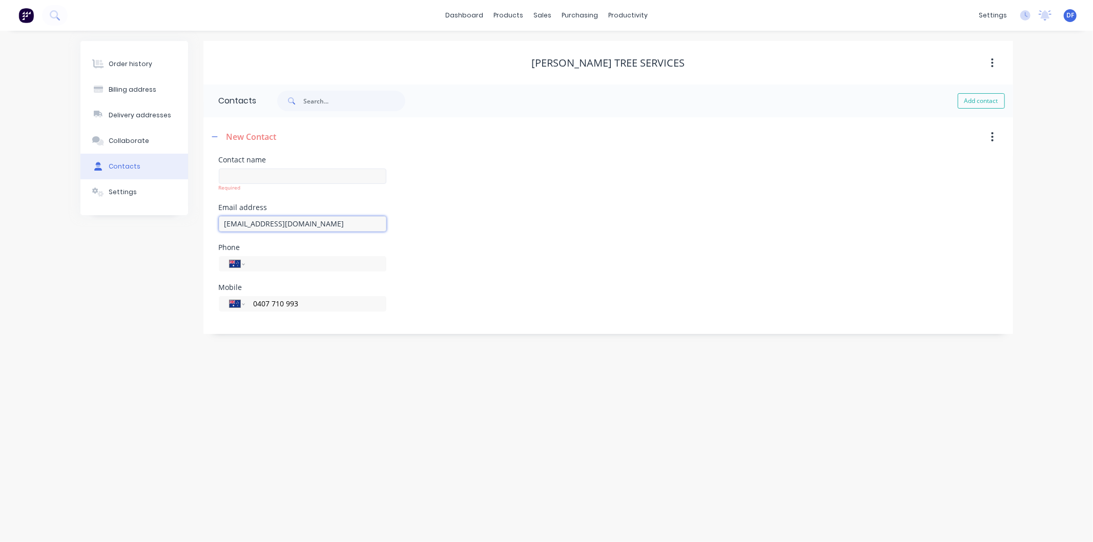
type input "[EMAIL_ADDRESS][DOMAIN_NAME]"
click at [246, 177] on input "text" at bounding box center [303, 176] width 168 height 15
paste input "[PERSON_NAME] Tree Services"
type input "[PERSON_NAME] Tree Services"
click at [397, 340] on div "Order history Billing address Delivery addresses Collaborate Contacts Settings …" at bounding box center [546, 286] width 1093 height 511
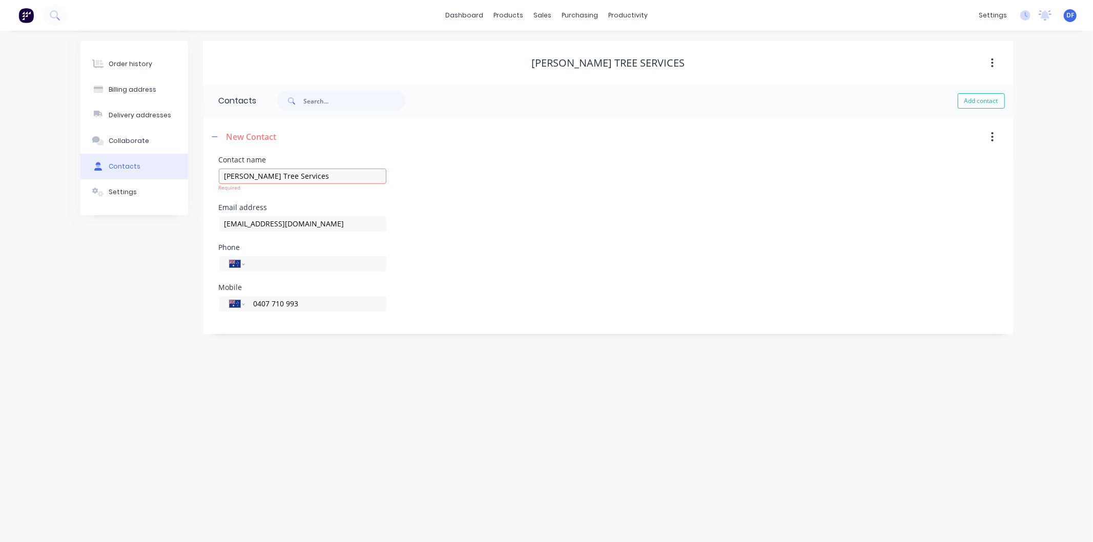
select select "AU"
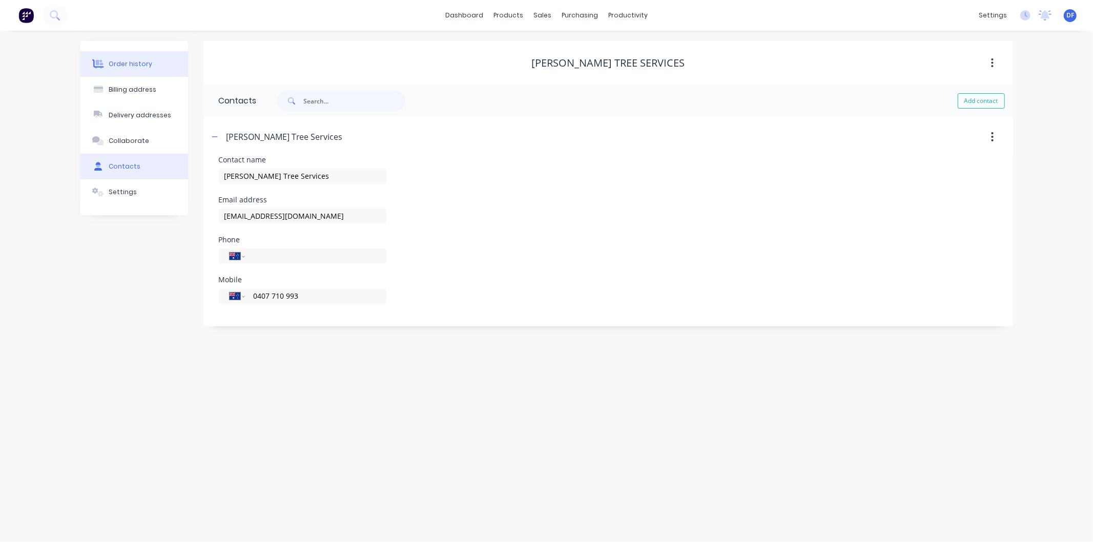
click at [124, 60] on div "Order history" at bounding box center [131, 63] width 44 height 9
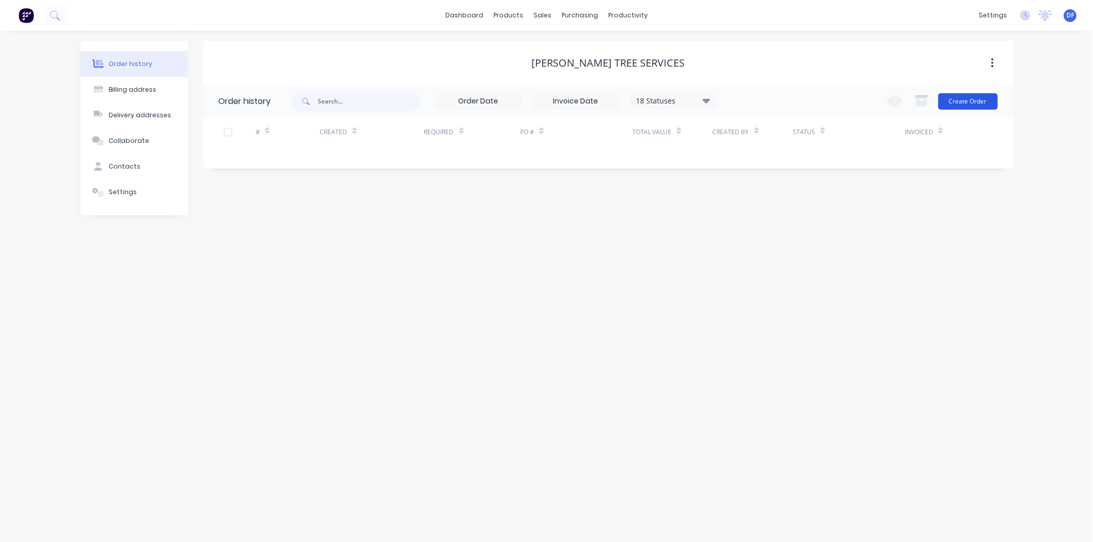
click at [965, 101] on button "Create Order" at bounding box center [967, 101] width 59 height 16
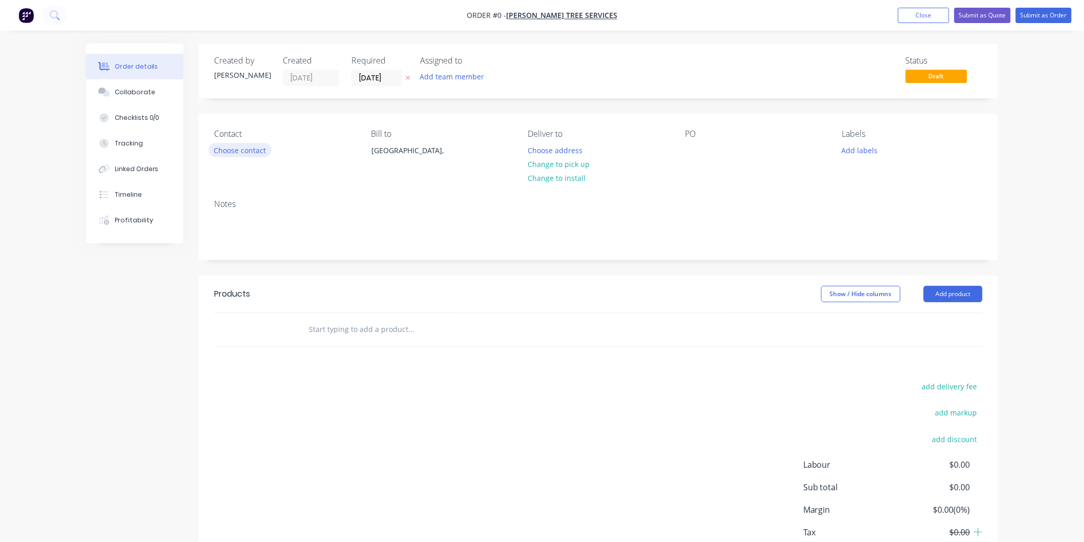
click at [244, 150] on button "Choose contact" at bounding box center [240, 150] width 63 height 14
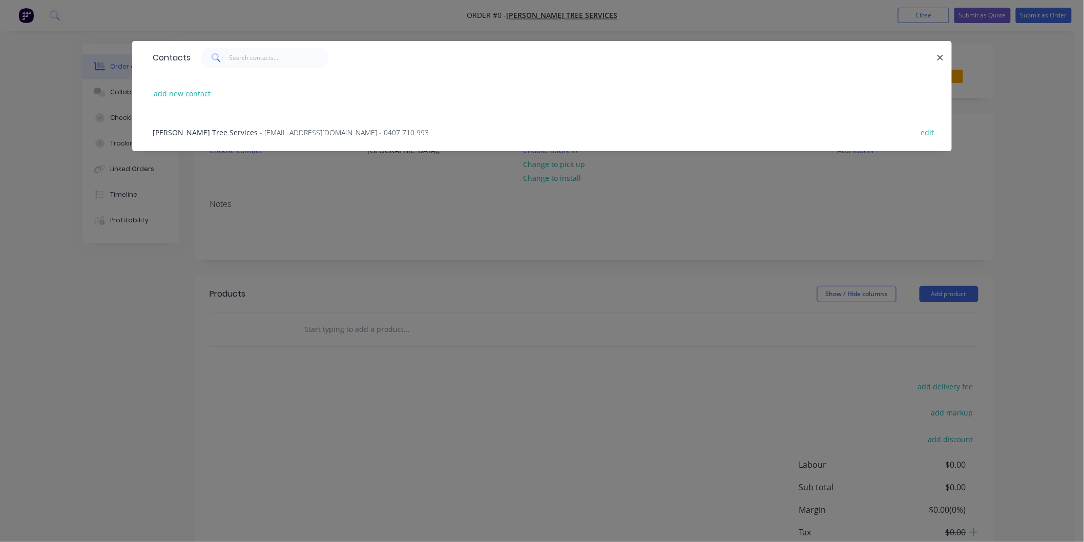
click at [331, 130] on span "- [EMAIL_ADDRESS][DOMAIN_NAME] - 0407 710 993" at bounding box center [344, 133] width 169 height 10
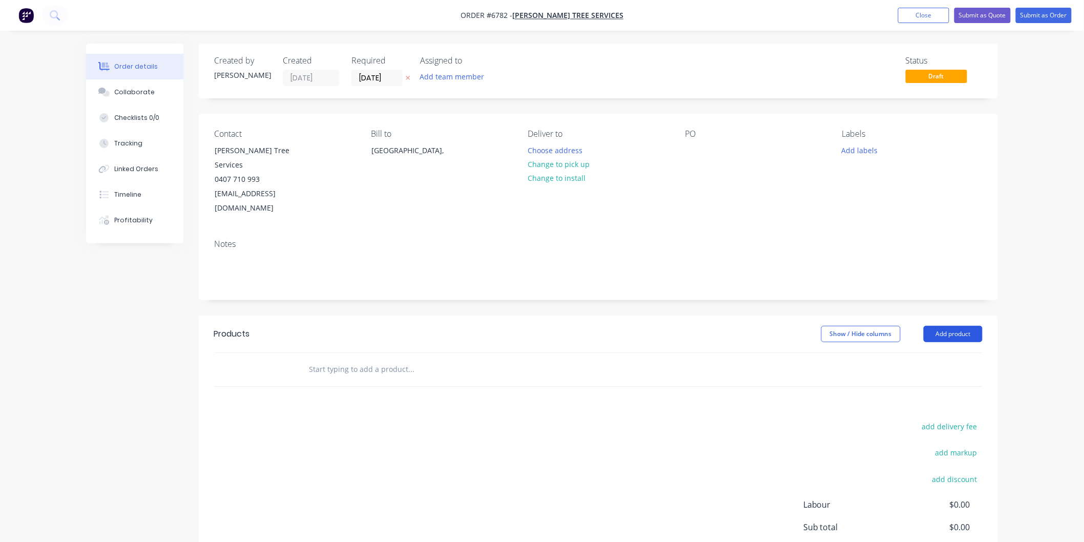
click at [947, 326] on button "Add product" at bounding box center [953, 334] width 59 height 16
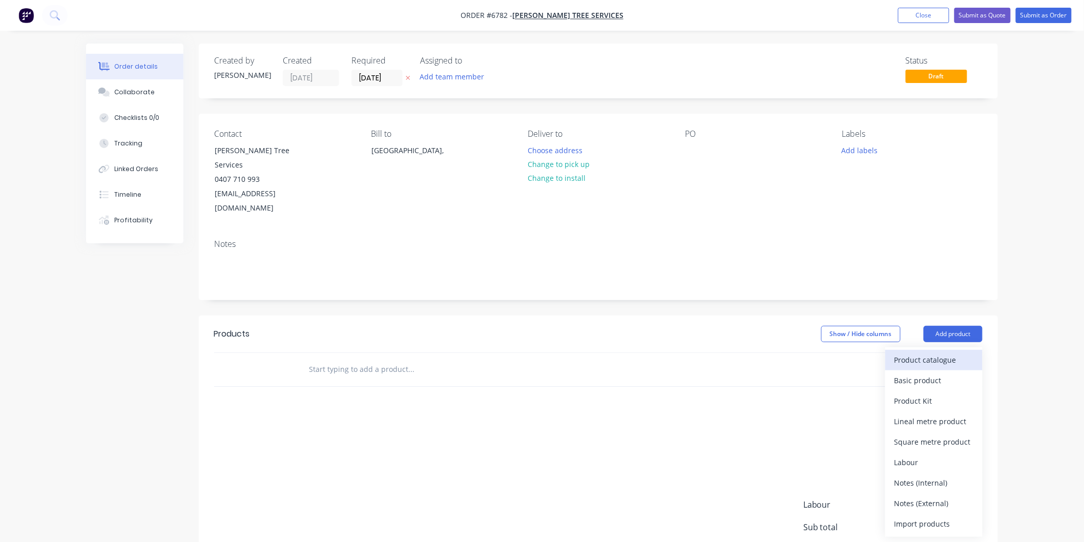
click at [925, 353] on div "Product catalogue" at bounding box center [934, 360] width 79 height 15
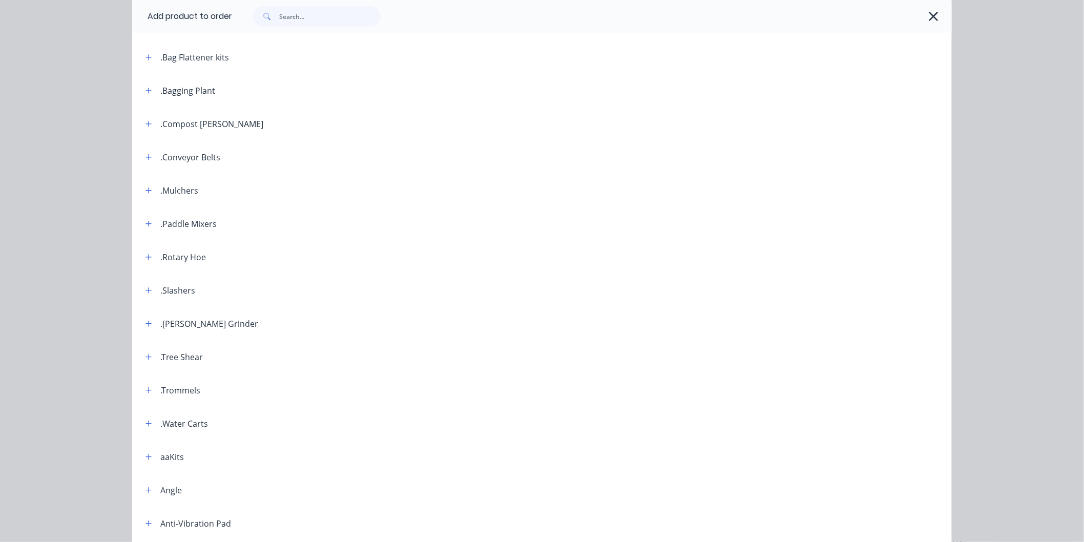
scroll to position [171, 0]
click at [146, 324] on icon "button" at bounding box center [149, 324] width 6 height 7
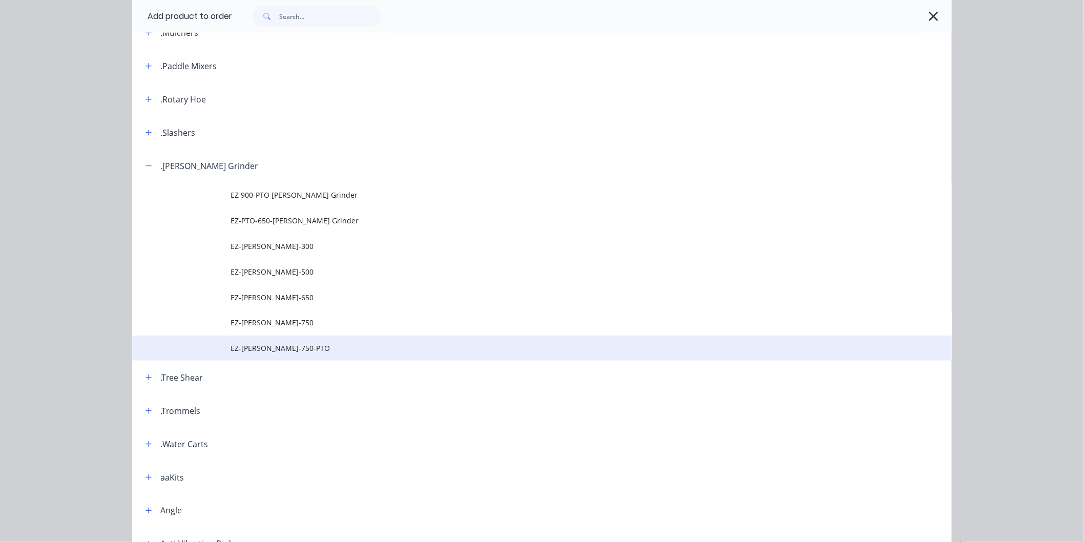
scroll to position [341, 0]
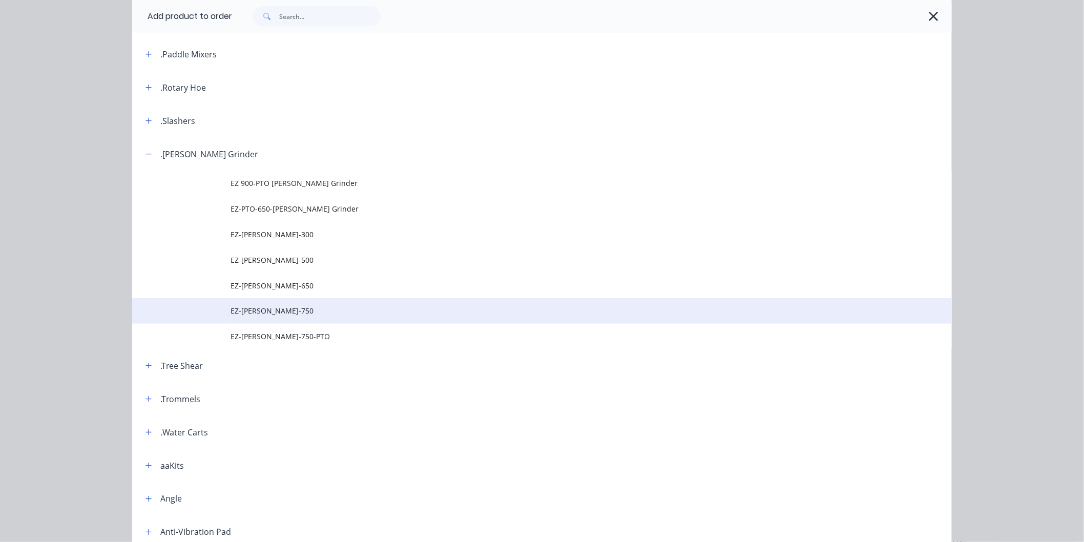
click at [253, 308] on span "EZ-[PERSON_NAME]-750" at bounding box center [519, 310] width 577 height 11
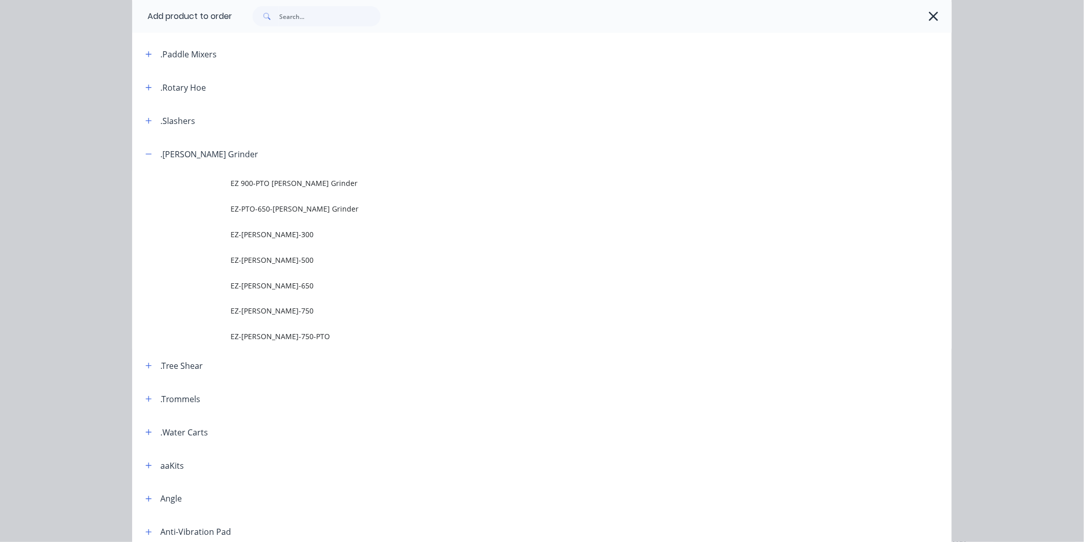
scroll to position [0, 0]
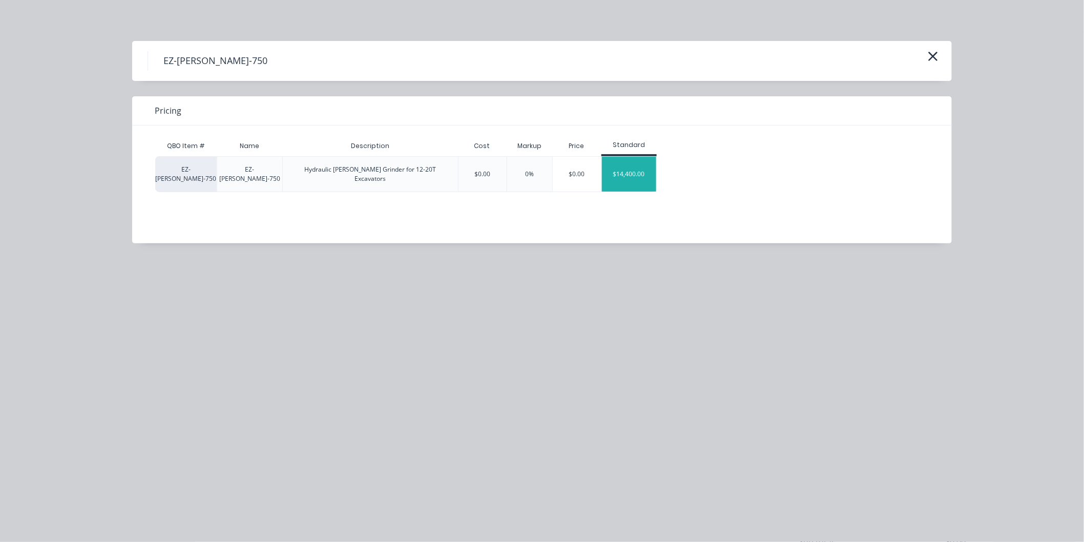
click at [615, 166] on div "$14,400.00" at bounding box center [629, 174] width 55 height 35
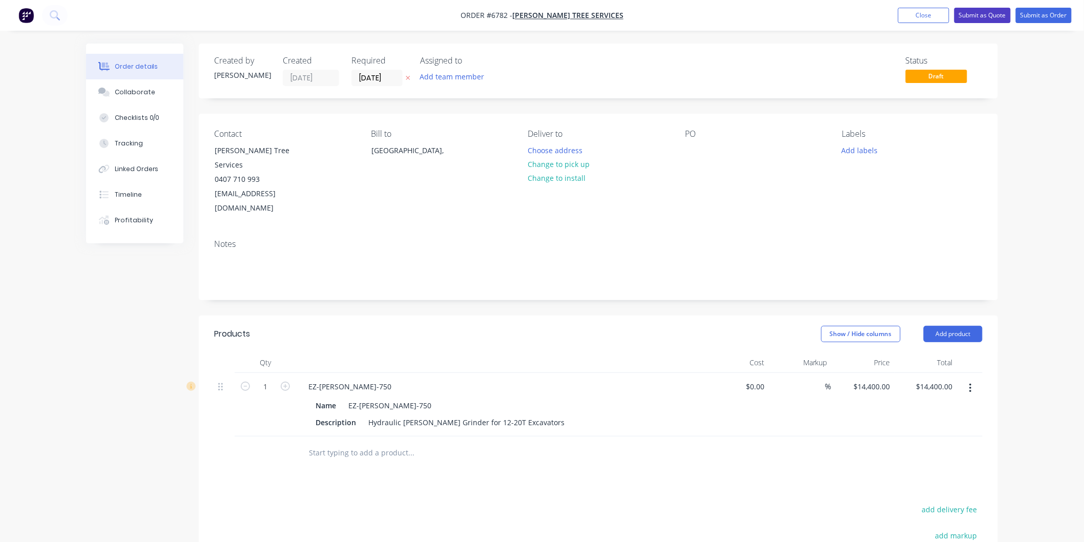
click at [960, 12] on button "Submit as Quote" at bounding box center [983, 15] width 56 height 15
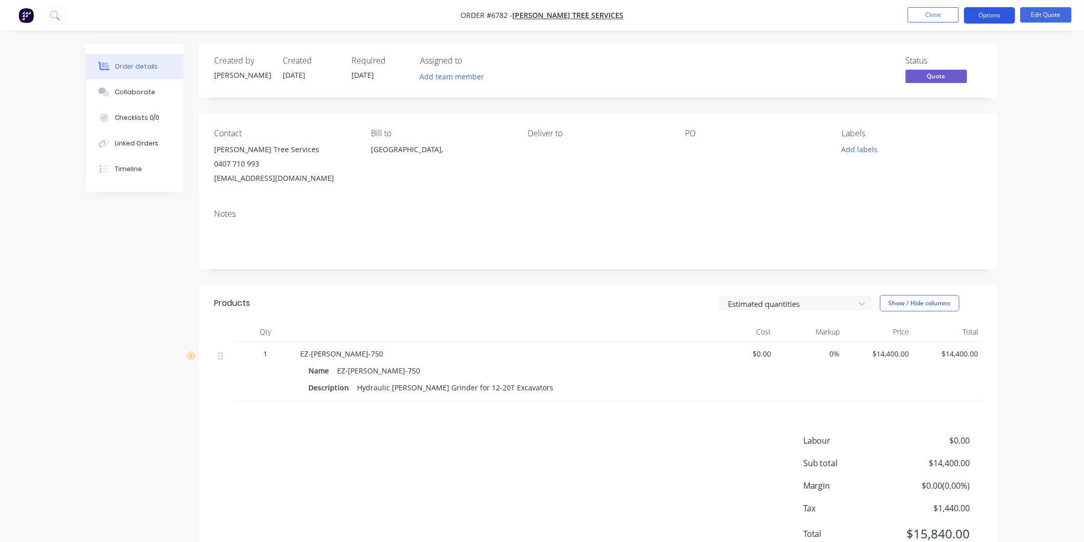
click at [982, 16] on button "Options" at bounding box center [989, 15] width 51 height 16
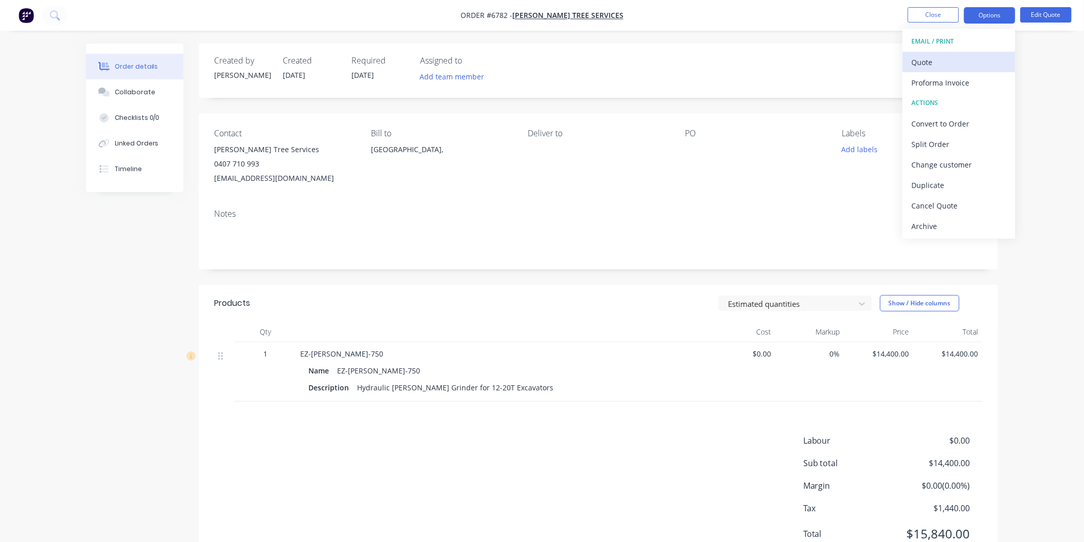
click at [937, 59] on div "Quote" at bounding box center [959, 62] width 94 height 15
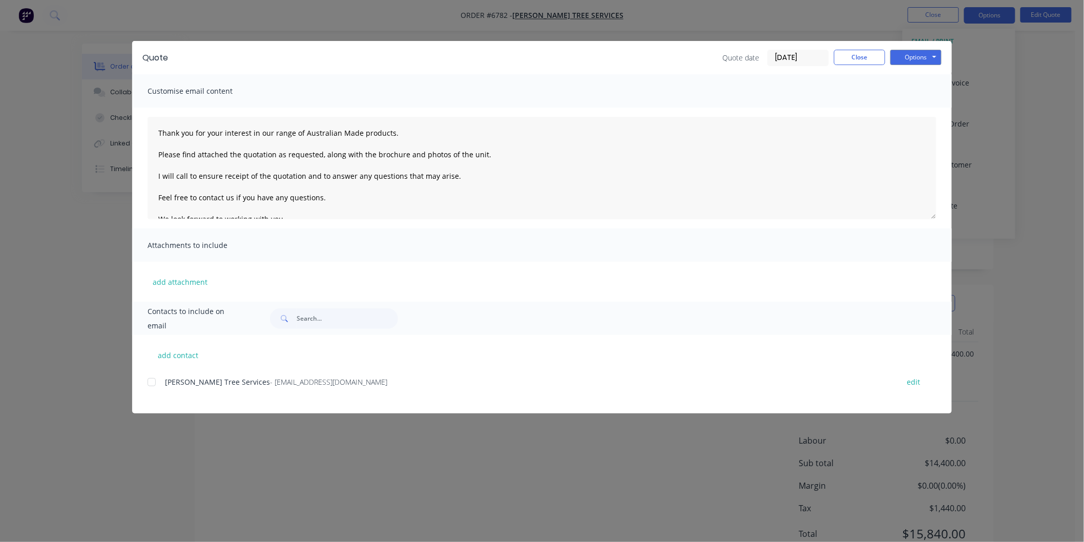
click at [152, 378] on div at bounding box center [151, 382] width 20 height 20
click at [183, 278] on button "add attachment" at bounding box center [180, 281] width 65 height 15
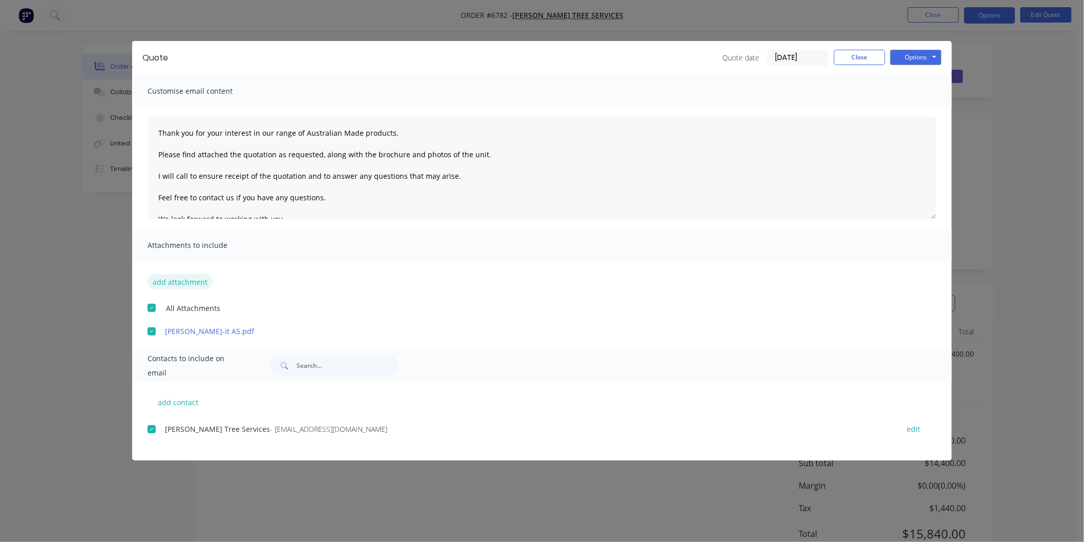
click at [189, 281] on button "add attachment" at bounding box center [180, 281] width 65 height 15
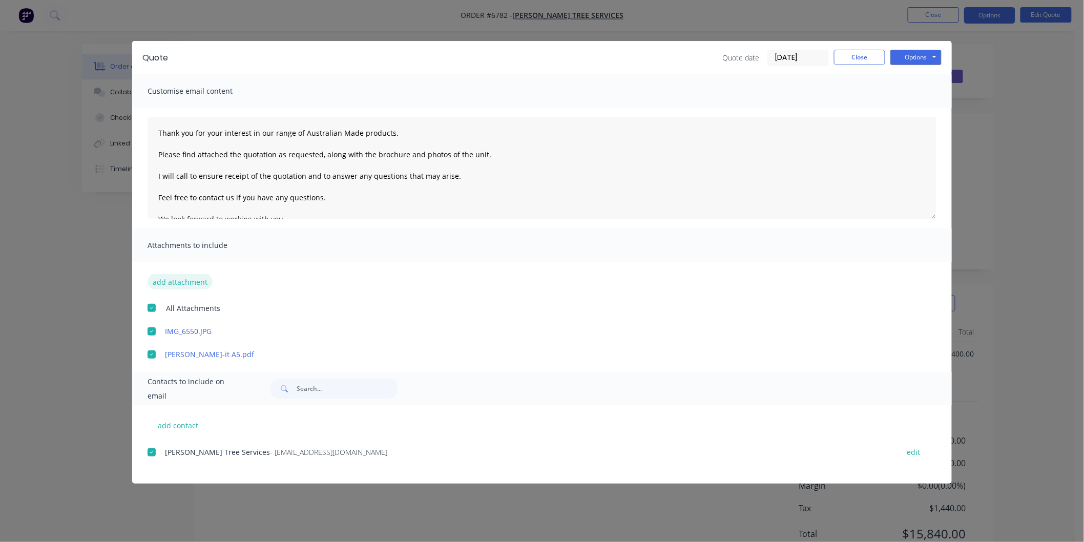
click at [186, 285] on button "add attachment" at bounding box center [180, 281] width 65 height 15
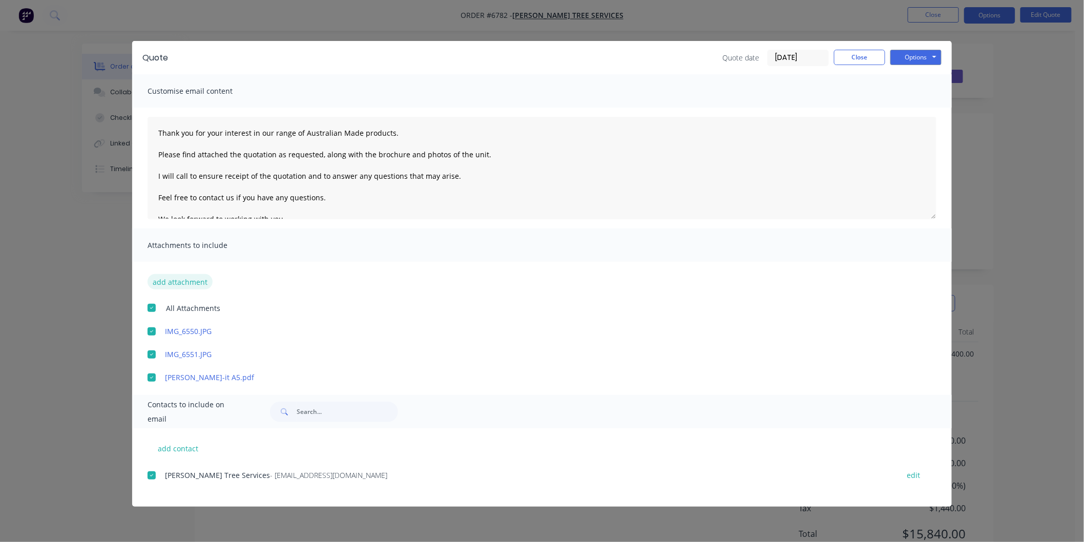
click at [184, 283] on button "add attachment" at bounding box center [180, 281] width 65 height 15
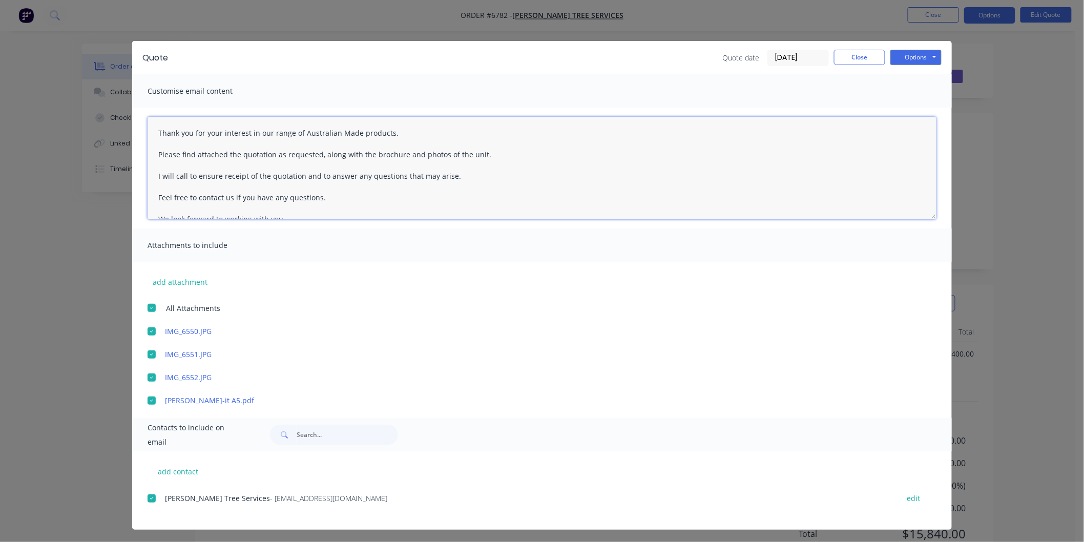
click at [148, 126] on textarea "Thank you for your interest in our range of Australian Made products. Please fi…" at bounding box center [542, 168] width 789 height 102
type textarea "[PERSON_NAME] Thank you for your interest in our range of Australian Made produ…"
click at [905, 53] on button "Options" at bounding box center [916, 57] width 51 height 15
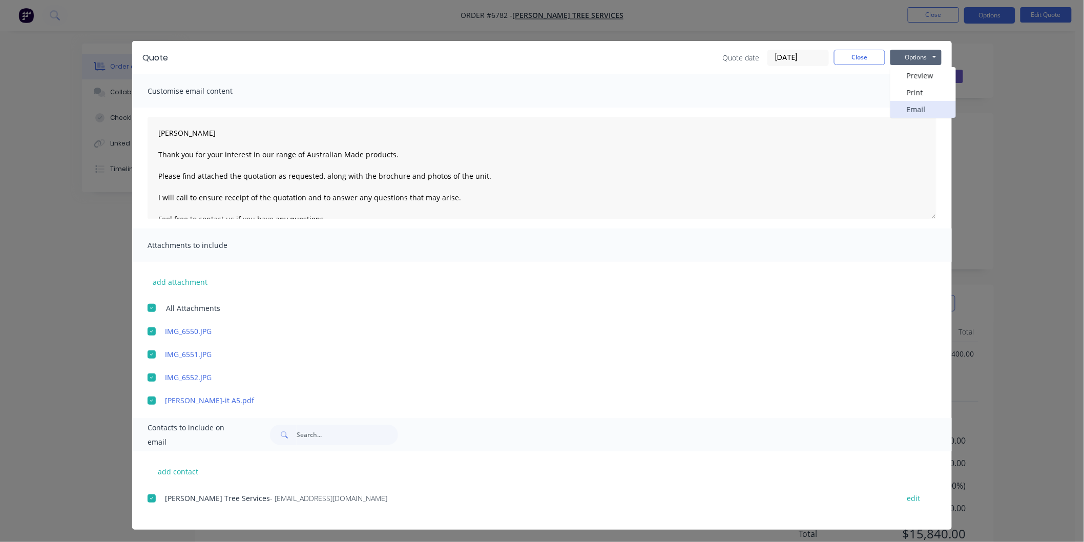
click at [902, 108] on button "Email" at bounding box center [924, 109] width 66 height 17
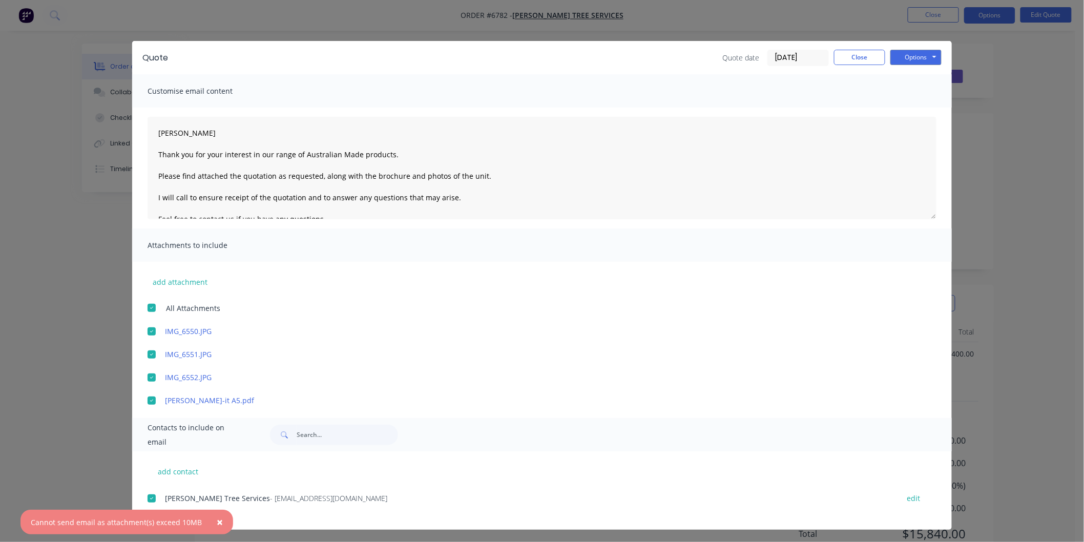
click at [217, 522] on span "×" at bounding box center [220, 522] width 6 height 14
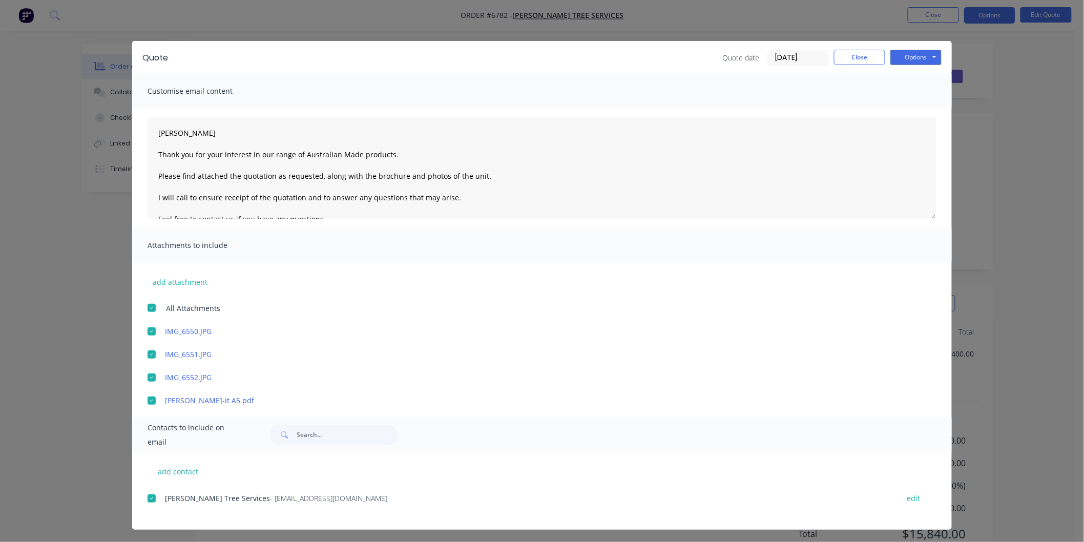
click at [150, 328] on div at bounding box center [151, 331] width 20 height 20
click at [908, 56] on button "Options" at bounding box center [916, 57] width 51 height 15
click at [910, 109] on button "Email" at bounding box center [924, 109] width 66 height 17
click at [860, 56] on button "Close" at bounding box center [859, 57] width 51 height 15
